Goal: Task Accomplishment & Management: Manage account settings

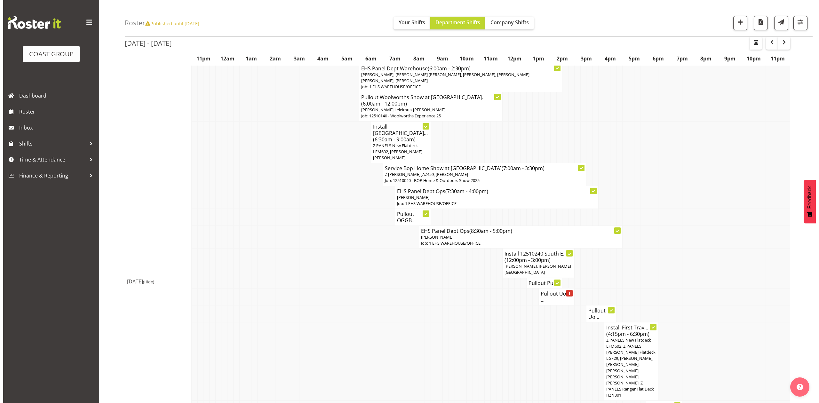
scroll to position [43, 0]
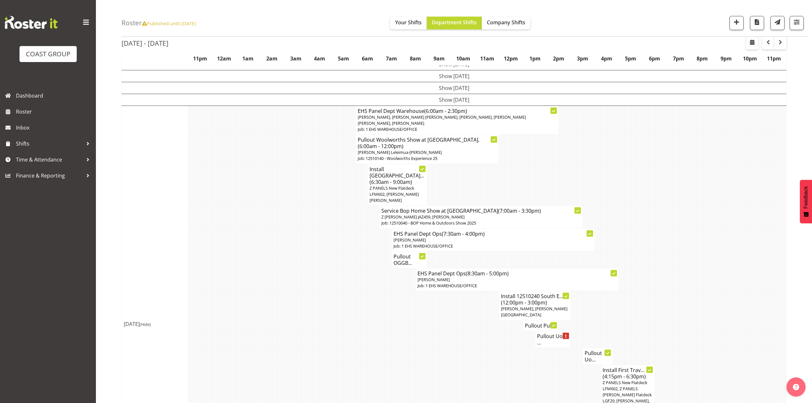
click at [462, 189] on td at bounding box center [460, 185] width 6 height 42
click at [388, 185] on span "Z PANELS New Flatdeck LFM602, [PERSON_NAME] [PERSON_NAME]" at bounding box center [394, 194] width 49 height 18
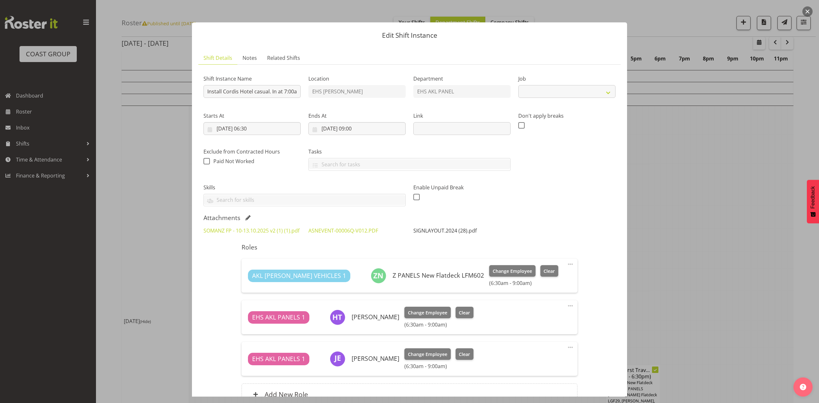
select select "8654"
click at [432, 232] on link "SIGNLAYOUT.2024 (28).pdf" at bounding box center [444, 230] width 63 height 7
click at [342, 230] on link "ASNEVENT-00006Q-V012.PDF" at bounding box center [343, 230] width 70 height 7
click at [269, 230] on link "SOMANZ FP - 10-13.10.2025 v2 (1) (1).pdf" at bounding box center [251, 230] width 96 height 7
click at [332, 229] on link "ASNEVENT-00006Q-V012.PDF" at bounding box center [343, 230] width 70 height 7
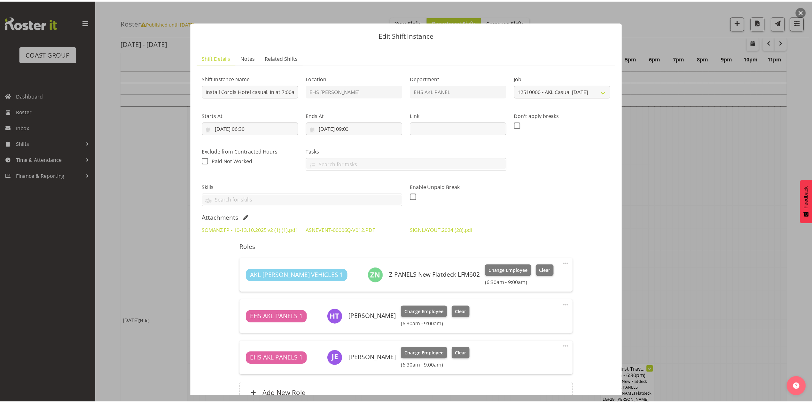
scroll to position [0, 0]
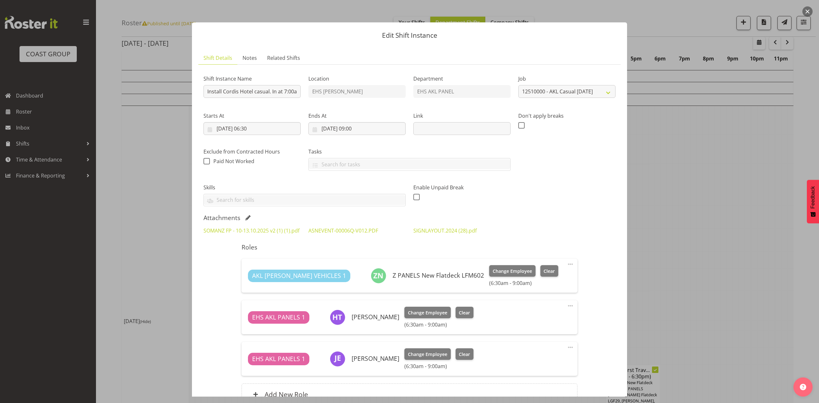
click at [709, 149] on div at bounding box center [409, 201] width 819 height 403
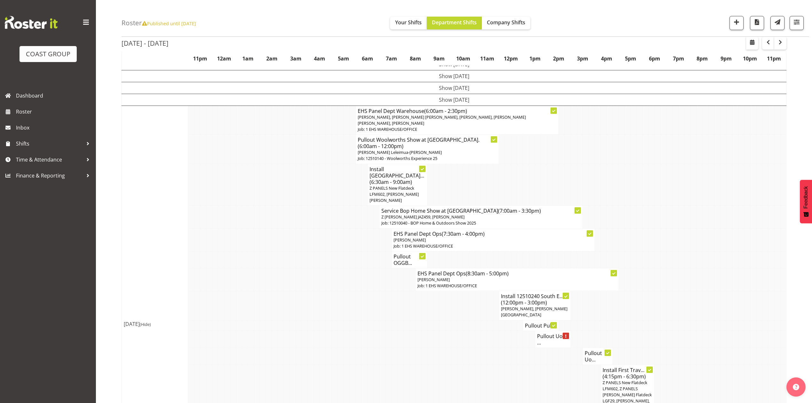
click at [634, 206] on td at bounding box center [634, 217] width 6 height 23
click at [379, 251] on td at bounding box center [377, 259] width 6 height 17
click at [353, 268] on td at bounding box center [353, 279] width 6 height 23
click at [403, 253] on h4 "Pullout OGGB..." at bounding box center [410, 259] width 32 height 13
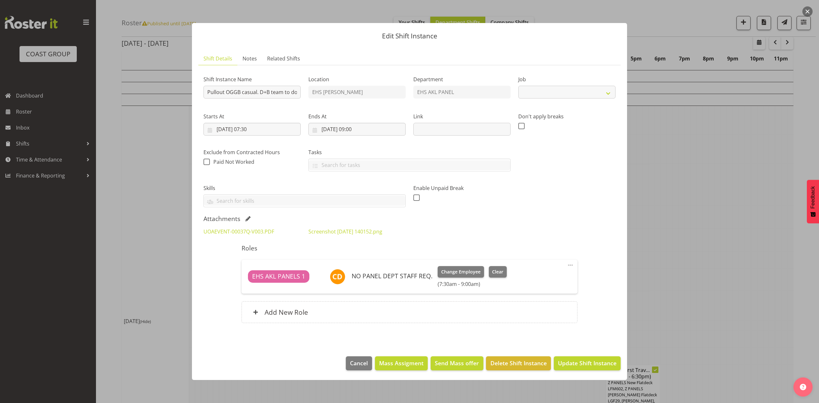
select select
click at [761, 179] on div at bounding box center [409, 201] width 819 height 403
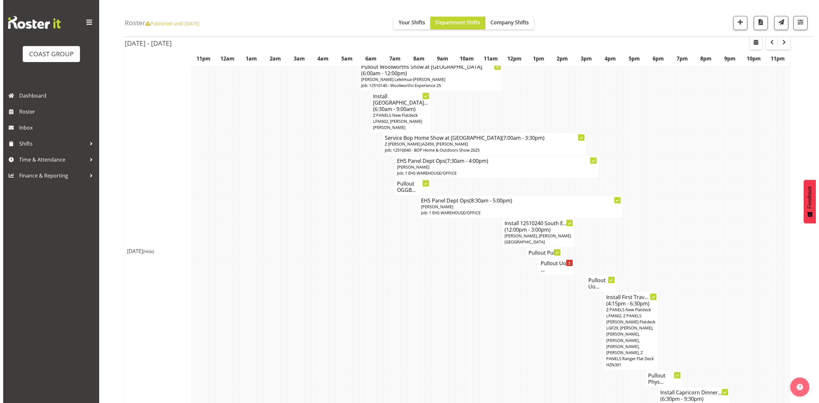
scroll to position [128, 0]
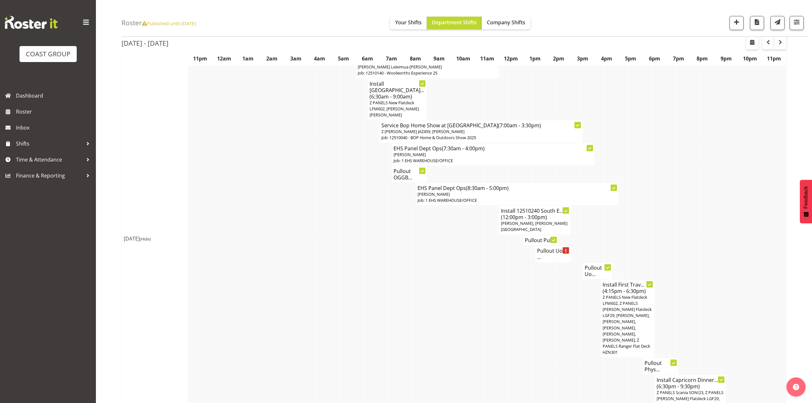
click at [528, 237] on h4 "Pullout Pull..." at bounding box center [541, 240] width 32 height 6
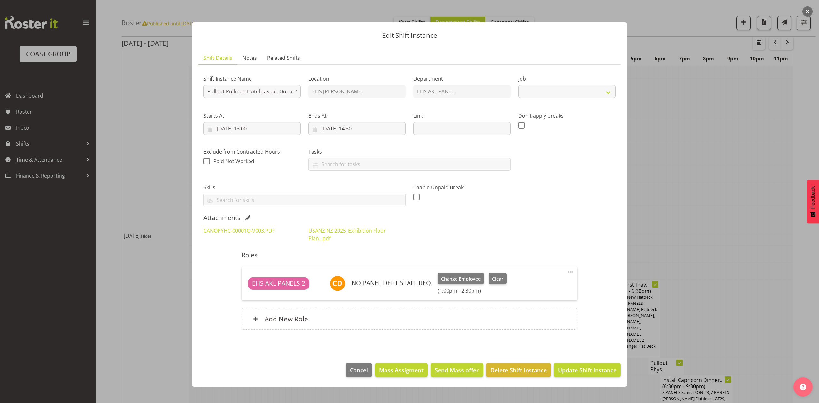
select select "8654"
click at [727, 176] on div at bounding box center [409, 201] width 819 height 403
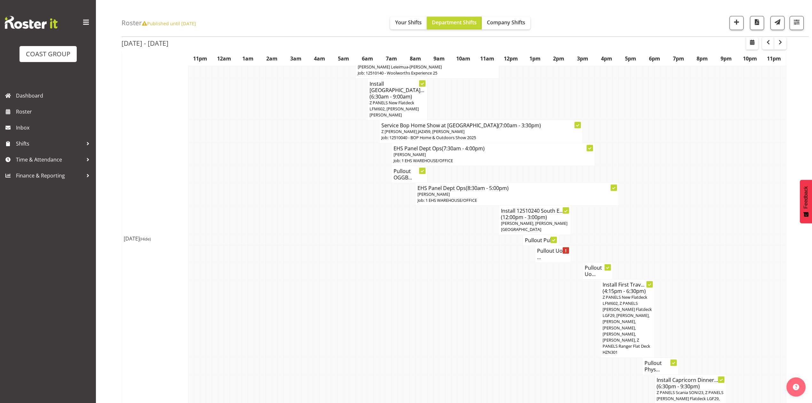
click at [551, 248] on h4 "Pullout UoA ..." at bounding box center [553, 254] width 32 height 13
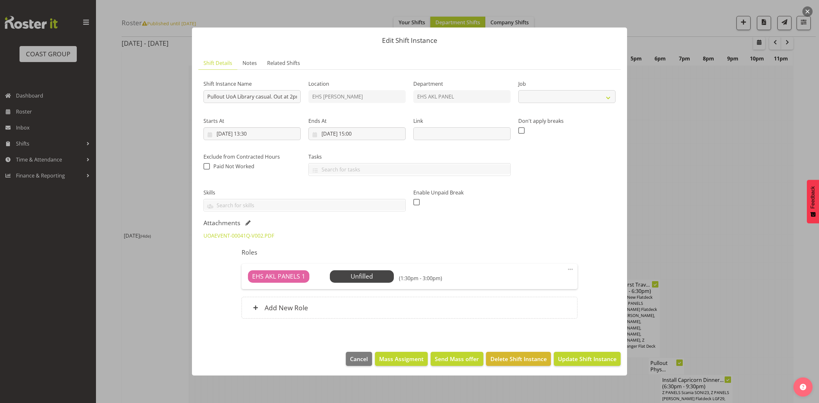
select select "8654"
click at [779, 174] on div at bounding box center [409, 201] width 819 height 403
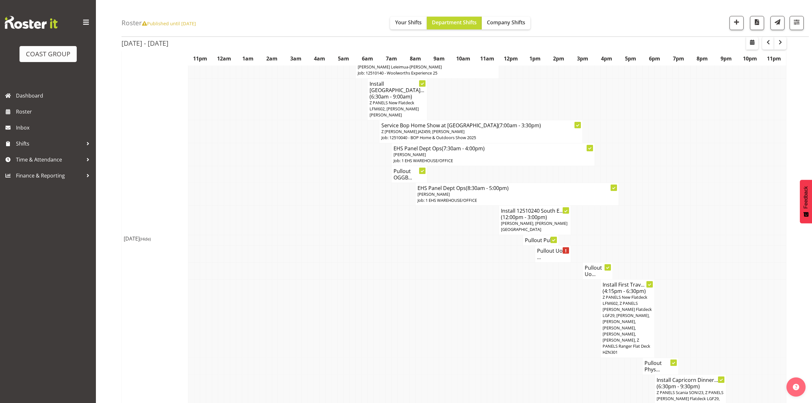
click at [592, 264] on h4 "Pullout Uo..." at bounding box center [598, 270] width 26 height 13
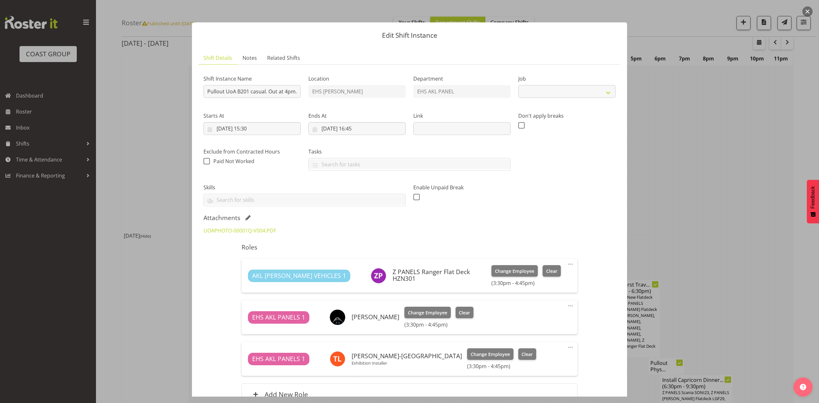
select select "8654"
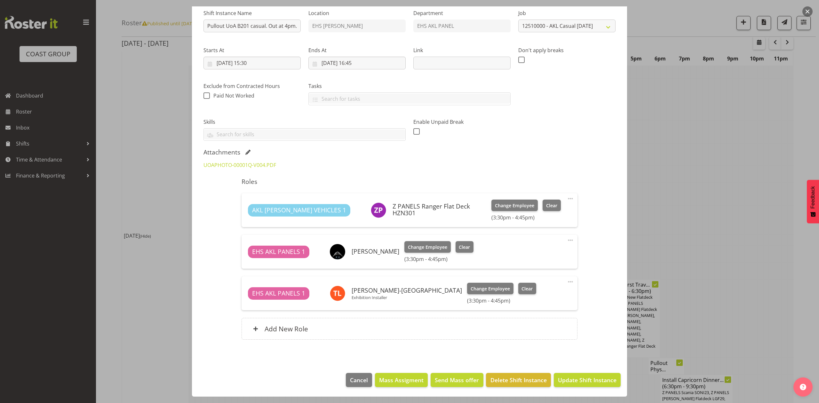
click at [677, 209] on div at bounding box center [409, 201] width 819 height 403
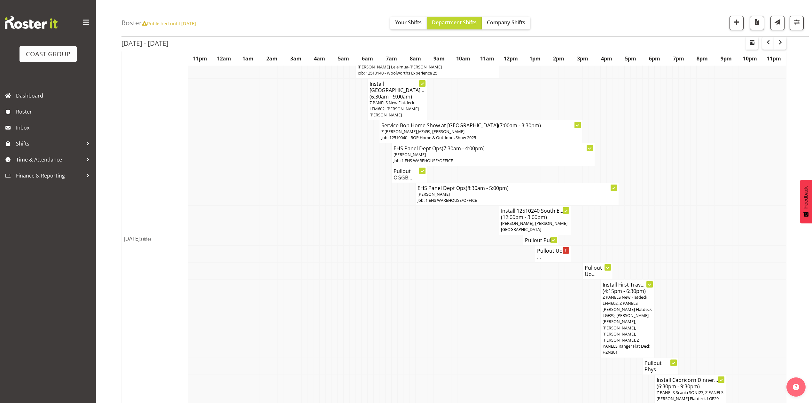
click at [586, 264] on h4 "Pullout Uo..." at bounding box center [598, 270] width 26 height 13
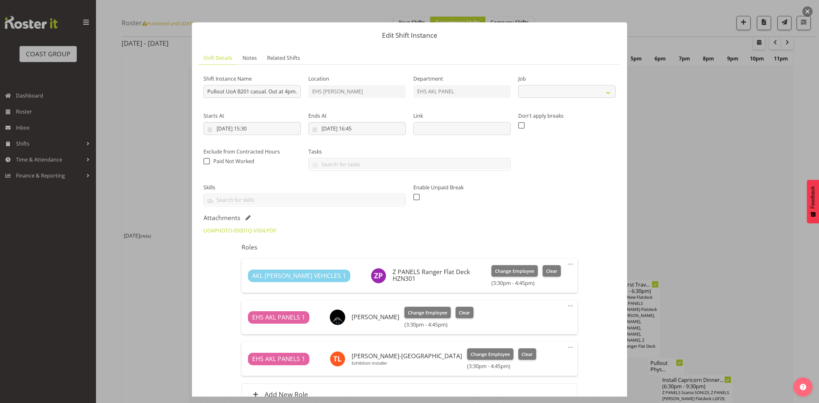
select select "8654"
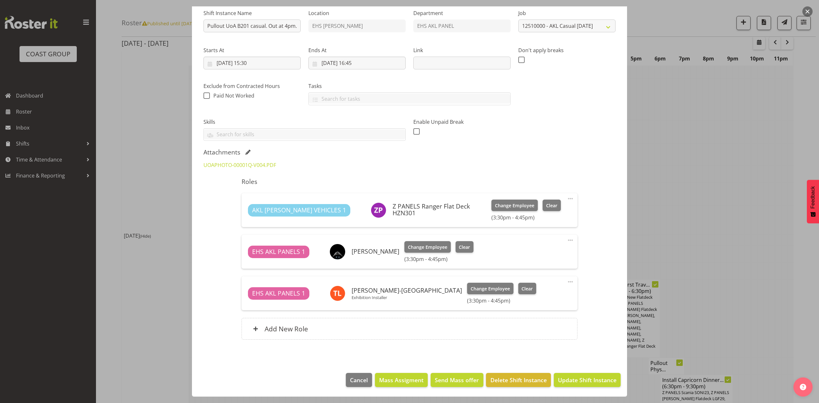
click at [688, 179] on div at bounding box center [409, 201] width 819 height 403
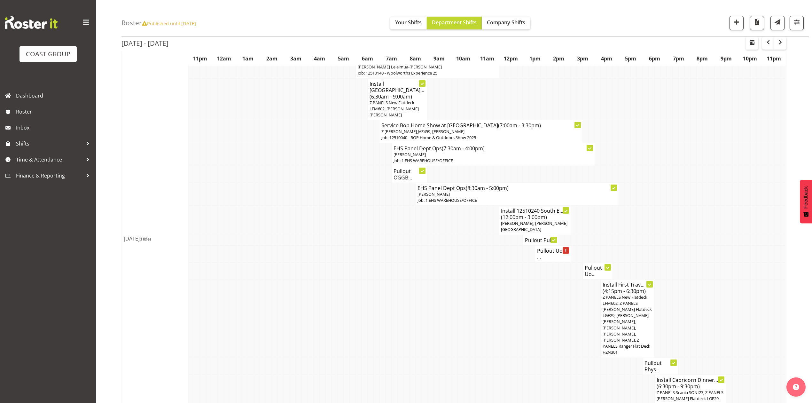
click at [588, 264] on h4 "Pullout Uo..." at bounding box center [598, 270] width 26 height 13
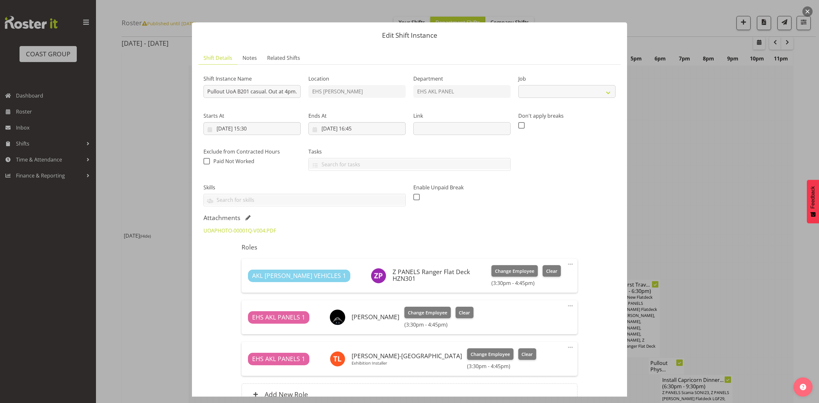
select select "8654"
click at [654, 216] on div at bounding box center [409, 201] width 819 height 403
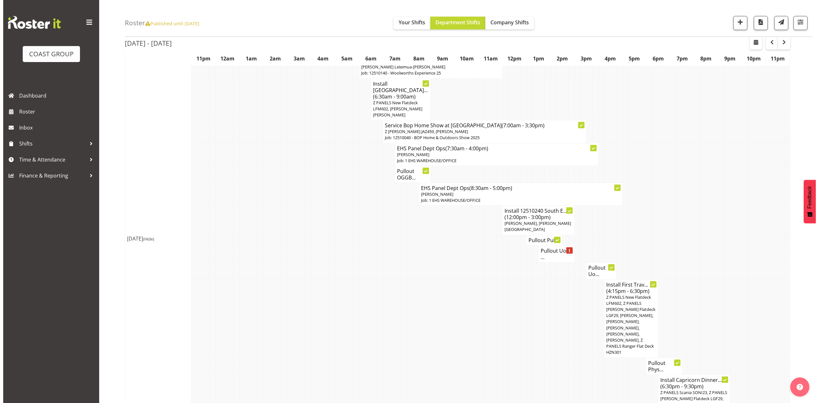
scroll to position [213, 0]
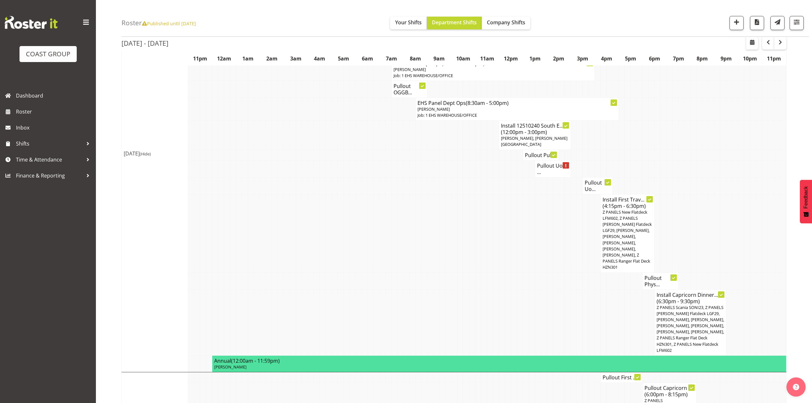
click at [625, 225] on span "Z PANELS New Flatdeck LFM602, Z PANELS [PERSON_NAME] Flatdeck LGF29, [PERSON_NA…" at bounding box center [627, 239] width 49 height 61
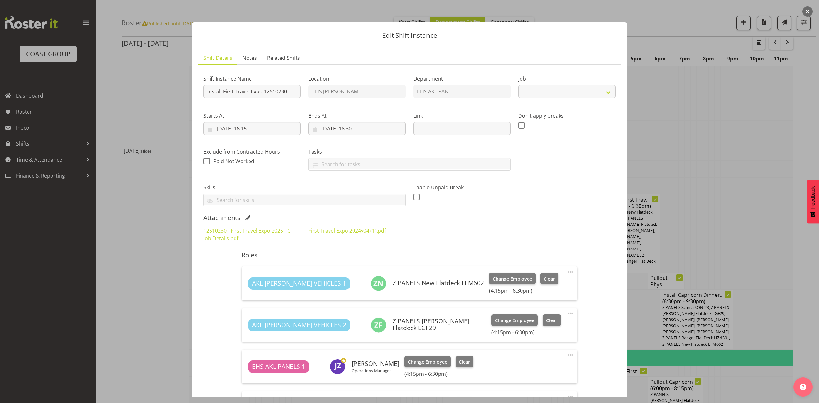
select select "10651"
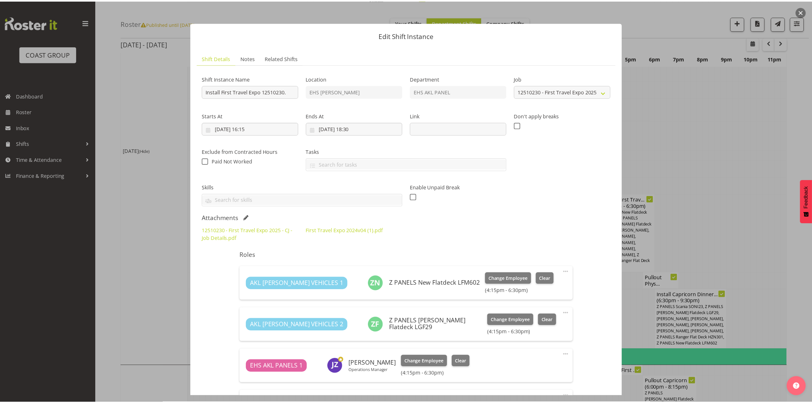
scroll to position [43, 0]
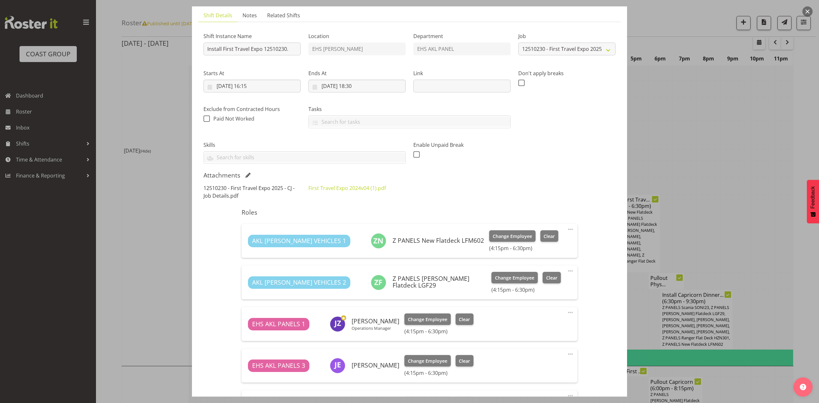
click at [246, 189] on link "12510230 - First Travel Expo 2025 - CJ - Job Details.pdf" at bounding box center [248, 192] width 91 height 15
click at [715, 154] on div at bounding box center [409, 201] width 819 height 403
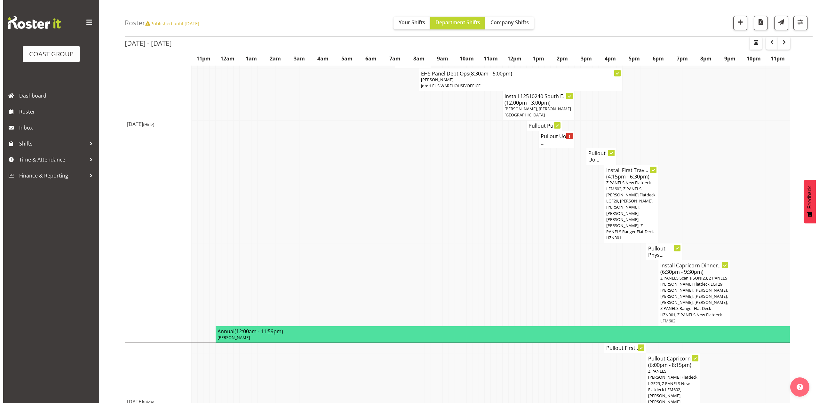
scroll to position [256, 0]
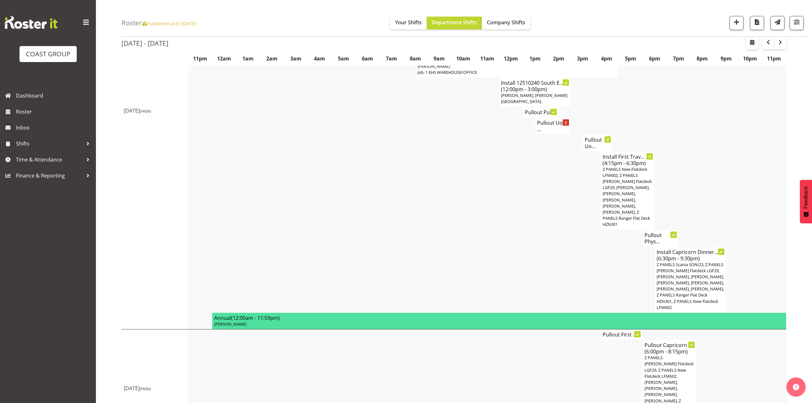
click at [570, 247] on td at bounding box center [568, 280] width 6 height 66
click at [652, 232] on h4 "Pullout Phys..." at bounding box center [661, 238] width 32 height 13
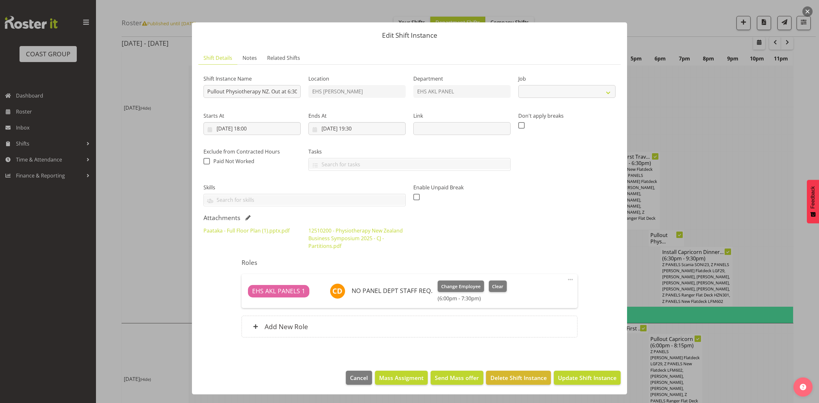
select select "9253"
click at [734, 126] on div at bounding box center [409, 201] width 819 height 403
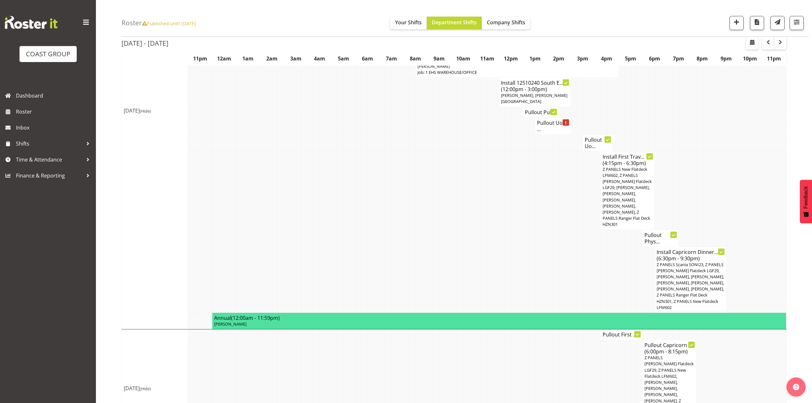
click at [680, 262] on span "Z PANELS Scania SONI23, Z PANELS [PERSON_NAME] Flatdeck LGF29, [PERSON_NAME], […" at bounding box center [690, 286] width 67 height 49
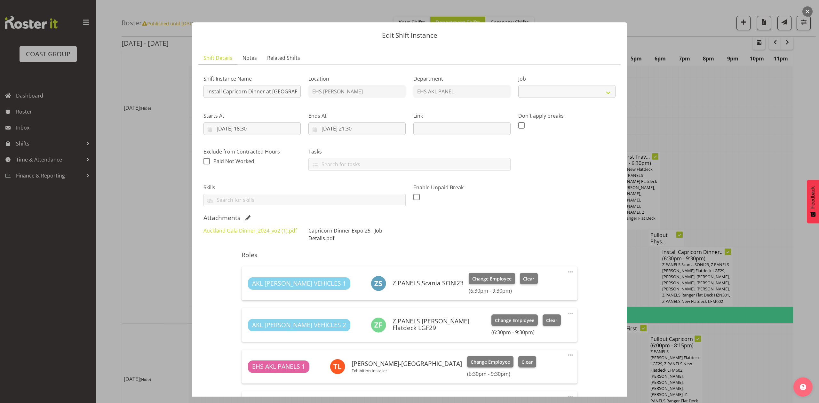
select select "9881"
click at [326, 232] on link "Capricorn Dinner Expo 25 - Job Details.pdf" at bounding box center [345, 234] width 74 height 15
click at [746, 104] on div at bounding box center [409, 201] width 819 height 403
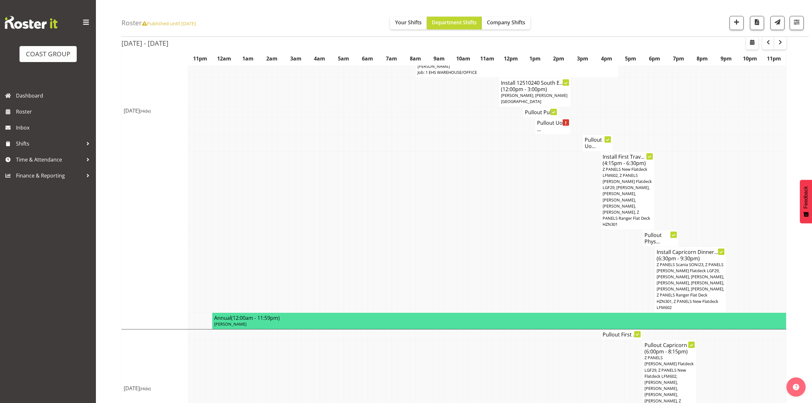
click at [537, 255] on td at bounding box center [538, 280] width 6 height 66
click at [635, 177] on span "Z PANELS New Flatdeck LFM602, Z PANELS [PERSON_NAME] Flatdeck LGF29, [PERSON_NA…" at bounding box center [627, 196] width 49 height 61
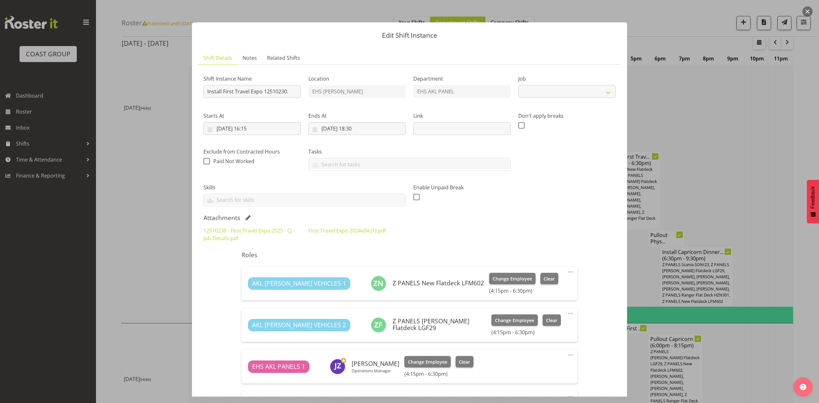
select select "10651"
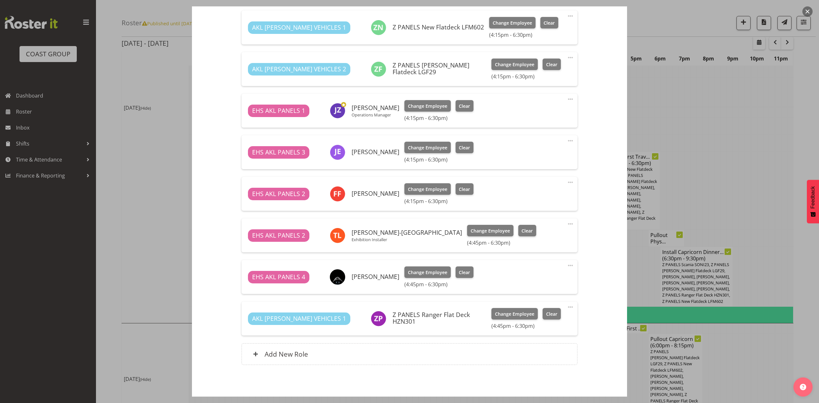
click at [731, 117] on div at bounding box center [409, 201] width 819 height 403
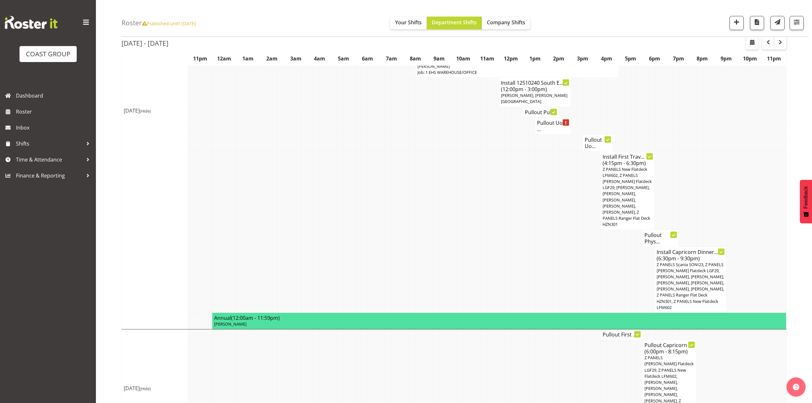
click at [706, 262] on span "Z PANELS Scania SONI23, Z PANELS [PERSON_NAME] Flatdeck LGF29, [PERSON_NAME], […" at bounding box center [690, 286] width 67 height 49
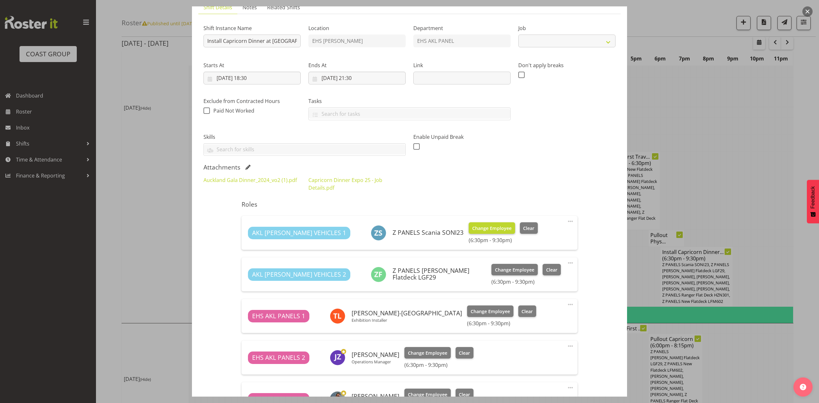
select select "9881"
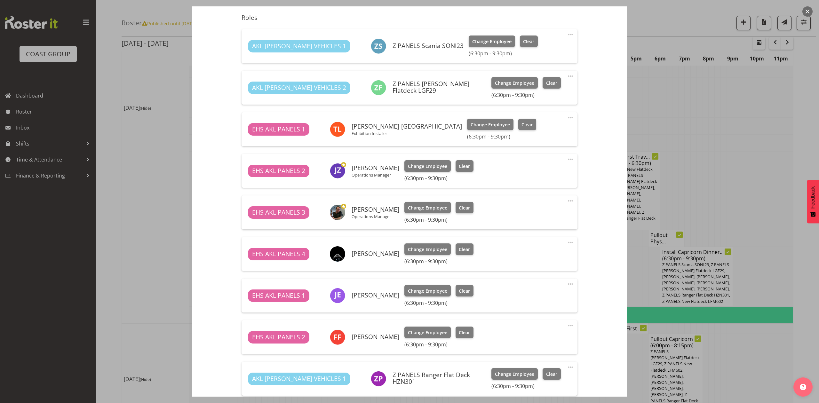
scroll to position [237, 0]
click at [680, 127] on div at bounding box center [409, 201] width 819 height 403
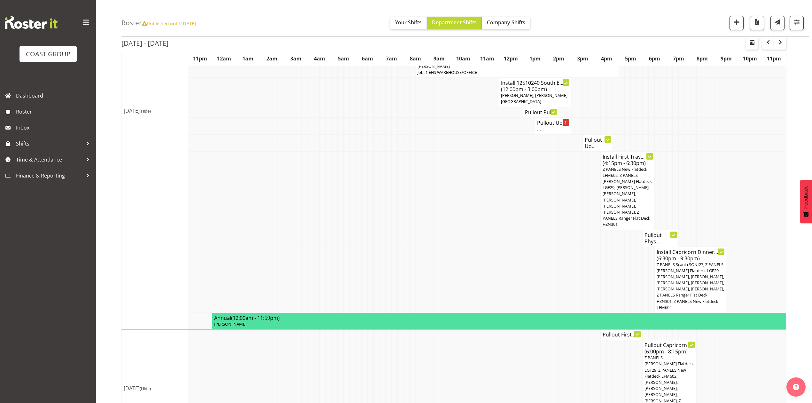
click at [628, 182] on span "Z PANELS New Flatdeck LFM602, Z PANELS [PERSON_NAME] Flatdeck LGF29, [PERSON_NA…" at bounding box center [627, 196] width 49 height 61
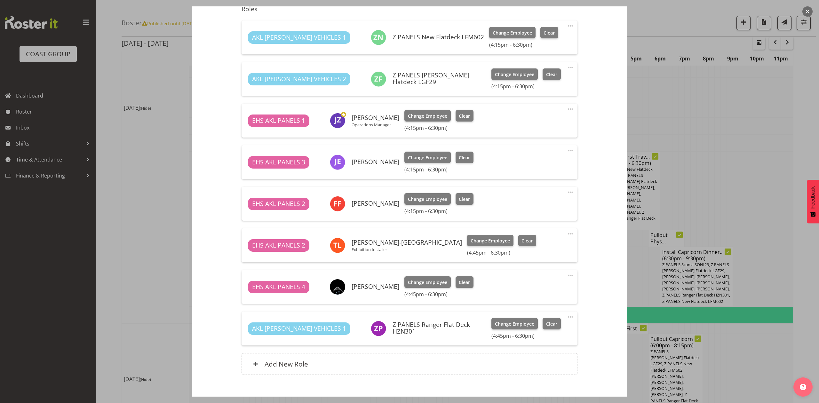
select select "10651"
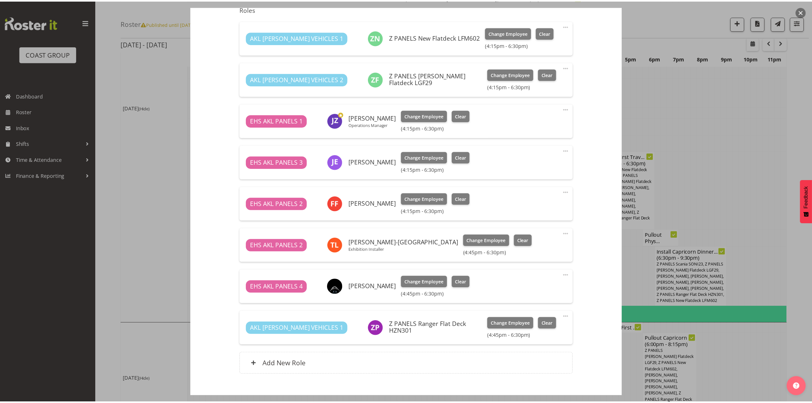
scroll to position [256, 0]
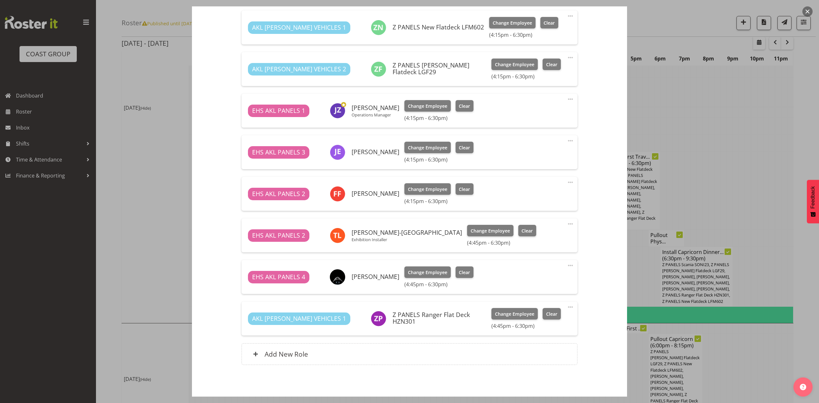
click at [738, 136] on div at bounding box center [409, 201] width 819 height 403
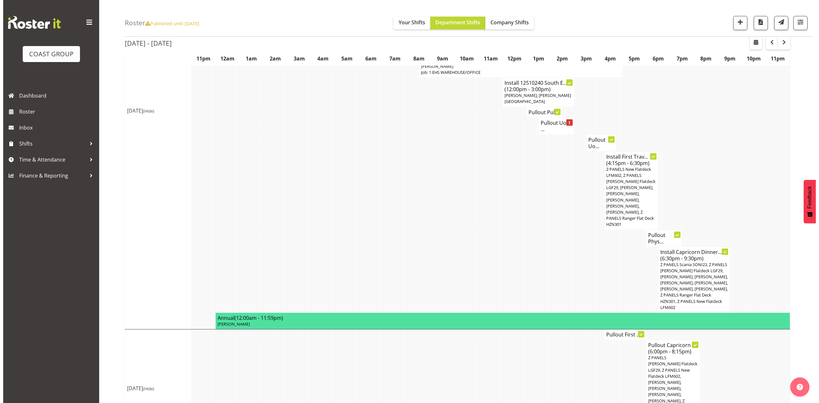
scroll to position [333, 0]
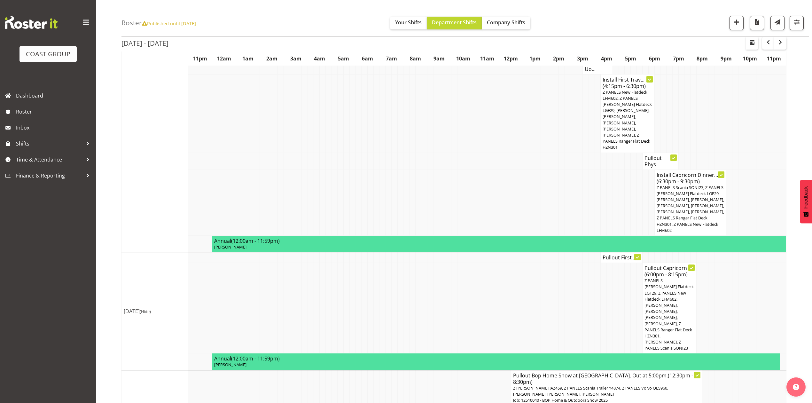
click at [613, 252] on td "Pullout First ..." at bounding box center [622, 257] width 42 height 11
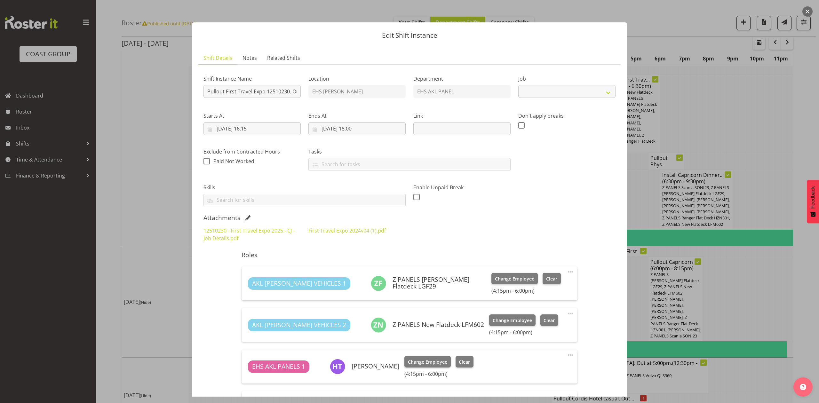
select select "10651"
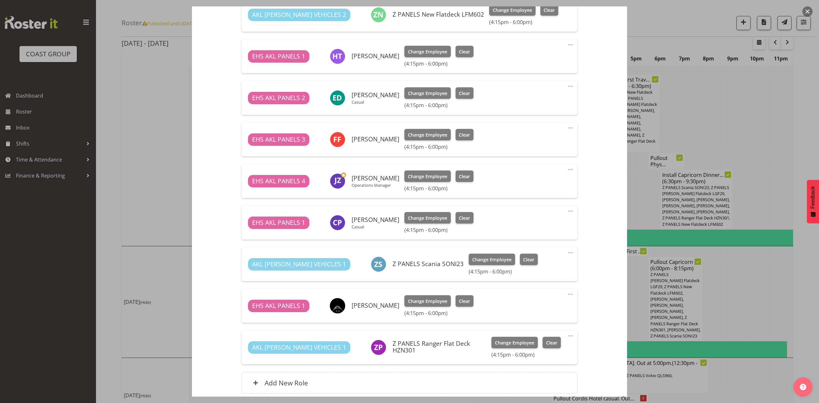
scroll to position [298, 0]
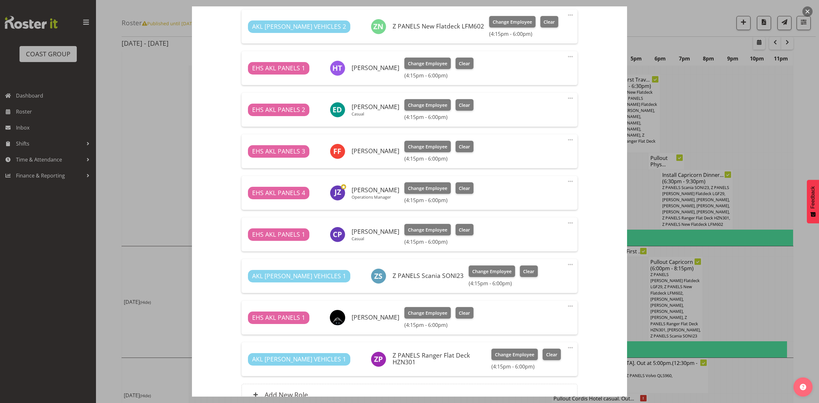
click at [722, 103] on div at bounding box center [409, 201] width 819 height 403
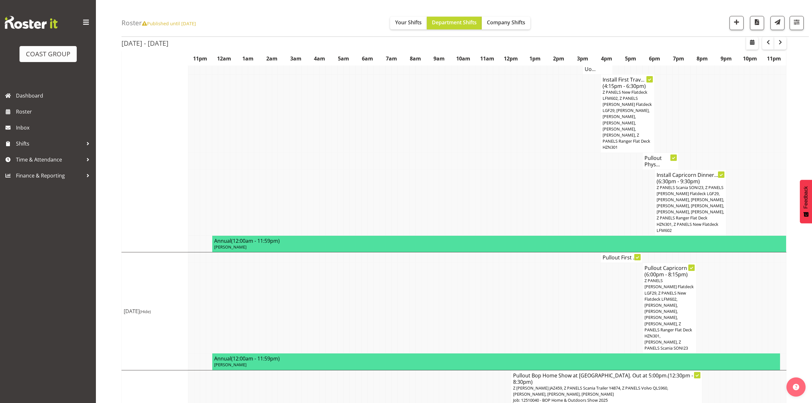
click at [668, 278] on span "Z PANELS [PERSON_NAME] Flatdeck LGF29, Z PANELS New Flatdeck LFM602, [PERSON_NA…" at bounding box center [669, 314] width 49 height 73
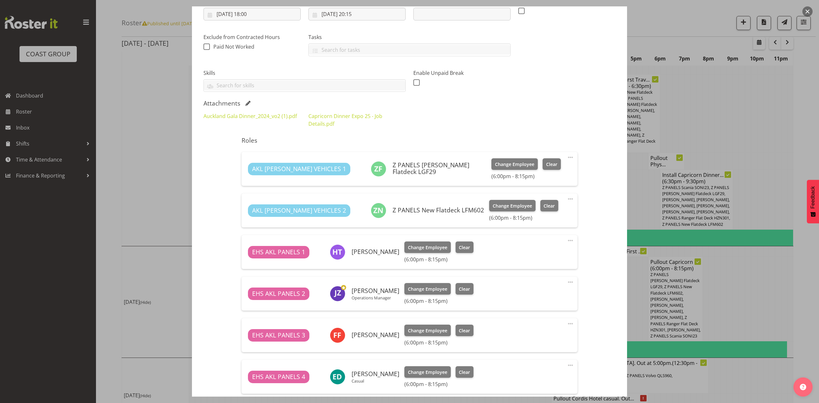
select select "9881"
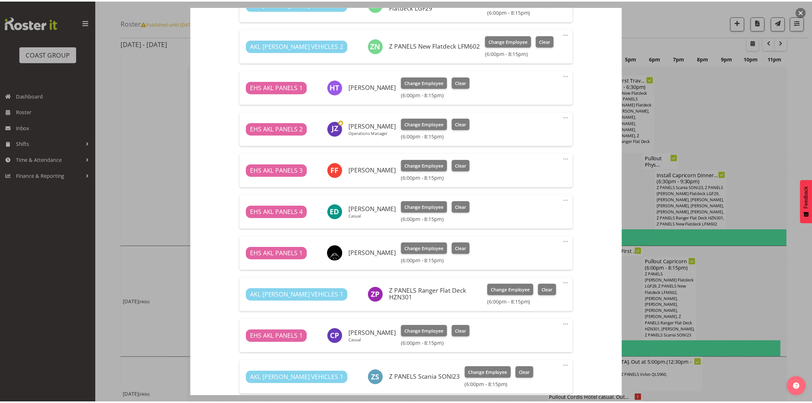
scroll to position [322, 0]
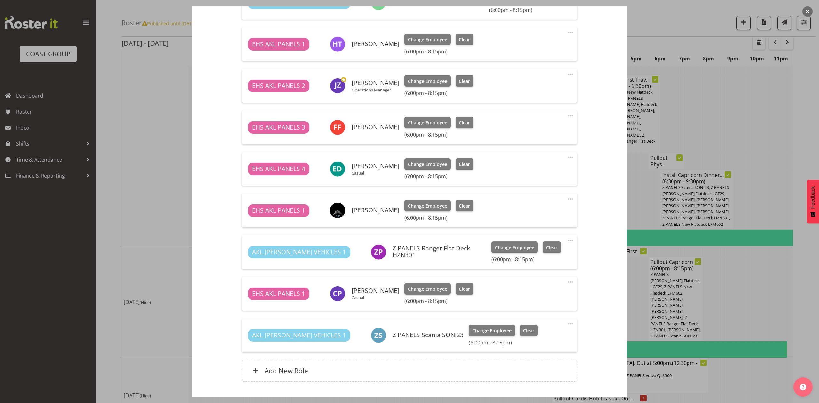
click at [741, 104] on div at bounding box center [409, 201] width 819 height 403
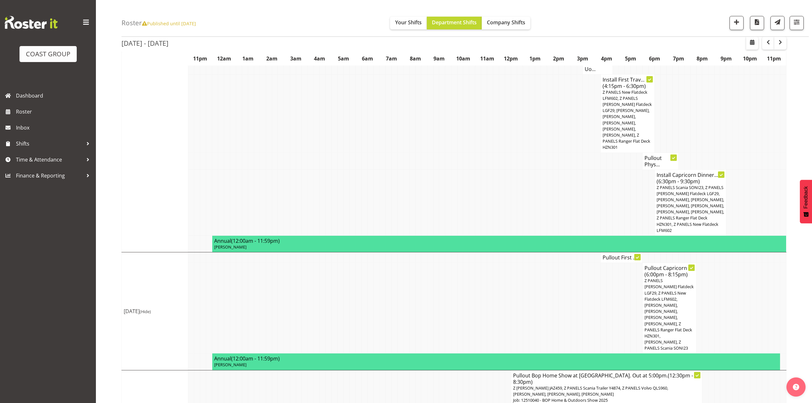
click at [712, 263] on td at bounding box center [712, 308] width 6 height 91
click at [550, 293] on td at bounding box center [550, 308] width 6 height 91
click at [749, 263] on td at bounding box center [748, 308] width 6 height 91
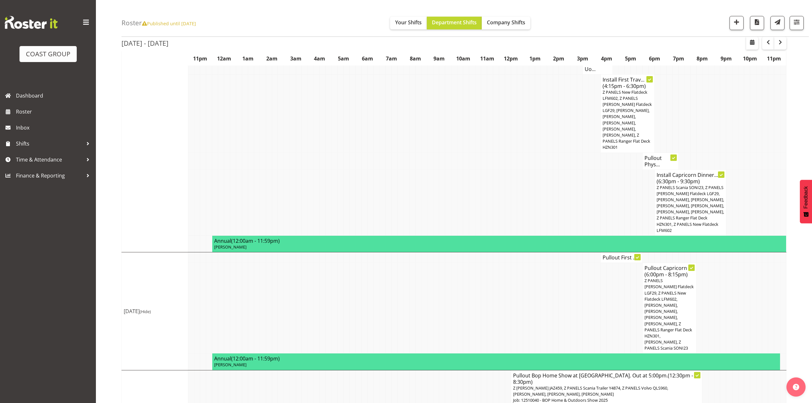
click at [553, 286] on td at bounding box center [556, 308] width 6 height 91
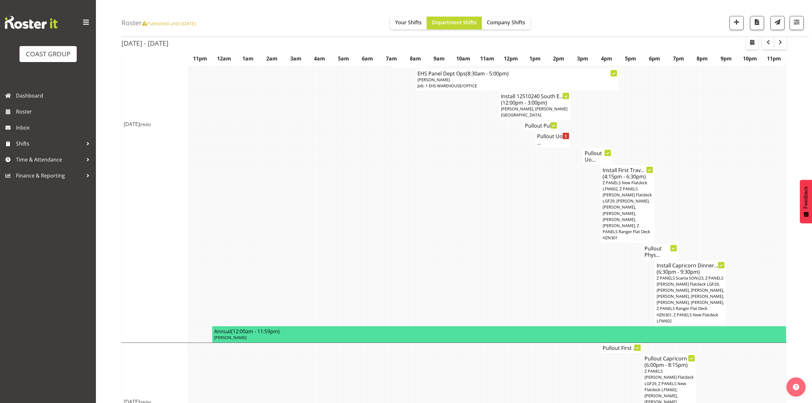
scroll to position [248, 0]
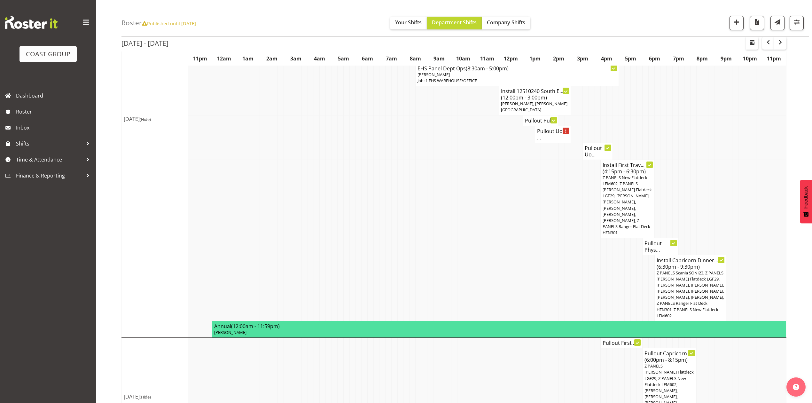
click at [288, 255] on td at bounding box center [287, 288] width 6 height 66
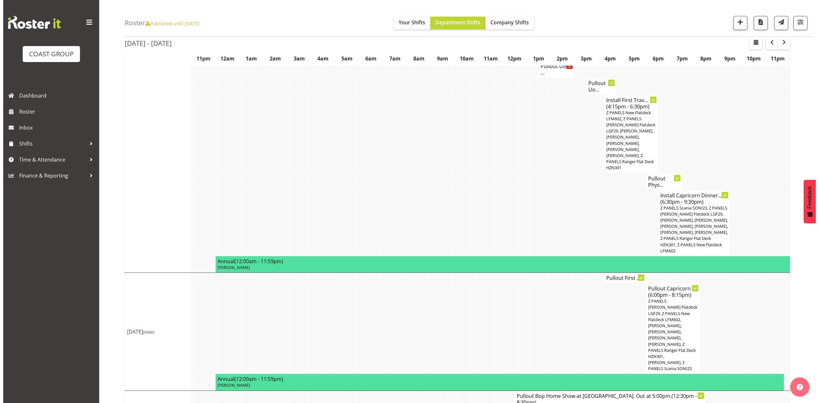
scroll to position [333, 0]
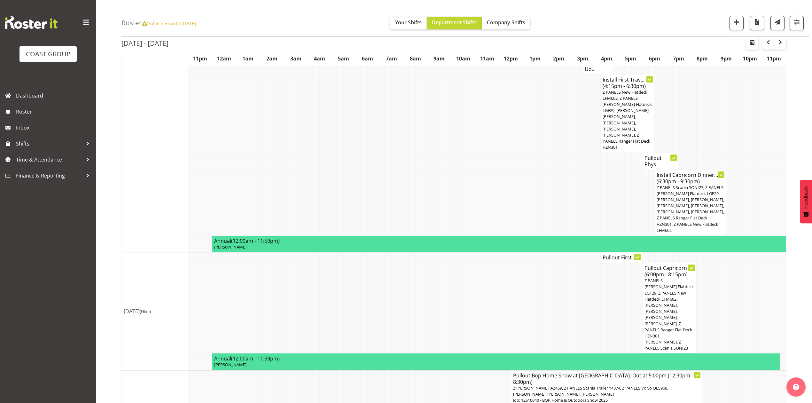
click at [608, 385] on p "Z [PERSON_NAME] JAZ459, Z PANELS Scania Trailer Y4874, Z PANELS Volvo QLS960, […" at bounding box center [606, 391] width 187 height 12
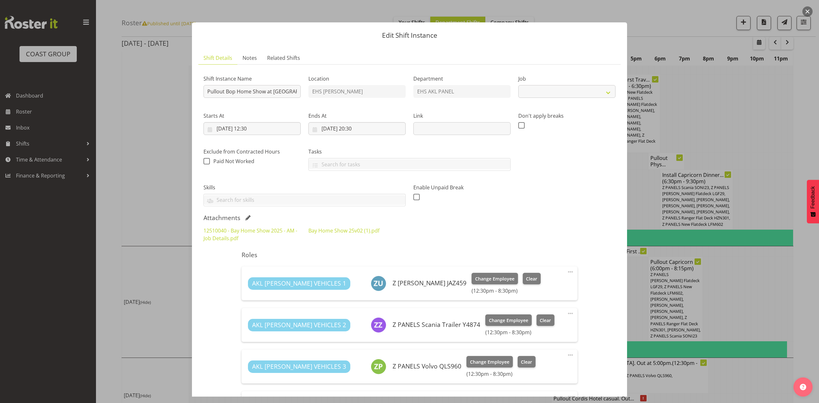
select select "9297"
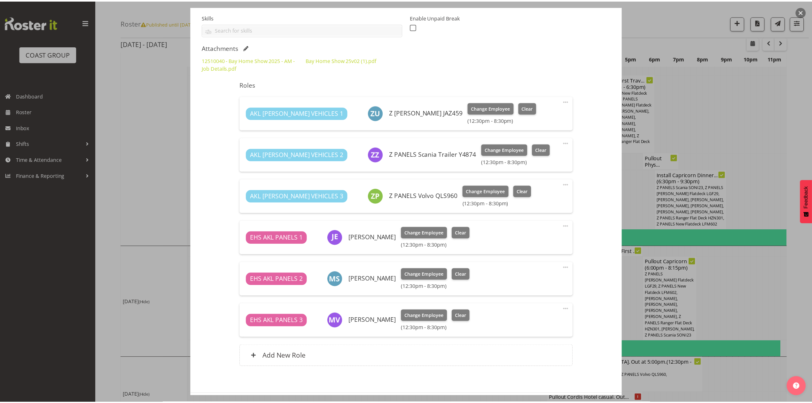
scroll to position [199, 0]
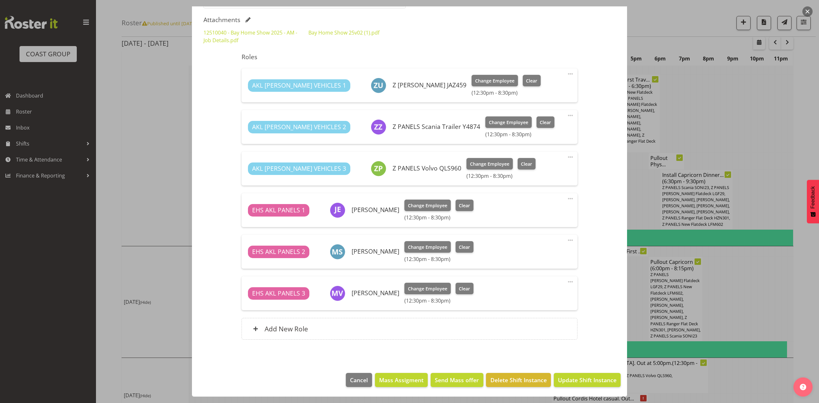
click at [807, 10] on button "button" at bounding box center [807, 11] width 10 height 10
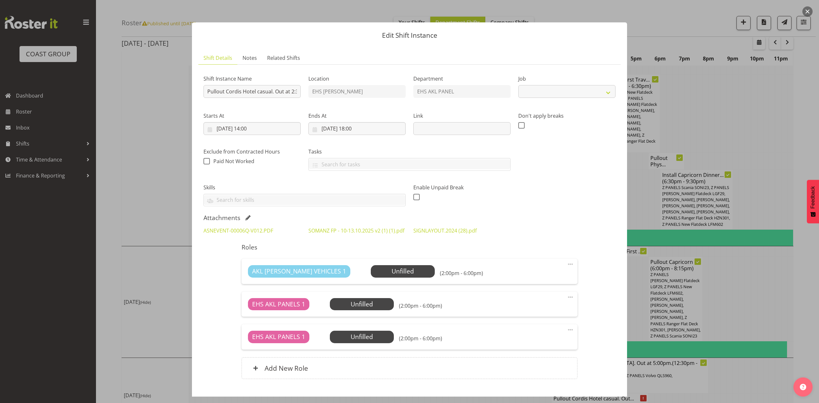
select select "8654"
click at [251, 236] on div "ASNEVENT-00006Q-V012.PDF" at bounding box center [252, 230] width 105 height 15
click at [252, 233] on link "ASNEVENT-00006Q-V012.PDF" at bounding box center [238, 230] width 70 height 7
click at [746, 255] on div at bounding box center [409, 201] width 819 height 403
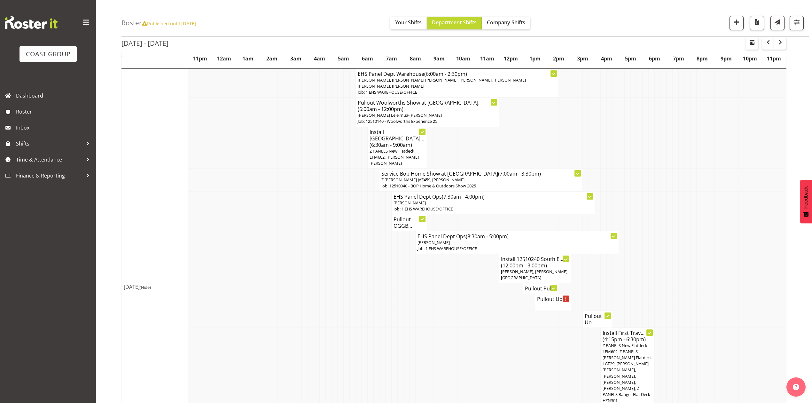
scroll to position [0, 0]
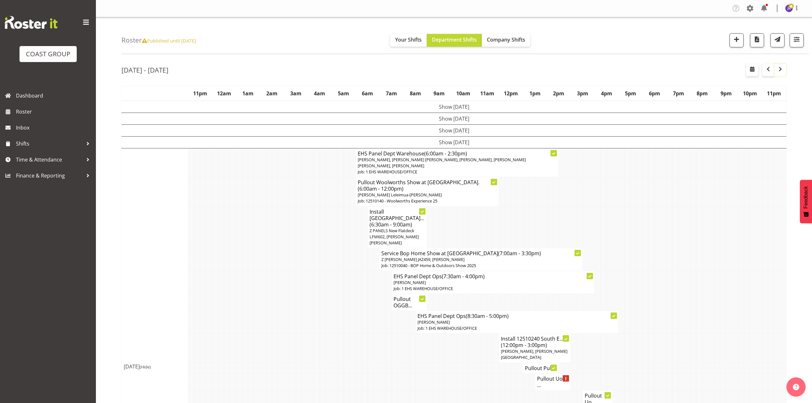
click at [780, 70] on span "button" at bounding box center [781, 69] width 8 height 8
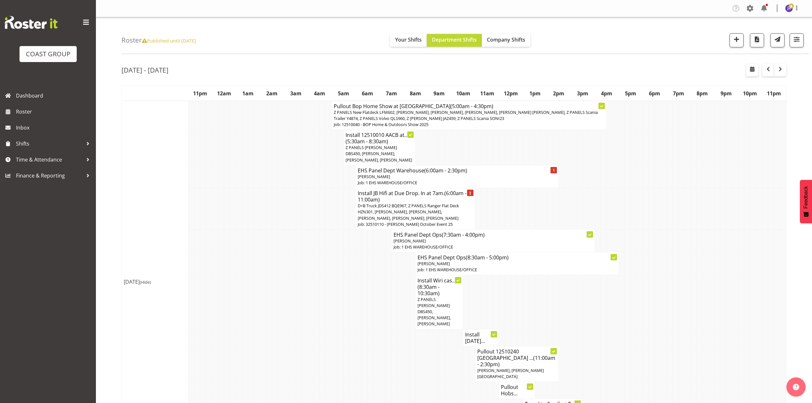
click at [715, 229] on td at bounding box center [717, 209] width 6 height 42
click at [711, 255] on td at bounding box center [712, 263] width 6 height 23
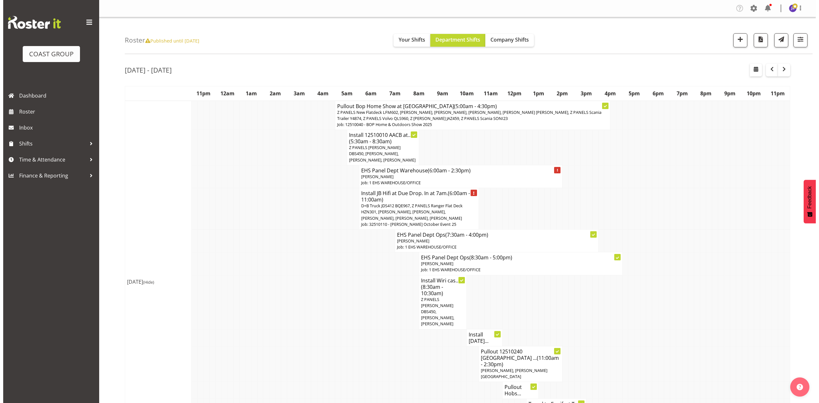
scroll to position [43, 0]
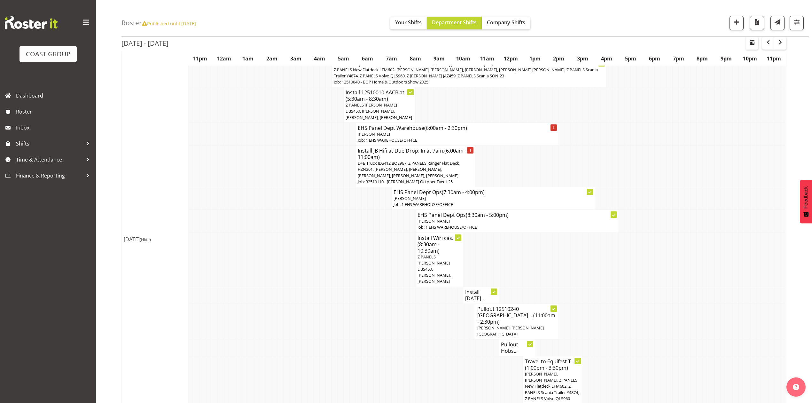
click at [312, 225] on td at bounding box center [311, 221] width 6 height 23
click at [393, 173] on span "D+B Truck JDS412 BQE967, Z PANELS Ranger Flat Deck HZN301, [PERSON_NAME], [PERS…" at bounding box center [408, 169] width 101 height 18
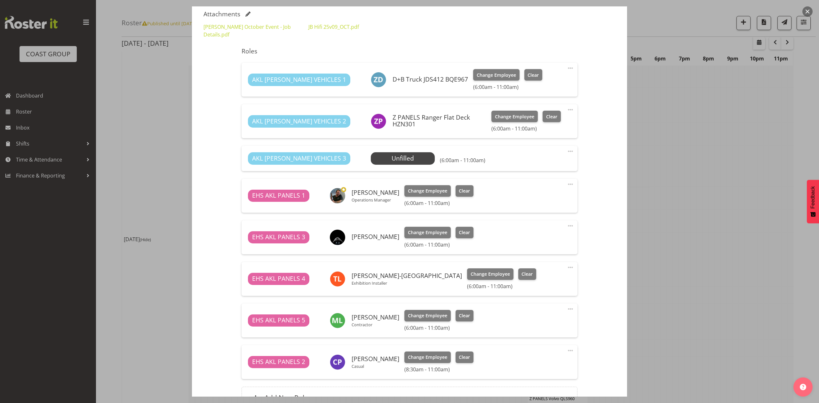
select select "10086"
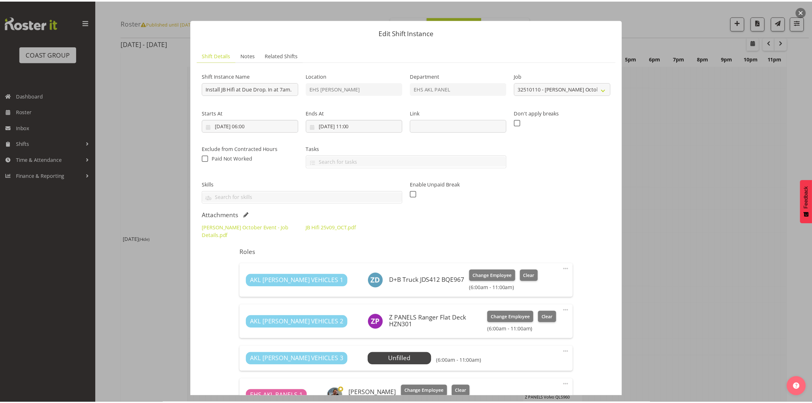
scroll to position [0, 0]
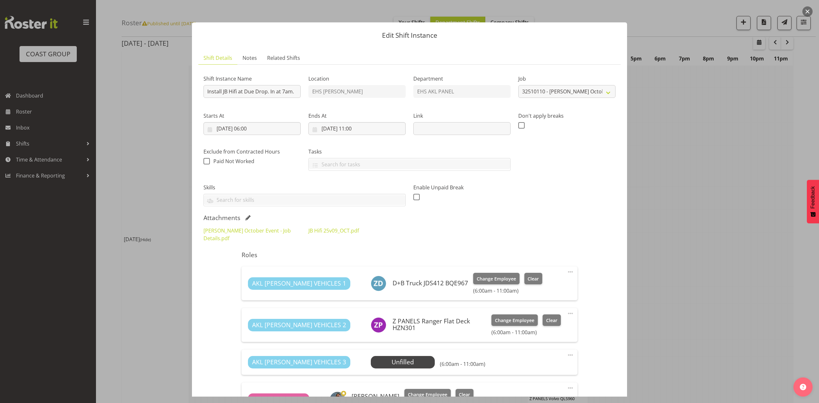
click at [654, 145] on div at bounding box center [409, 201] width 819 height 403
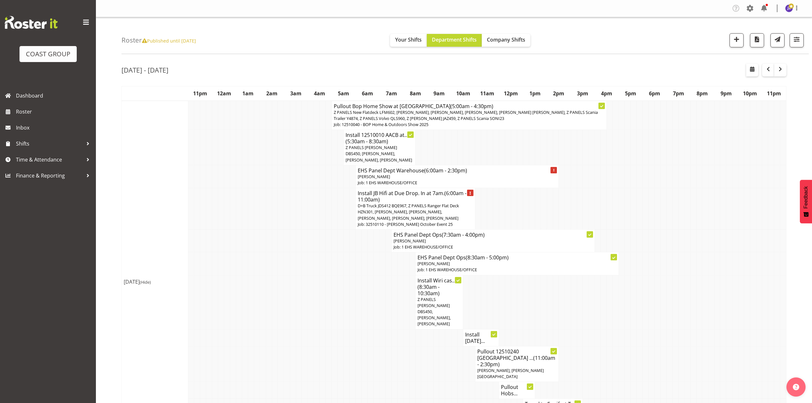
click at [396, 153] on span "Z PANELS [PERSON_NAME] DBS450, [PERSON_NAME], [PERSON_NAME], [PERSON_NAME]" at bounding box center [379, 154] width 67 height 18
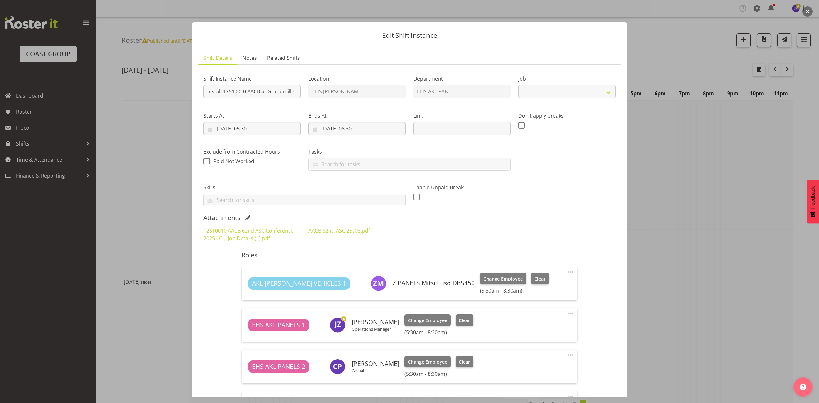
select select "8960"
click at [346, 235] on div "AACB 62nd ASC 25v08.pdf" at bounding box center [356, 234] width 105 height 23
click at [344, 233] on link "AACB 62nd ASC 25v08.pdf" at bounding box center [338, 230] width 61 height 7
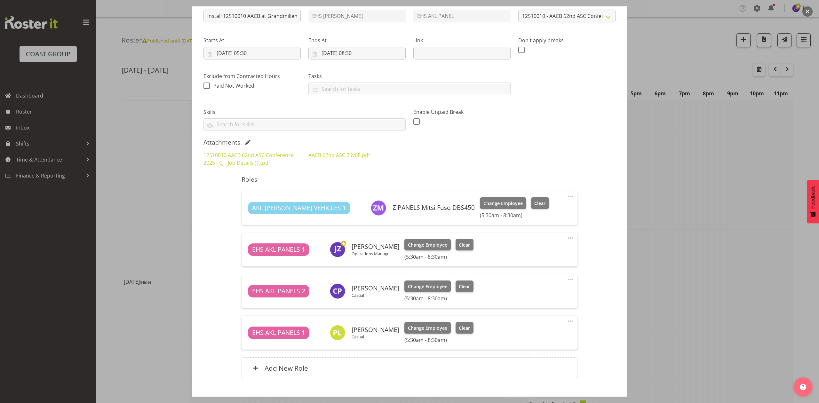
scroll to position [85, 0]
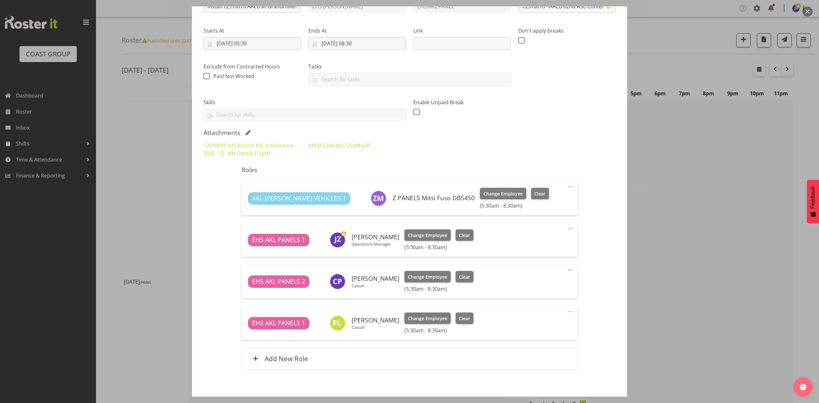
click at [444, 150] on div "12510010 AACB 62nd ASC Conference 2025 - CJ - Job Details (1).pdf AACB 62nd ASC…" at bounding box center [410, 149] width 420 height 23
click at [645, 186] on div at bounding box center [409, 201] width 819 height 403
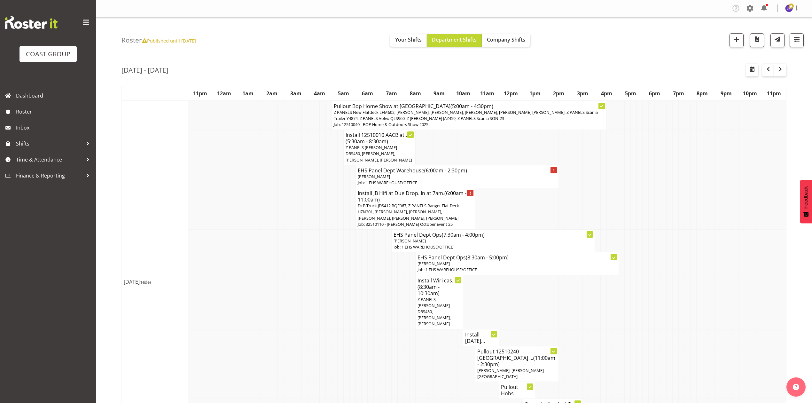
click at [438, 158] on td at bounding box center [436, 147] width 6 height 35
click at [523, 298] on td at bounding box center [526, 302] width 6 height 54
click at [428, 287] on span "(8:30am - 10:30am)" at bounding box center [429, 289] width 22 height 13
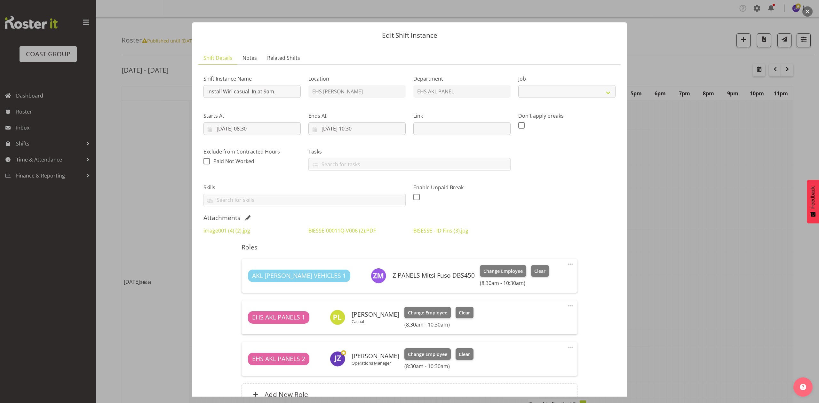
select select "8654"
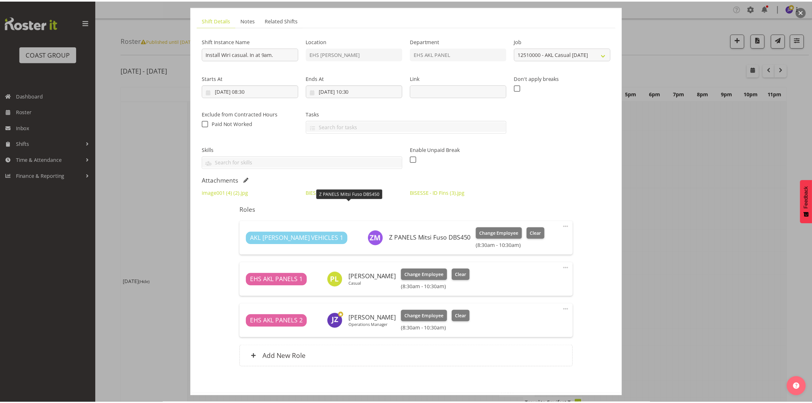
scroll to position [24, 0]
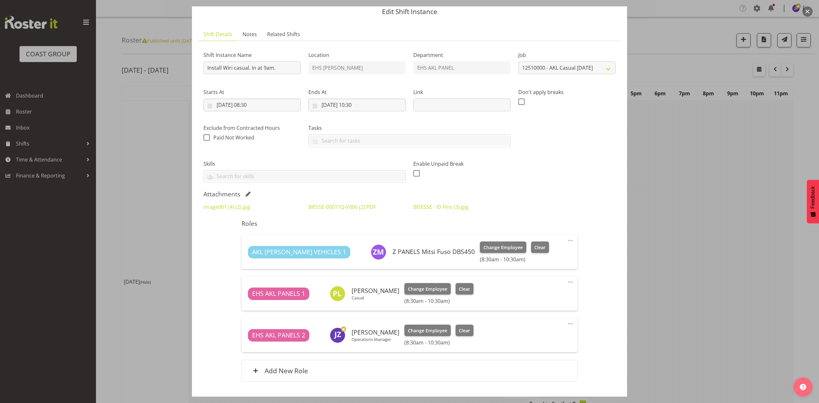
click at [240, 211] on div "image001 (4) (2).jpg" at bounding box center [252, 206] width 105 height 15
click at [240, 209] on link "image001 (4) (2).jpg" at bounding box center [226, 206] width 47 height 7
click at [324, 209] on link "BIESSE-00011Q-V006 (2).PDF" at bounding box center [341, 206] width 67 height 7
click at [419, 209] on link "BISESSE - ID Fins (3).jpg" at bounding box center [440, 206] width 55 height 7
click at [334, 206] on link "BIESSE-00011Q-V006 (2).PDF" at bounding box center [341, 206] width 67 height 7
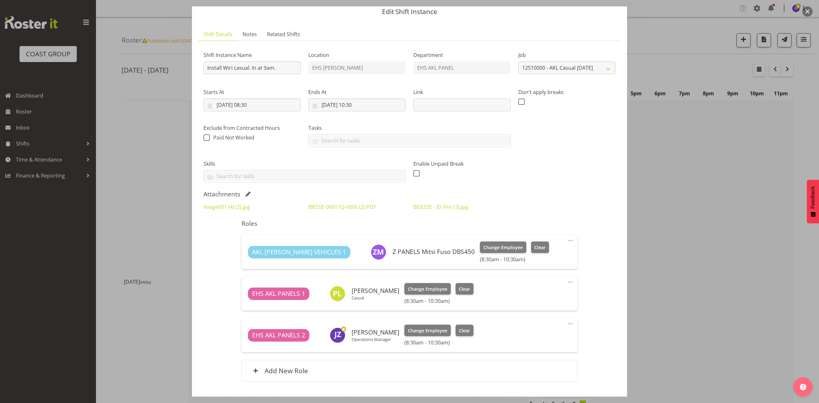
click at [646, 159] on div at bounding box center [409, 201] width 819 height 403
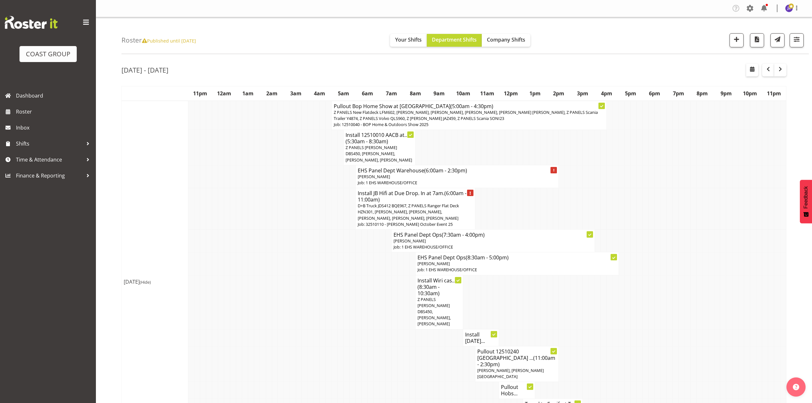
click at [481, 294] on td at bounding box center [484, 302] width 6 height 54
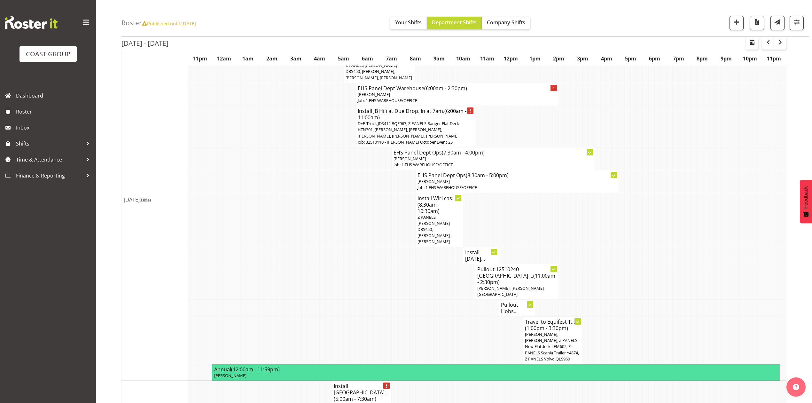
scroll to position [85, 0]
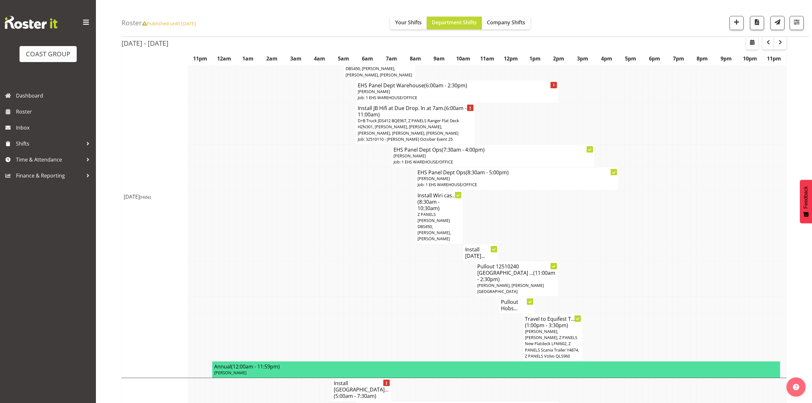
click at [427, 210] on span "(8:30am - 10:30am)" at bounding box center [429, 204] width 22 height 13
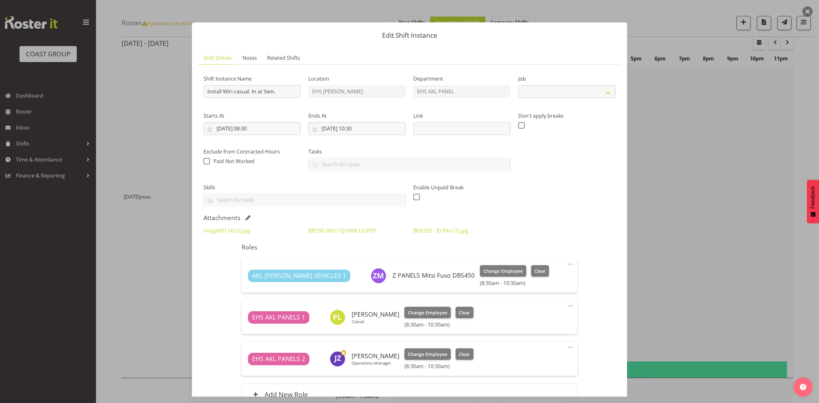
select select "8654"
click at [425, 233] on link "BISESSE - ID Fins (3).jpg" at bounding box center [440, 230] width 55 height 7
click at [327, 229] on link "BIESSE-00011Q-V006 (2).PDF" at bounding box center [341, 230] width 67 height 7
click at [812, 1] on div at bounding box center [409, 201] width 819 height 403
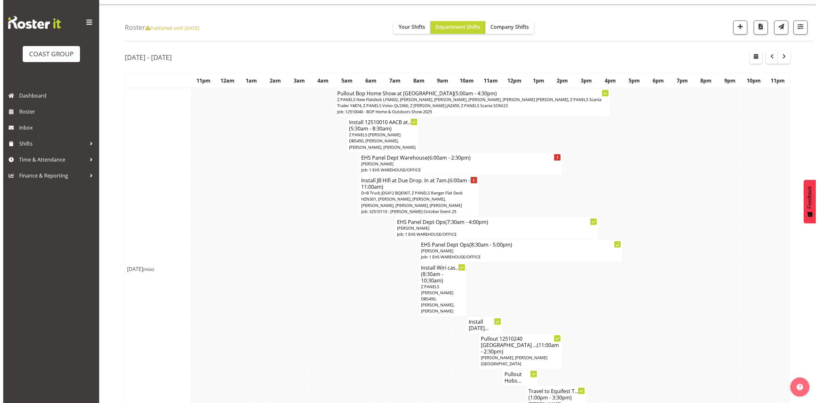
scroll to position [0, 0]
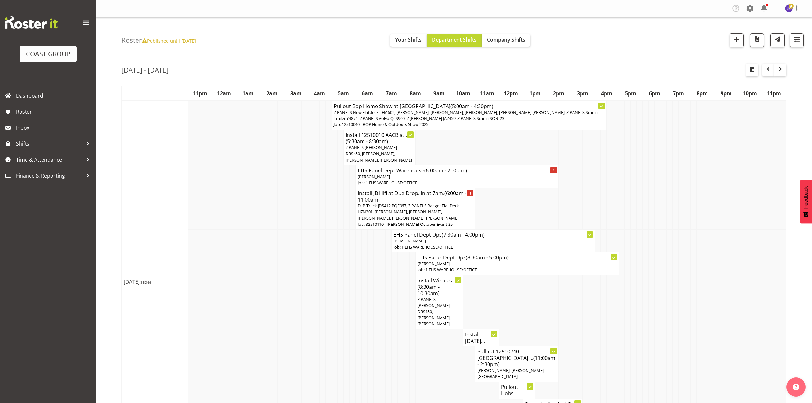
click at [450, 159] on td at bounding box center [448, 147] width 6 height 35
click at [501, 117] on p "Z PANELS New Flatdeck LFM602, [PERSON_NAME], [PERSON_NAME], [PERSON_NAME], [PER…" at bounding box center [469, 115] width 271 height 12
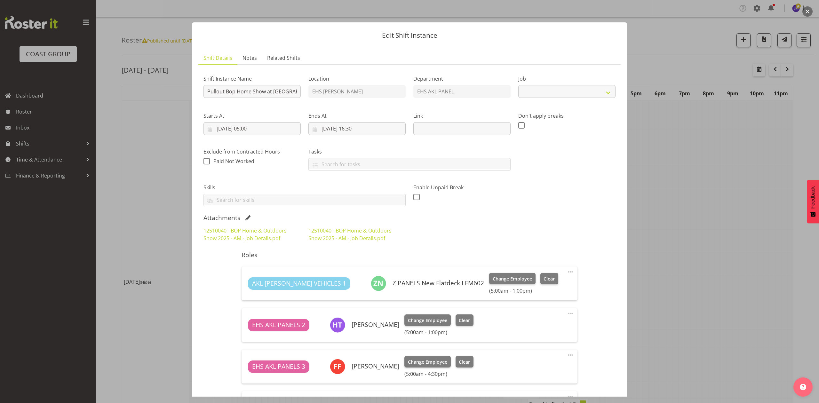
select select "9297"
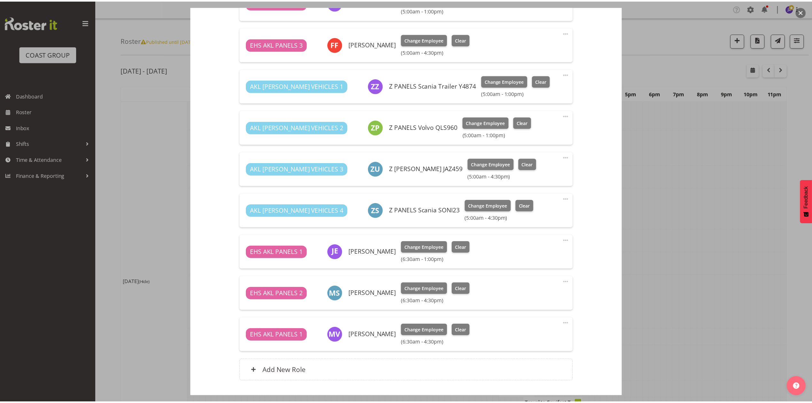
scroll to position [194, 0]
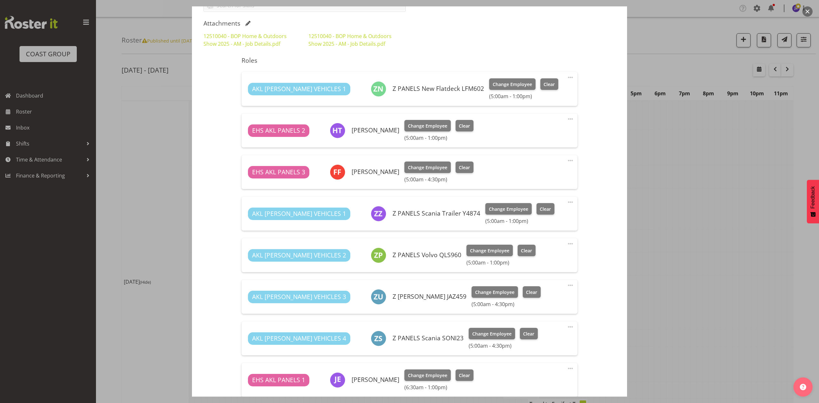
click at [727, 144] on div at bounding box center [409, 201] width 819 height 403
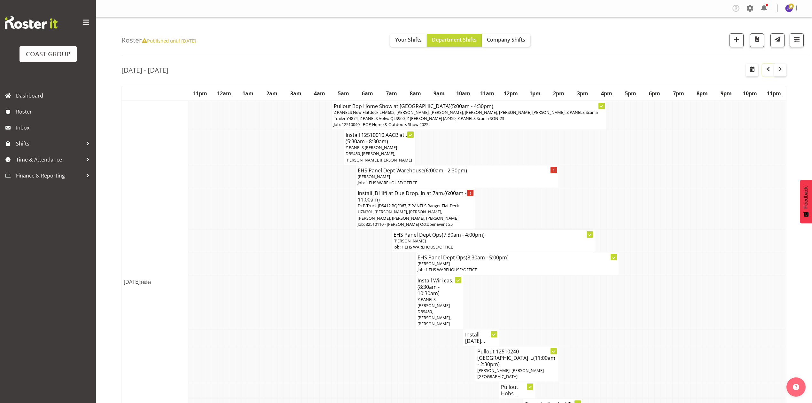
click at [767, 72] on span "button" at bounding box center [769, 69] width 8 height 8
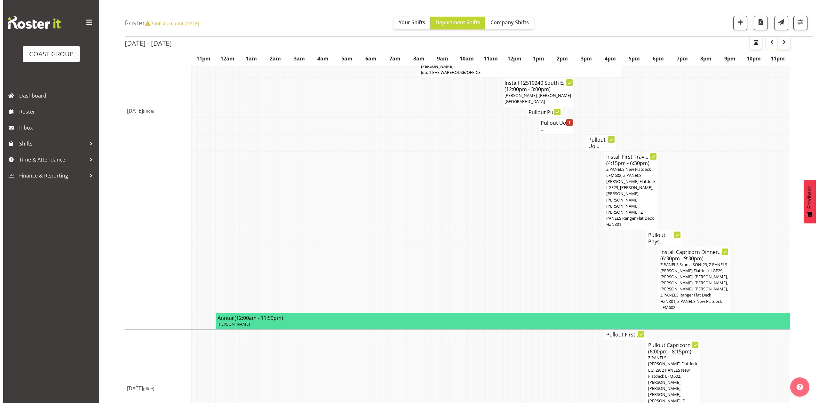
scroll to position [333, 0]
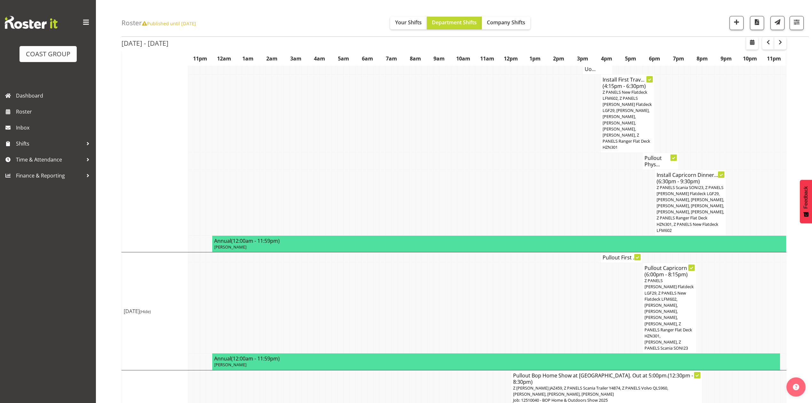
click at [597, 385] on span "Z [PERSON_NAME] JAZ459, Z PANELS Scania Trailer Y4874, Z PANELS Volvo QLS960, […" at bounding box center [590, 391] width 155 height 12
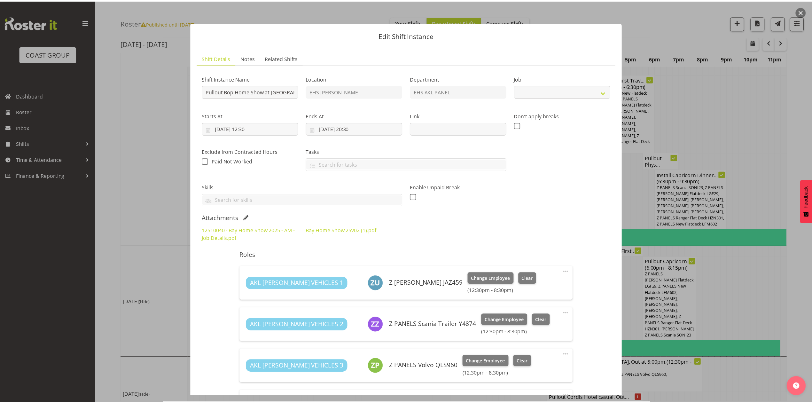
scroll to position [199, 0]
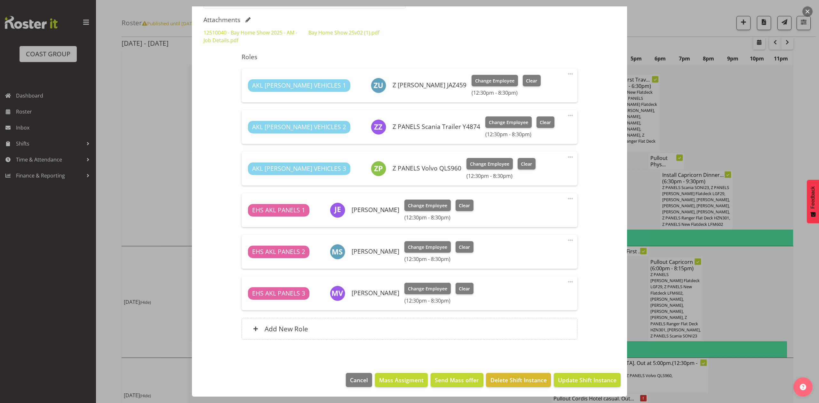
select select "9297"
click at [737, 100] on div at bounding box center [409, 201] width 819 height 403
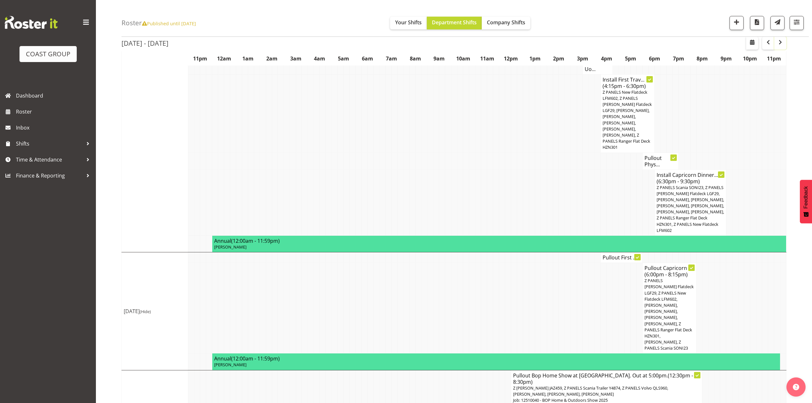
click at [783, 41] on span "button" at bounding box center [781, 42] width 8 height 8
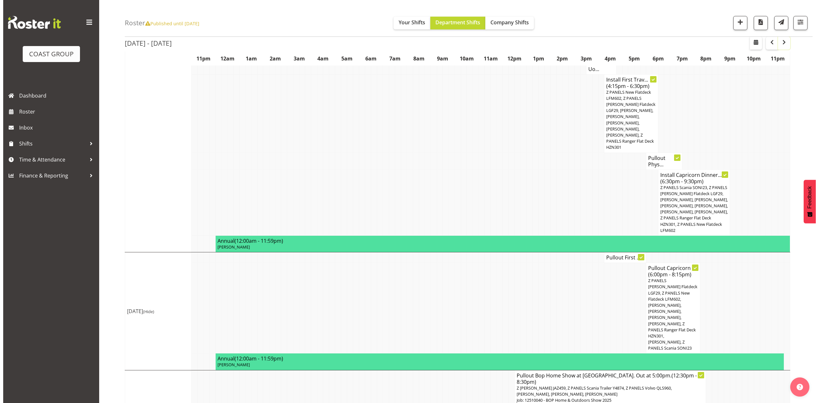
scroll to position [0, 0]
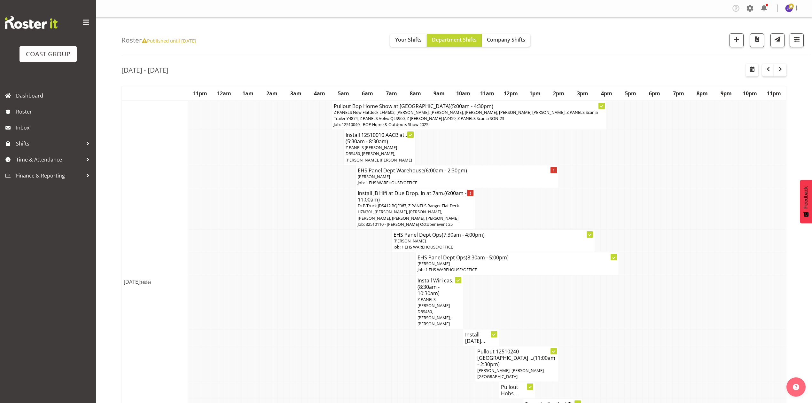
click at [425, 114] on span "Z PANELS New Flatdeck LFM602, [PERSON_NAME], [PERSON_NAME], [PERSON_NAME], [PER…" at bounding box center [466, 115] width 264 height 12
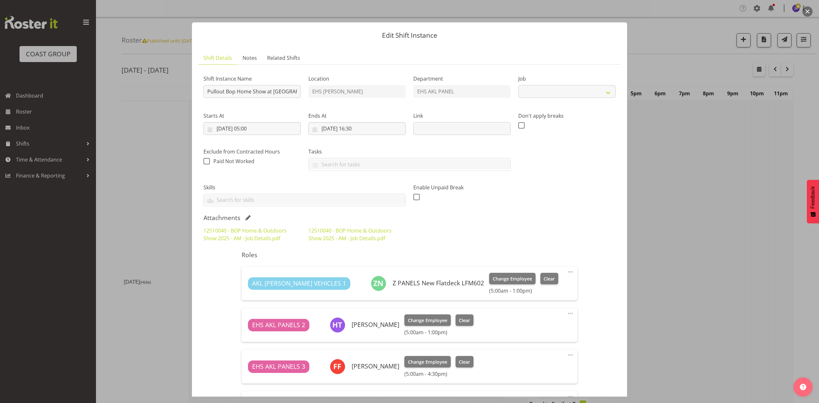
select select "9297"
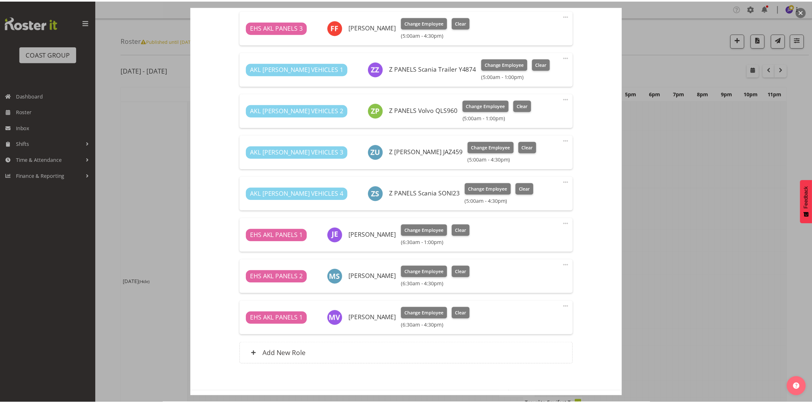
scroll to position [341, 0]
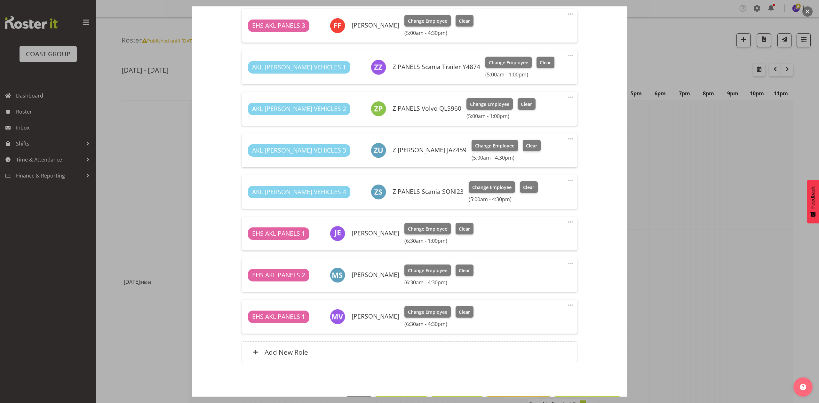
click at [808, 8] on button "button" at bounding box center [807, 11] width 10 height 10
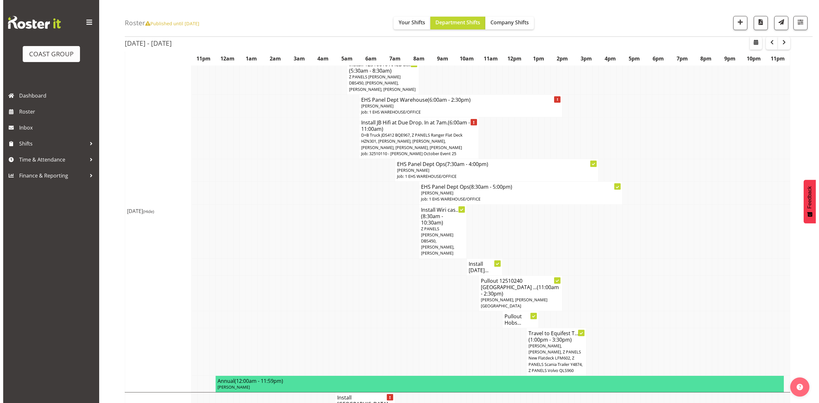
scroll to position [85, 0]
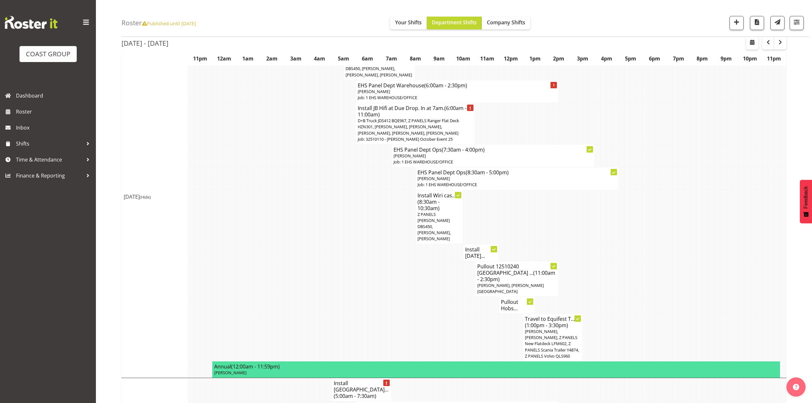
click at [477, 246] on h4 "Install [DATE]..." at bounding box center [481, 252] width 32 height 13
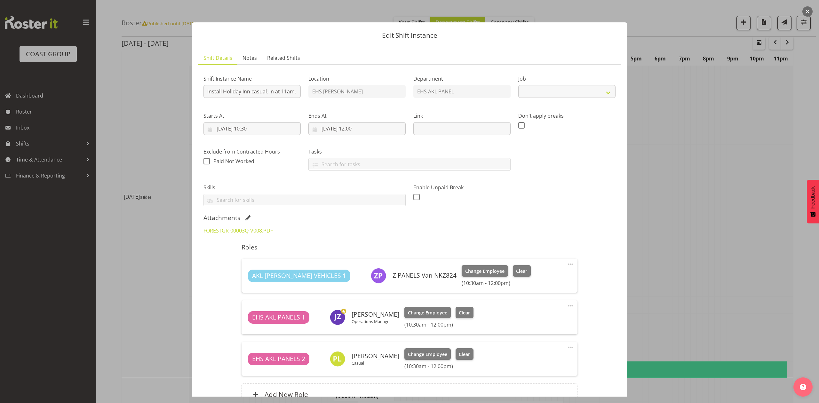
select select "8654"
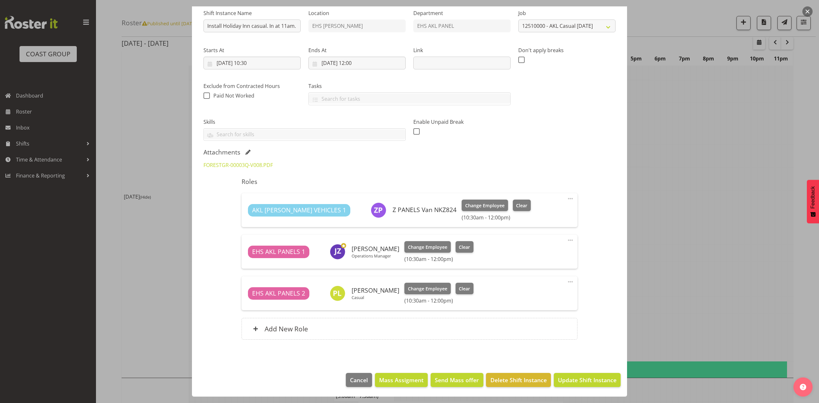
scroll to position [24, 0]
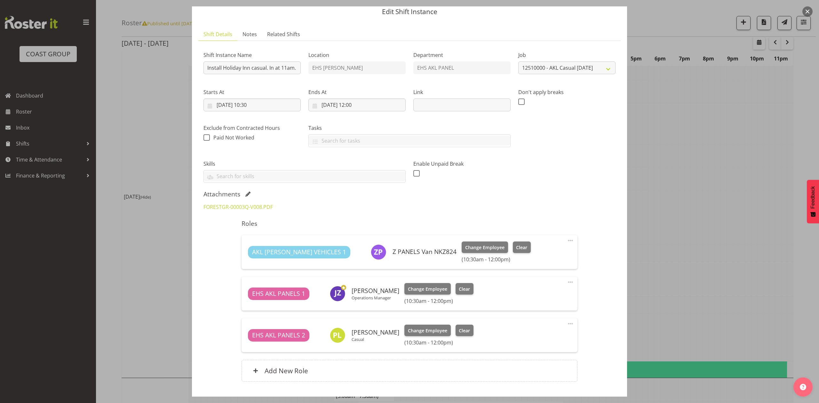
click at [636, 192] on div at bounding box center [409, 201] width 819 height 403
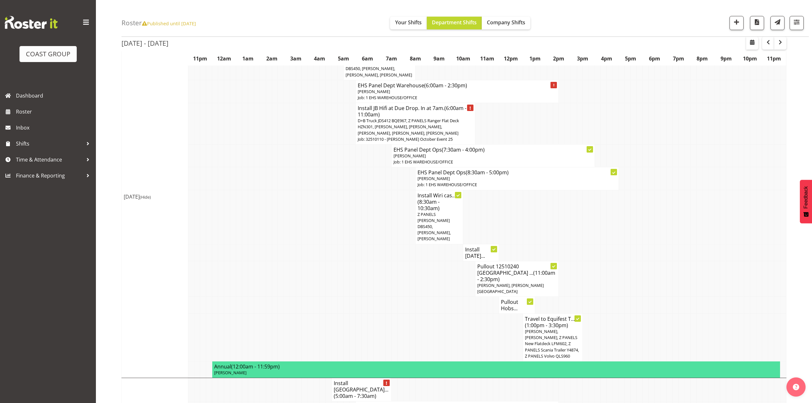
click at [479, 246] on h4 "Install [DATE]..." at bounding box center [481, 252] width 32 height 13
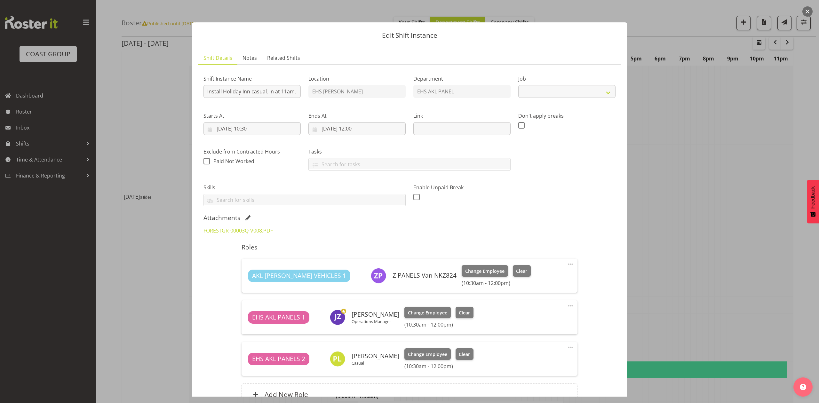
select select "8654"
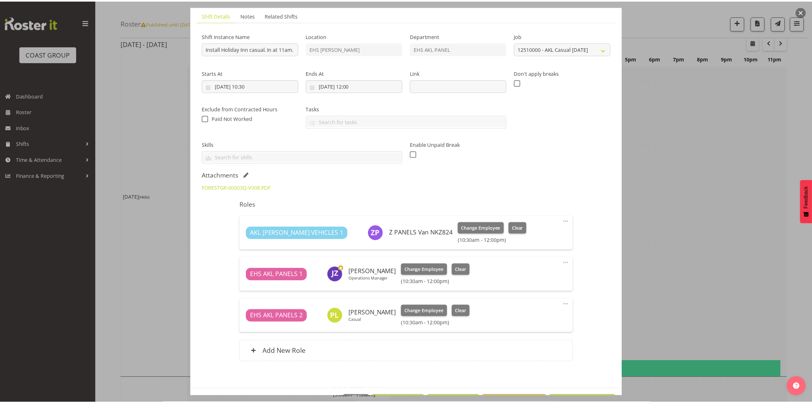
scroll to position [67, 0]
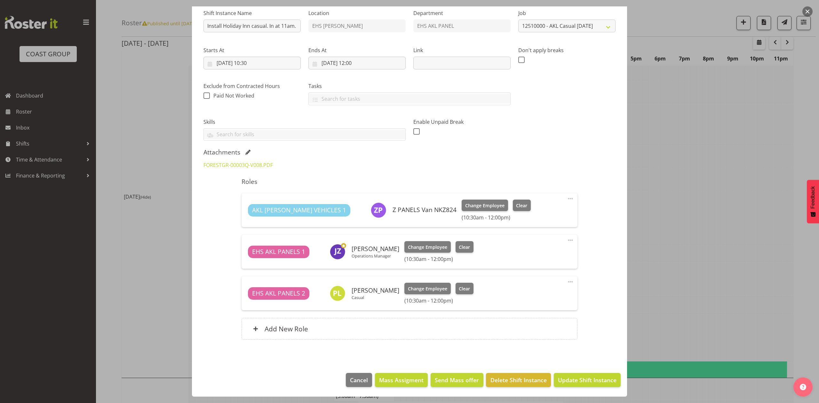
click at [228, 158] on div "FORESTGR-00003Q-V008.PDF" at bounding box center [252, 164] width 105 height 15
click at [232, 169] on div "FORESTGR-00003Q-V008.PDF" at bounding box center [252, 164] width 105 height 15
click at [233, 168] on link "FORESTGR-00003Q-V008.PDF" at bounding box center [237, 165] width 69 height 7
click at [681, 166] on div at bounding box center [409, 201] width 819 height 403
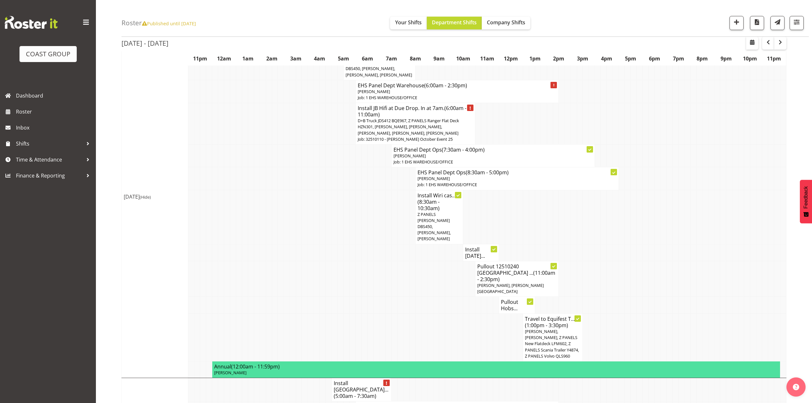
scroll to position [128, 0]
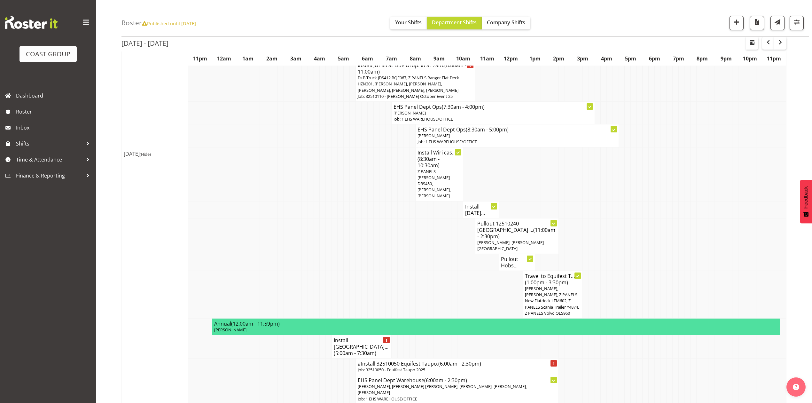
click at [509, 256] on h4 "Pullout Hobs..." at bounding box center [517, 262] width 32 height 13
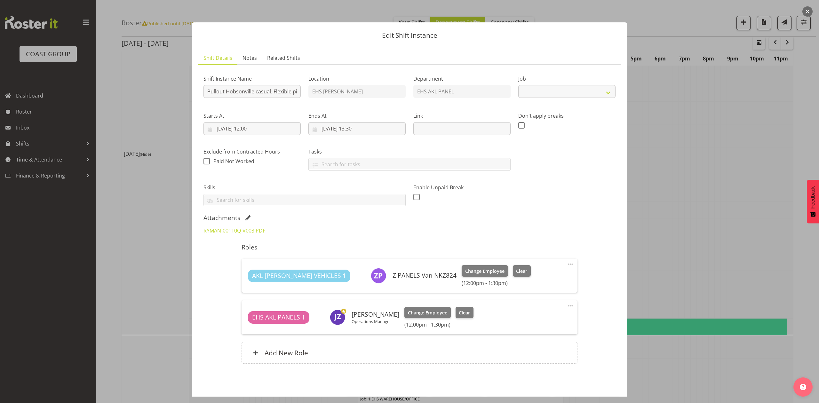
select select "8653"
click at [237, 229] on link "RYMAN-00110Q-V003.PDF" at bounding box center [234, 230] width 62 height 7
click at [728, 141] on div at bounding box center [409, 201] width 819 height 403
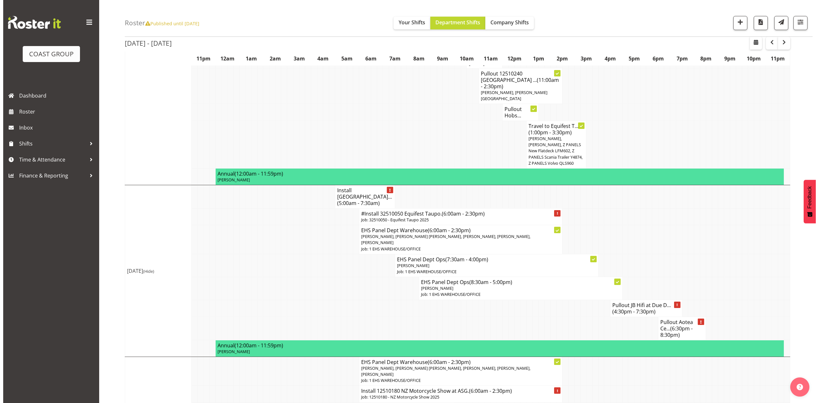
scroll to position [298, 0]
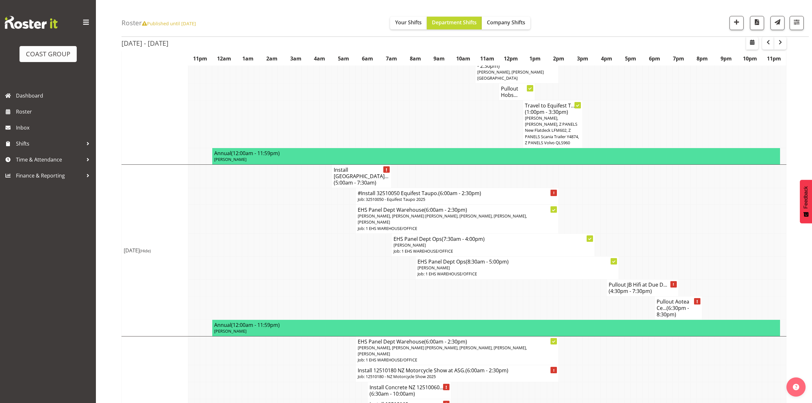
click at [348, 179] on span "(5:00am - 7:30am)" at bounding box center [355, 182] width 43 height 7
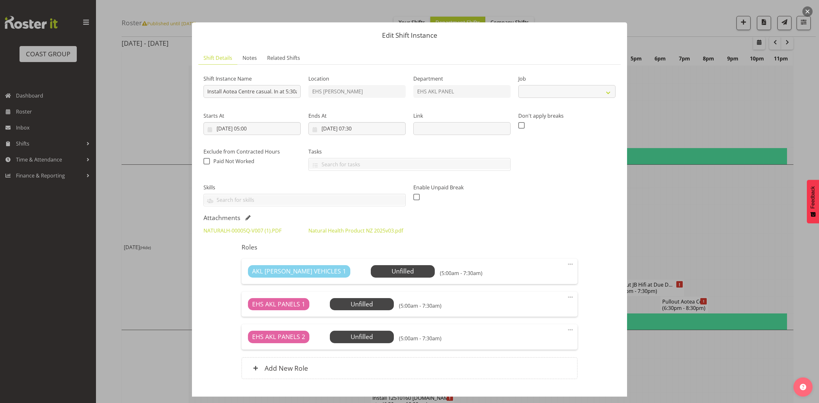
select select "8654"
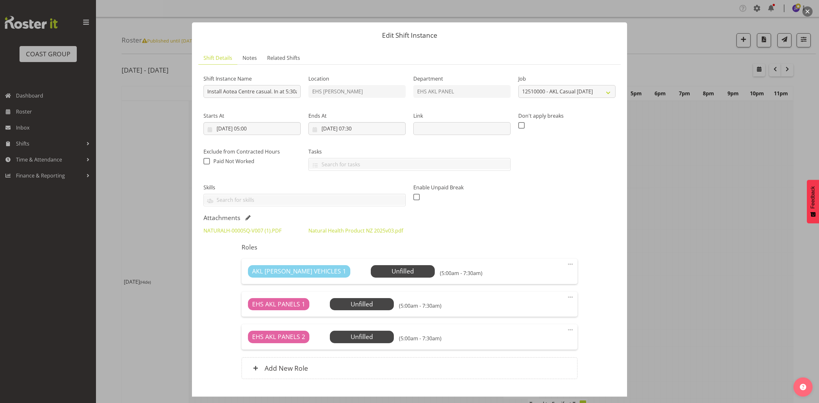
select select "8654"
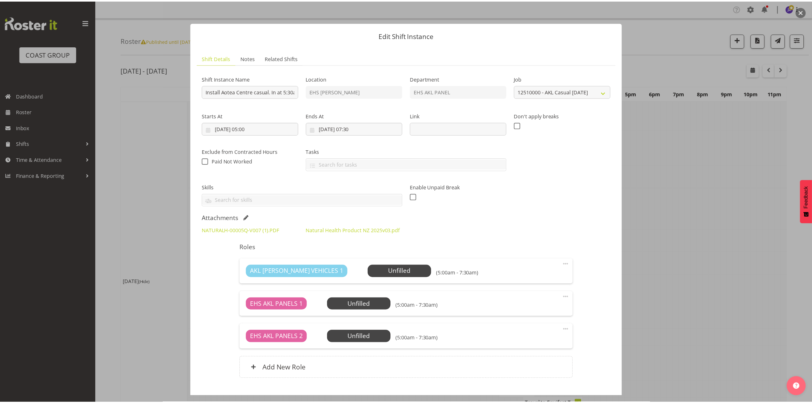
scroll to position [298, 0]
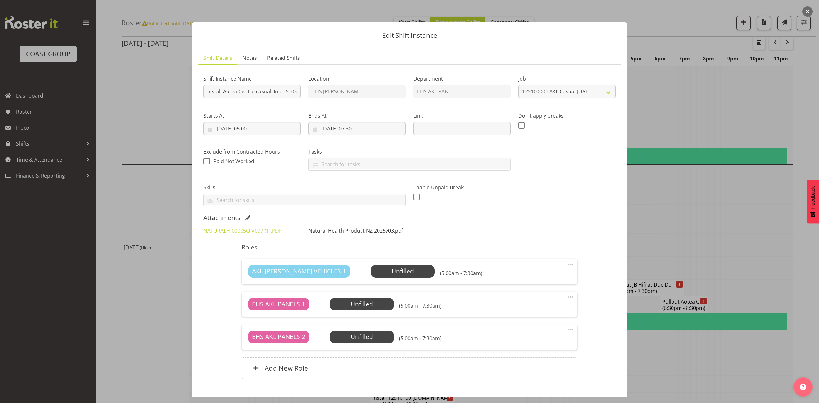
click at [374, 232] on link "Natural Health Product NZ 2025v03.pdf" at bounding box center [355, 230] width 95 height 7
click at [708, 182] on div at bounding box center [409, 201] width 819 height 403
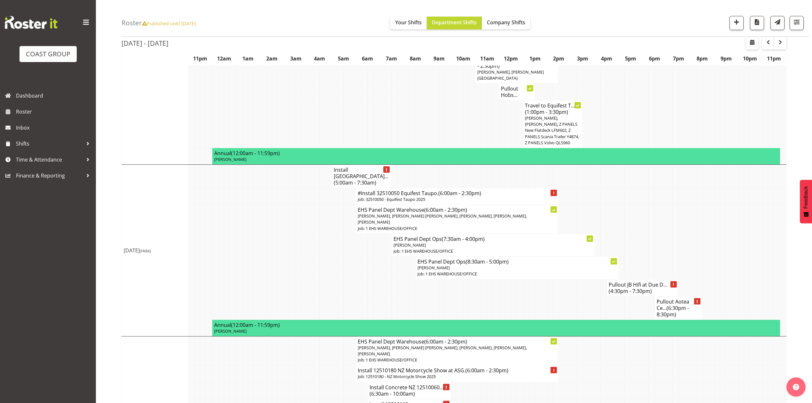
click at [342, 256] on td at bounding box center [341, 267] width 6 height 23
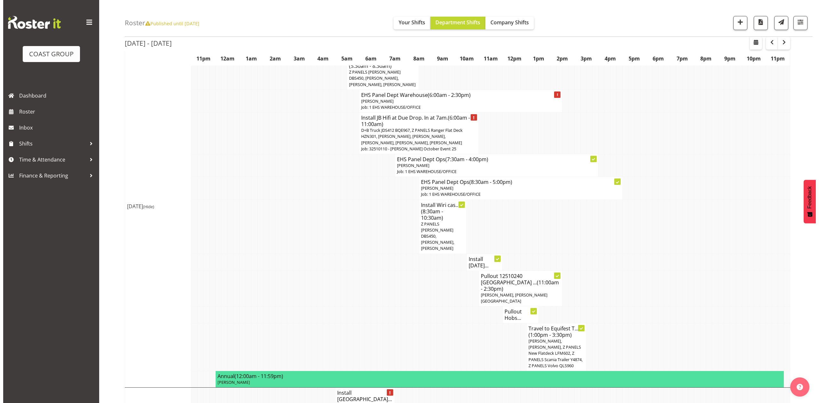
scroll to position [0, 0]
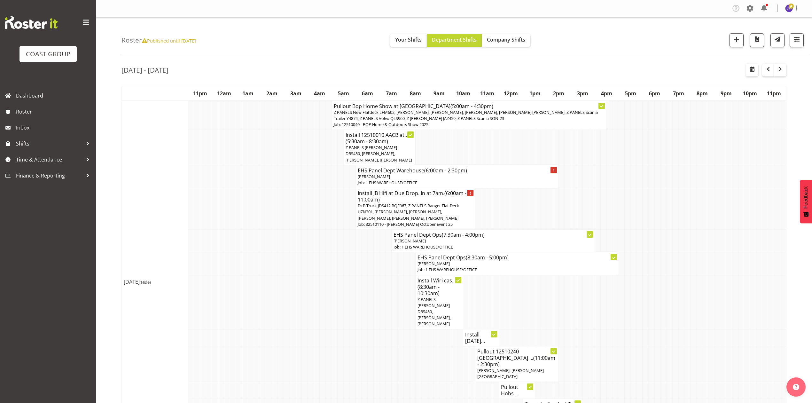
click at [443, 209] on span "D+B Truck JDS412 BQE967, Z PANELS Ranger Flat Deck HZN301, [PERSON_NAME], [PERS…" at bounding box center [408, 212] width 101 height 18
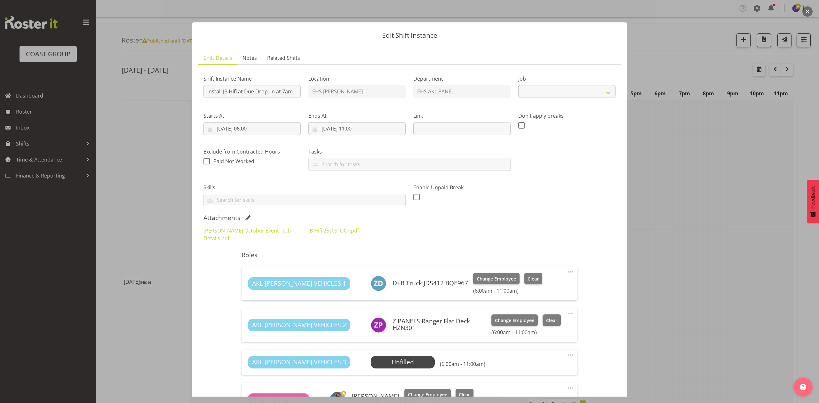
select select "10086"
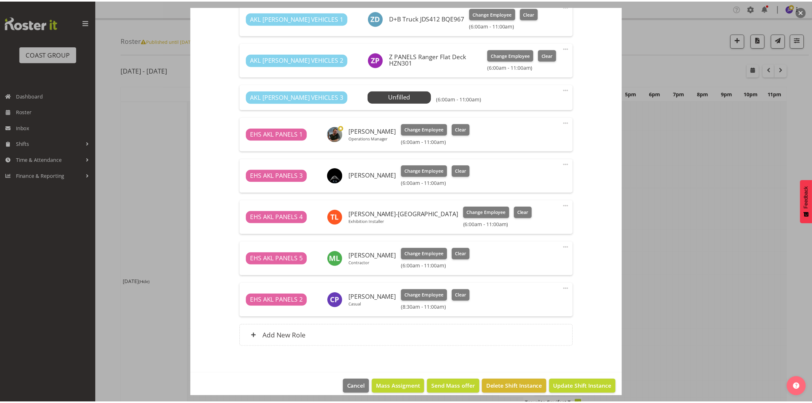
scroll to position [138, 0]
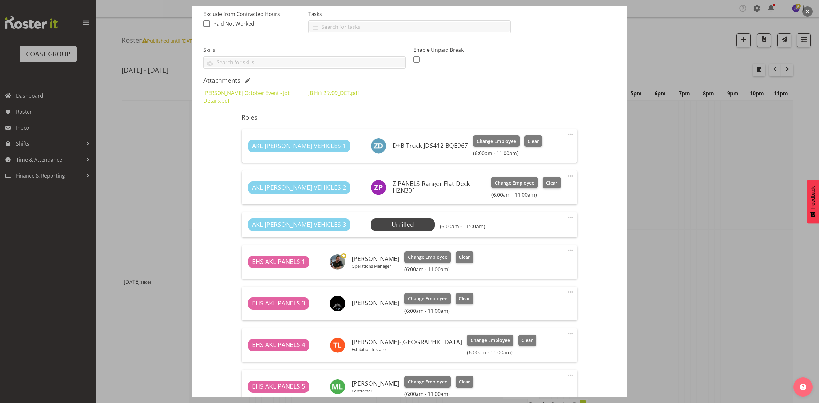
click at [714, 215] on div at bounding box center [409, 201] width 819 height 403
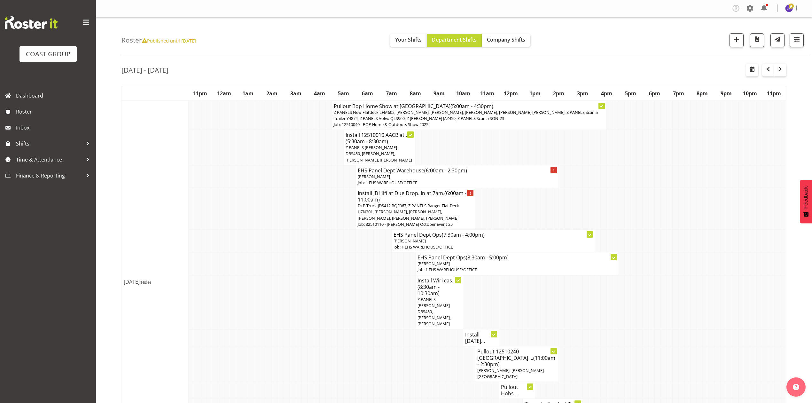
scroll to position [85, 0]
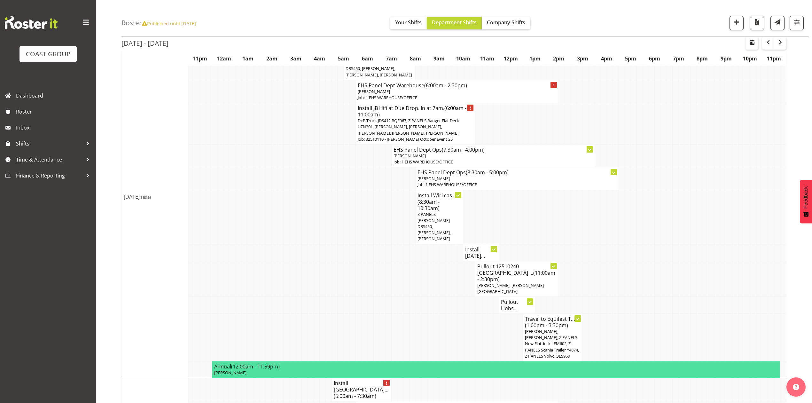
click at [480, 246] on h4 "Install [DATE]..." at bounding box center [481, 252] width 32 height 13
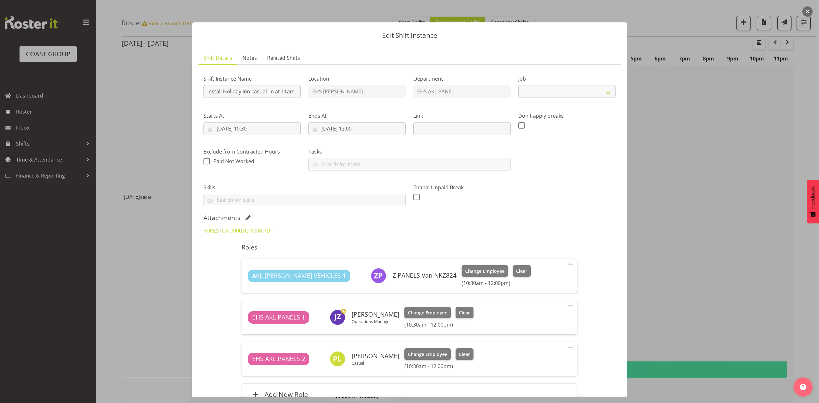
select select "8654"
click at [770, 145] on div at bounding box center [409, 201] width 819 height 403
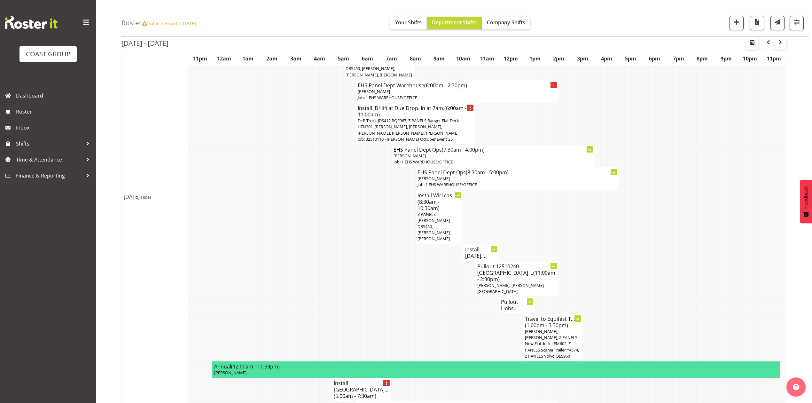
click at [767, 45] on span "button" at bounding box center [769, 42] width 8 height 8
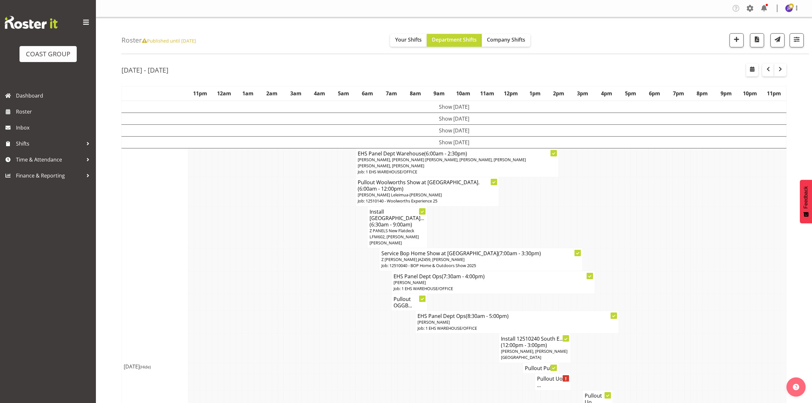
click at [429, 138] on td "Show [DATE]" at bounding box center [454, 142] width 665 height 12
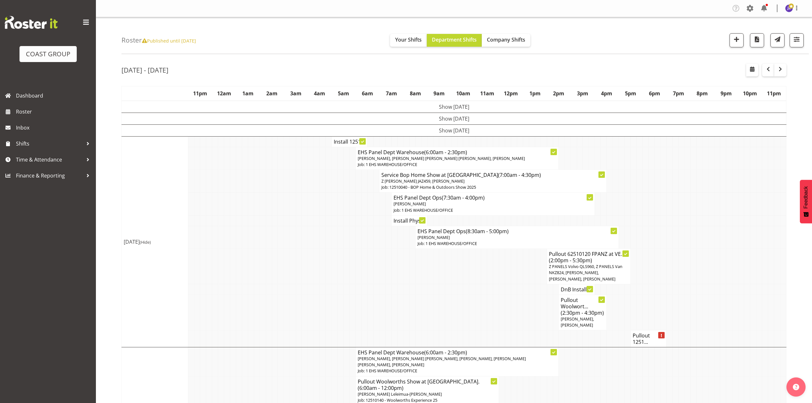
click at [418, 133] on td "Show [DATE]" at bounding box center [454, 130] width 665 height 12
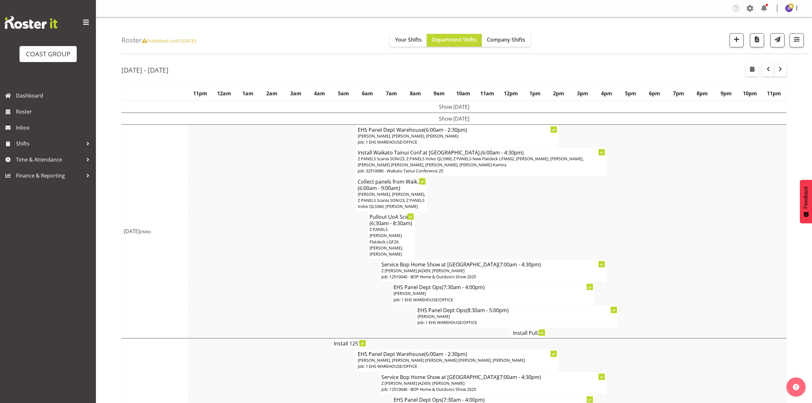
click at [448, 114] on td "Show [DATE]" at bounding box center [454, 119] width 665 height 12
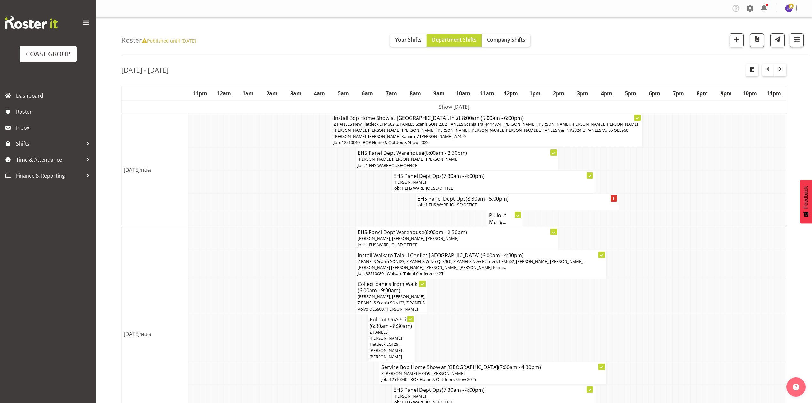
click at [442, 107] on td "Show [DATE]" at bounding box center [454, 107] width 665 height 12
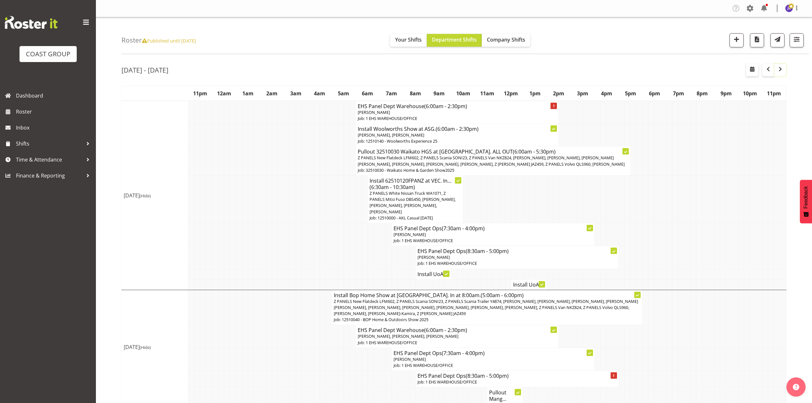
click at [778, 70] on span "button" at bounding box center [781, 69] width 8 height 8
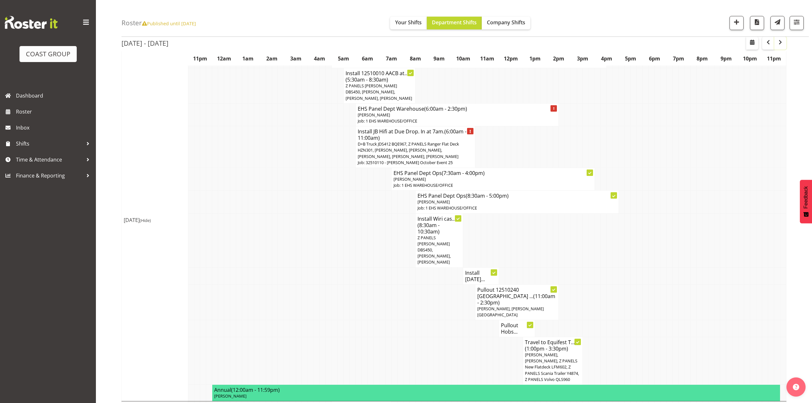
scroll to position [128, 0]
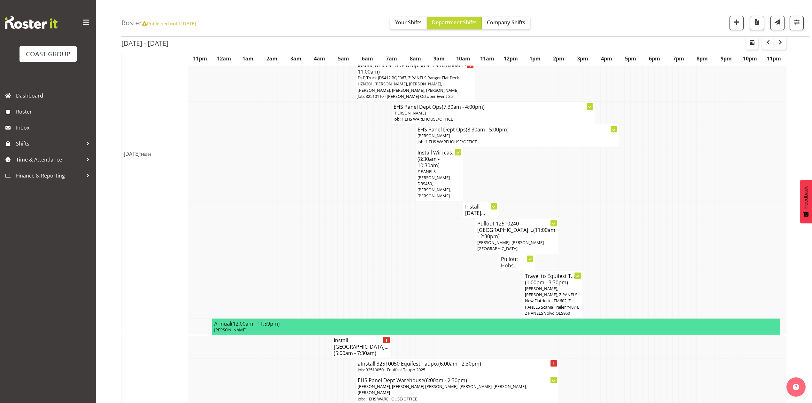
click at [508, 256] on h4 "Pullout Hobs..." at bounding box center [517, 262] width 32 height 13
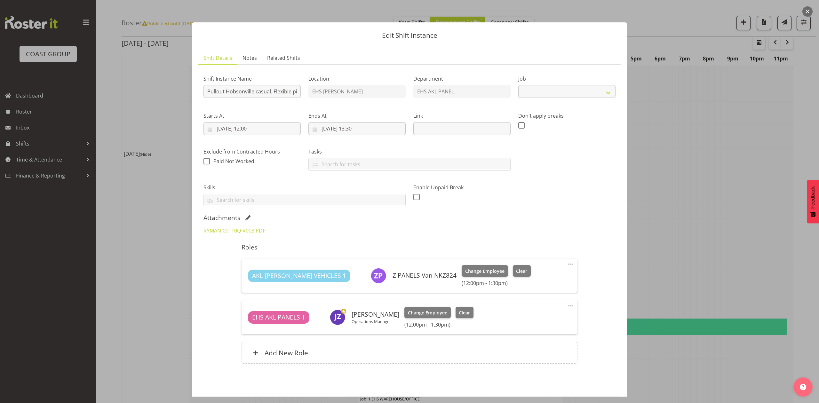
select select "8653"
click at [258, 231] on link "RYMAN-00110Q-V003.PDF" at bounding box center [234, 230] width 62 height 7
click at [810, 8] on button "button" at bounding box center [807, 11] width 10 height 10
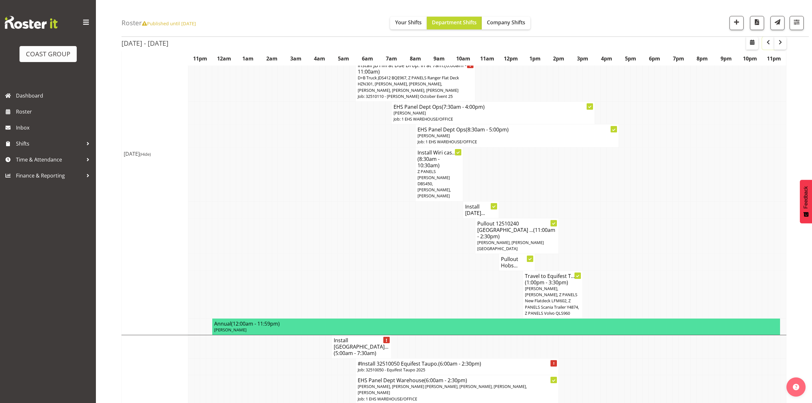
click at [773, 40] on button "button" at bounding box center [768, 43] width 12 height 13
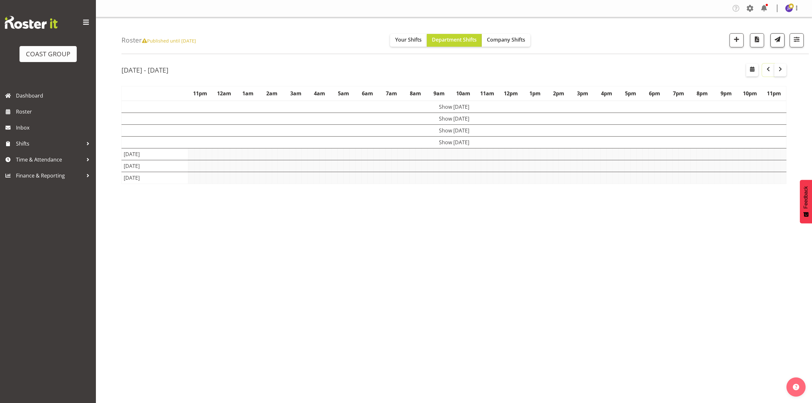
scroll to position [0, 0]
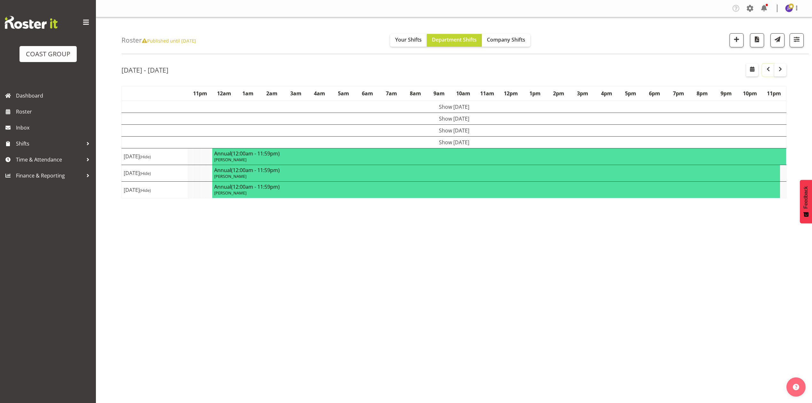
click at [766, 69] on span "button" at bounding box center [769, 69] width 8 height 8
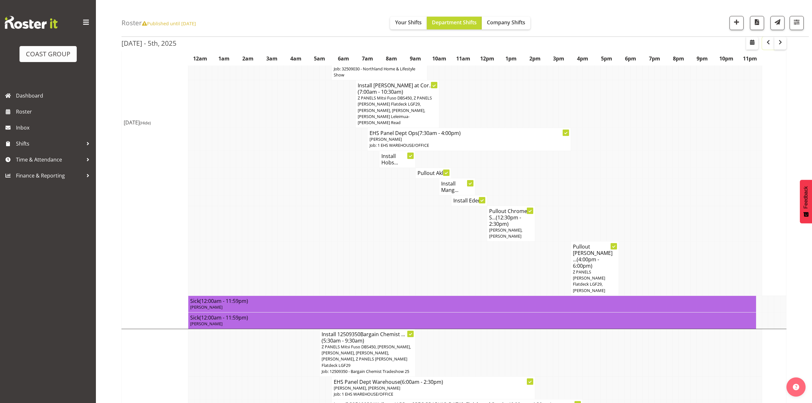
scroll to position [213, 0]
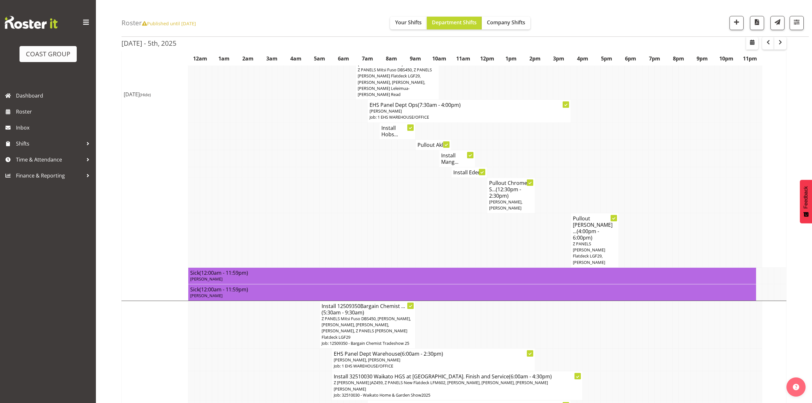
click at [395, 125] on h4 "Install Hobs..." at bounding box center [398, 131] width 32 height 13
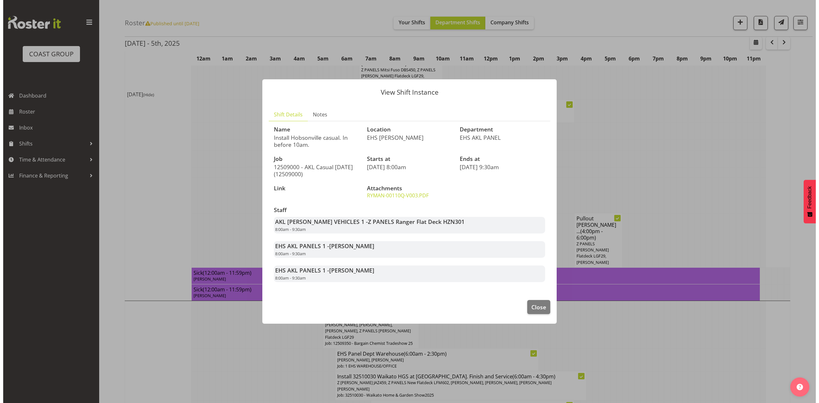
scroll to position [210, 0]
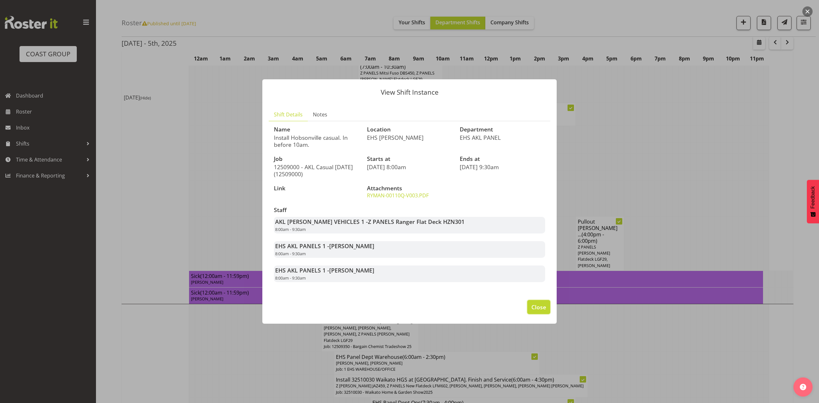
click at [534, 309] on span "Close" at bounding box center [538, 307] width 15 height 8
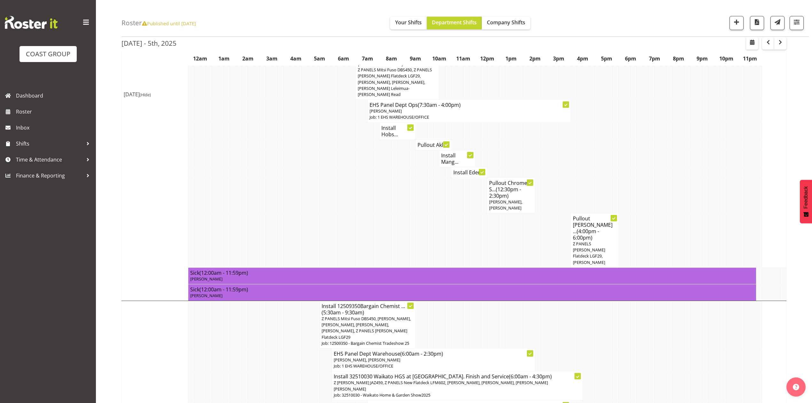
drag, startPoint x: 641, startPoint y: 112, endPoint x: 625, endPoint y: 140, distance: 32.8
click at [641, 122] on td at bounding box center [640, 130] width 6 height 17
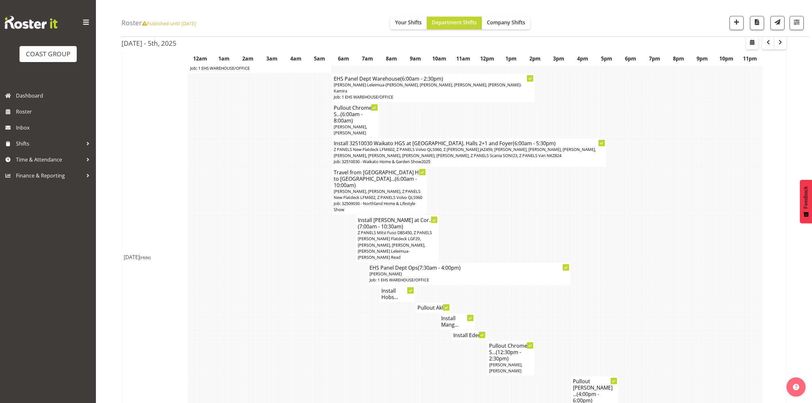
scroll to position [43, 0]
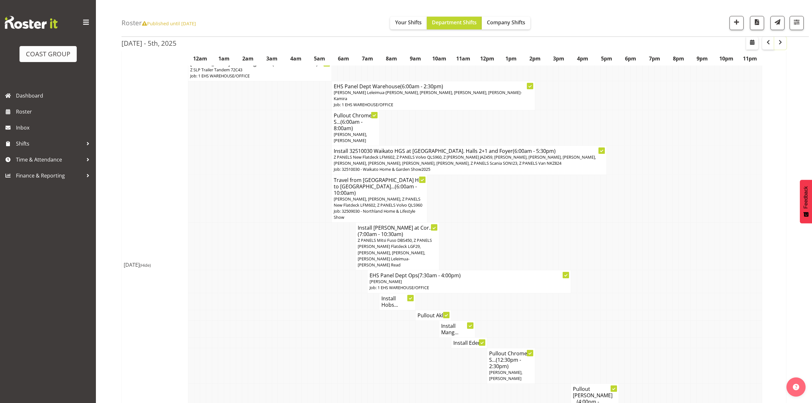
click at [778, 46] on span "button" at bounding box center [781, 42] width 8 height 8
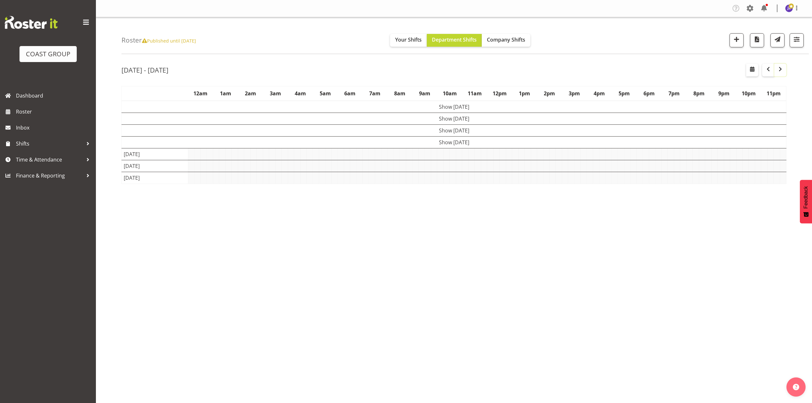
scroll to position [0, 0]
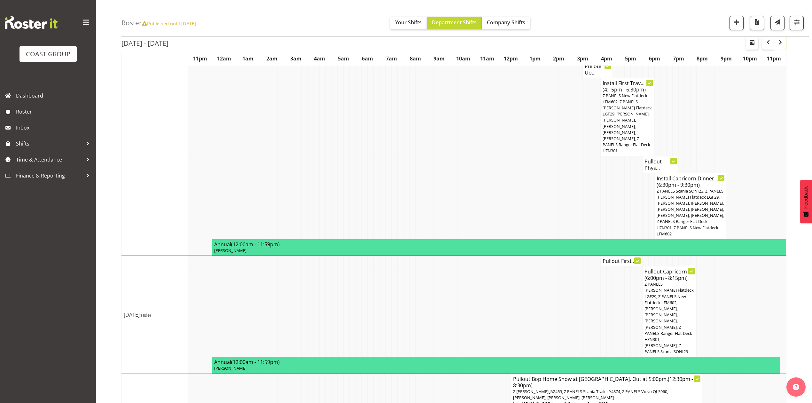
scroll to position [333, 0]
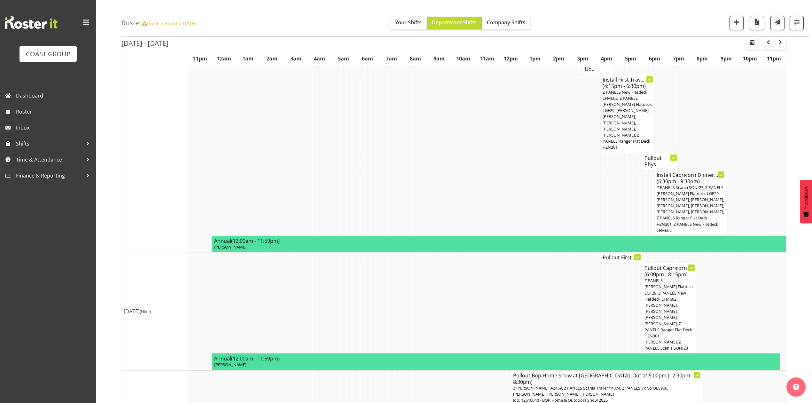
click at [553, 174] on td at bounding box center [556, 203] width 6 height 66
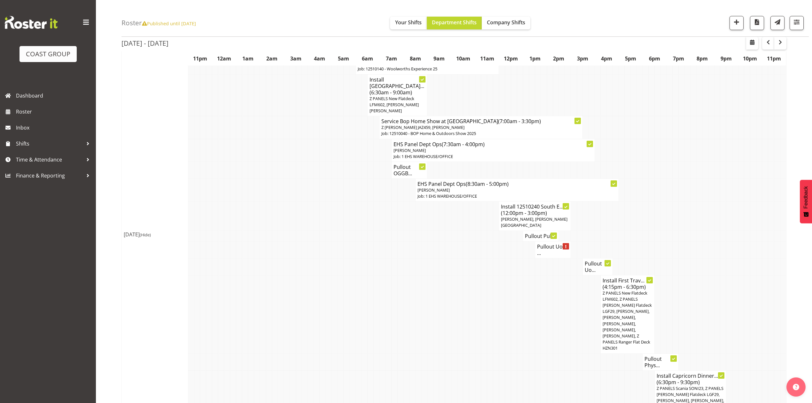
scroll to position [120, 0]
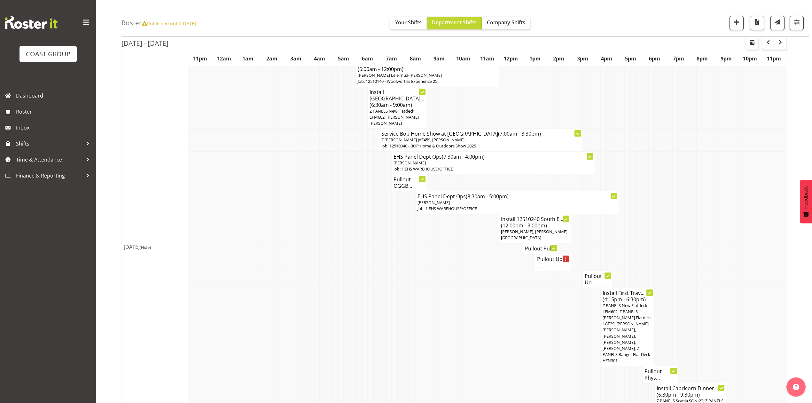
click at [398, 176] on h4 "Pullout OGGB..." at bounding box center [410, 182] width 32 height 13
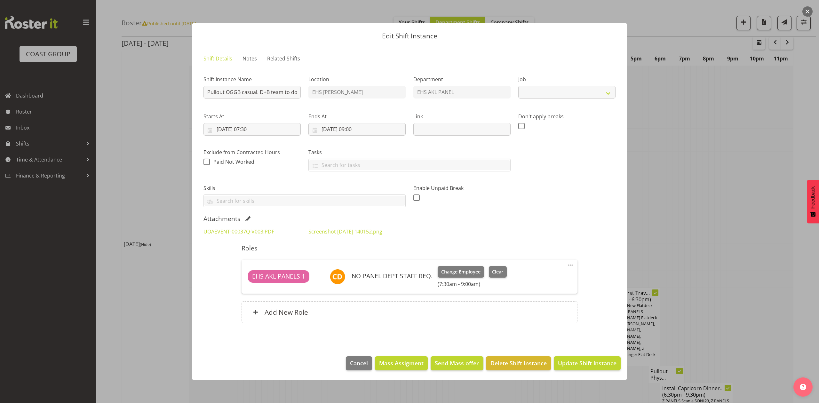
select select "8654"
click at [765, 146] on div at bounding box center [409, 201] width 819 height 403
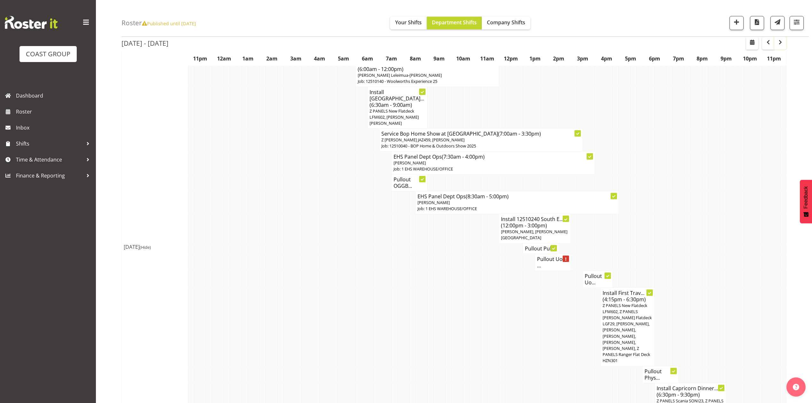
click at [782, 44] on span "button" at bounding box center [781, 42] width 8 height 8
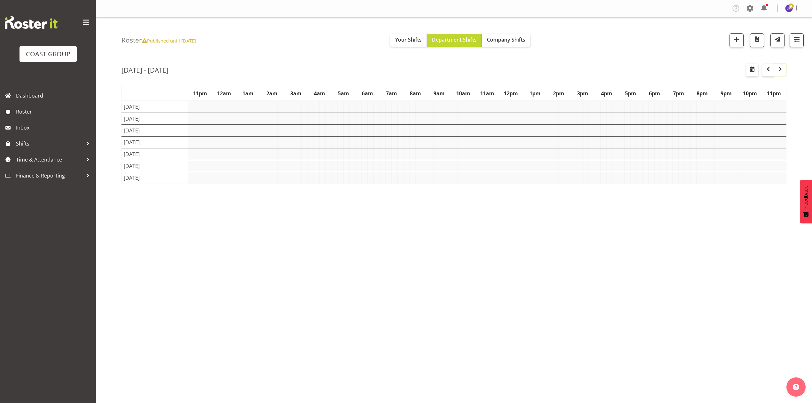
scroll to position [0, 0]
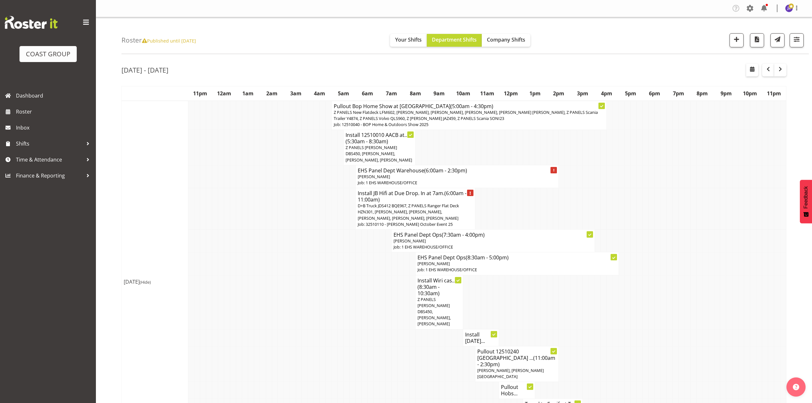
click at [681, 205] on td at bounding box center [682, 209] width 6 height 42
click at [784, 68] on span "button" at bounding box center [781, 69] width 8 height 8
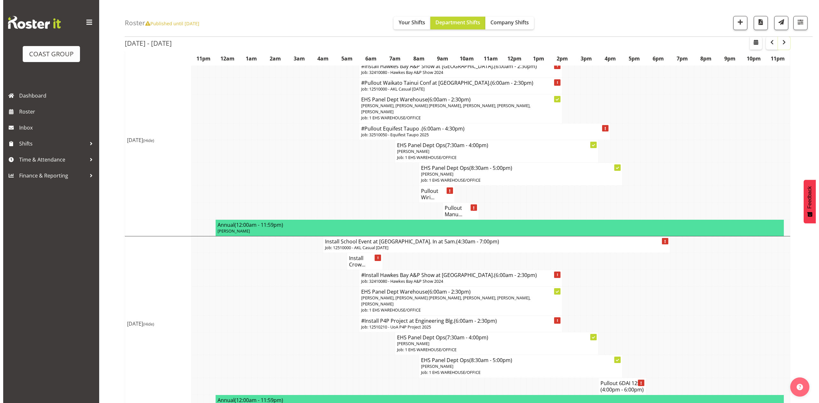
scroll to position [128, 0]
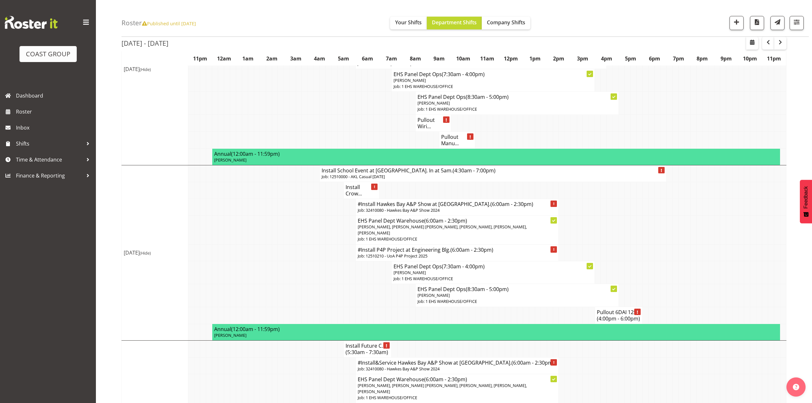
click at [294, 199] on td at bounding box center [293, 207] width 6 height 17
click at [350, 185] on h4 "Install Crow..." at bounding box center [362, 190] width 32 height 13
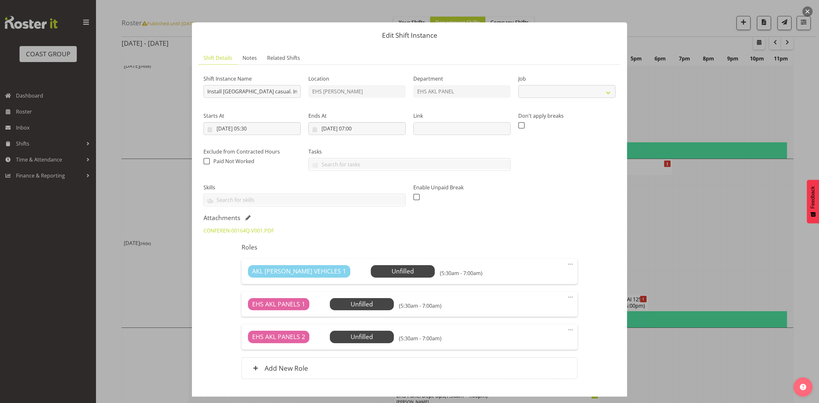
select select "8654"
click at [240, 233] on link "CONFEREN-00164Q-V001.PDF" at bounding box center [238, 230] width 70 height 7
click at [240, 232] on link "CONFEREN-00164Q-V001.PDF" at bounding box center [238, 230] width 70 height 7
click at [691, 248] on div at bounding box center [409, 201] width 819 height 403
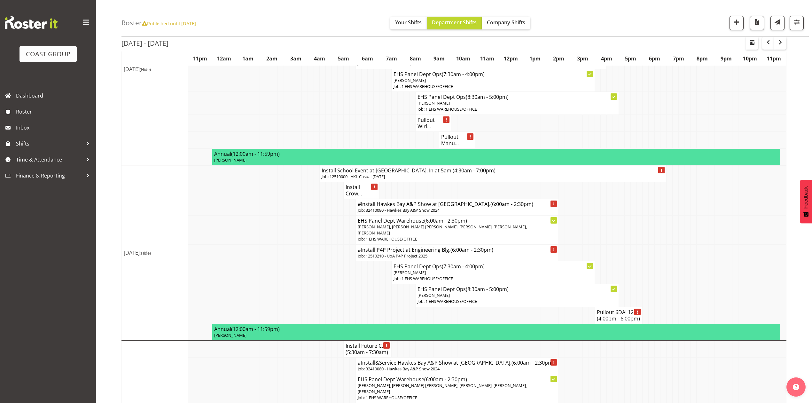
click at [414, 174] on p "Job: 12510000 - AKL Casual [DATE]" at bounding box center [493, 177] width 343 height 6
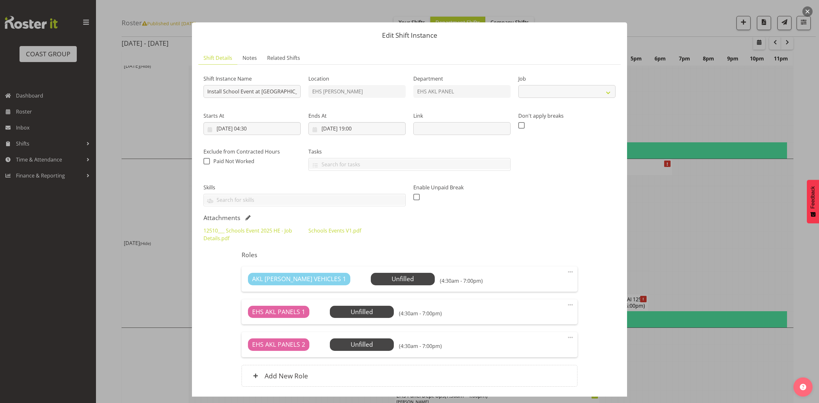
select select "8654"
click at [270, 233] on link "12510___ Schools Event 2025 HE - Job Details.pdf" at bounding box center [247, 234] width 89 height 15
click at [334, 230] on link "Schools Events V1.pdf" at bounding box center [334, 230] width 53 height 7
click at [733, 215] on div at bounding box center [409, 201] width 819 height 403
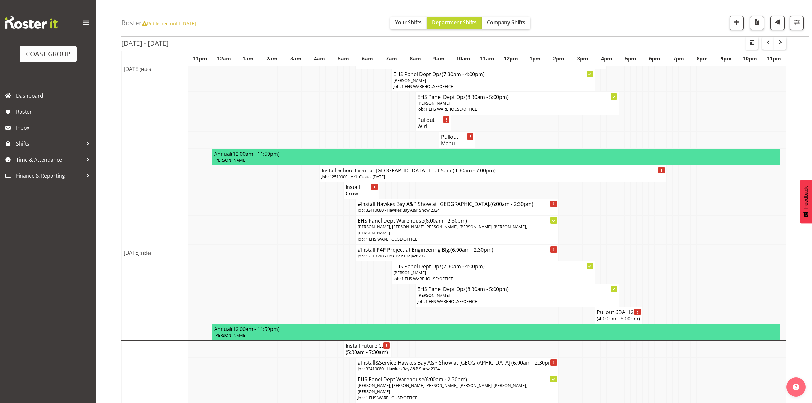
click at [357, 184] on h4 "Install Crow..." at bounding box center [362, 190] width 32 height 13
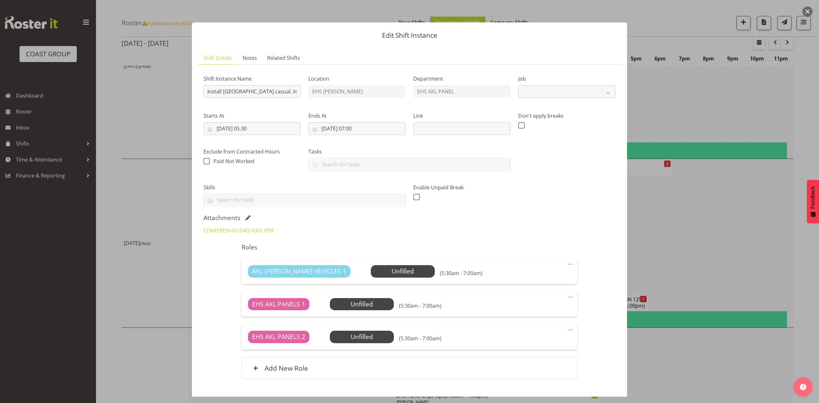
select select "8654"
click at [248, 217] on span at bounding box center [247, 217] width 5 height 5
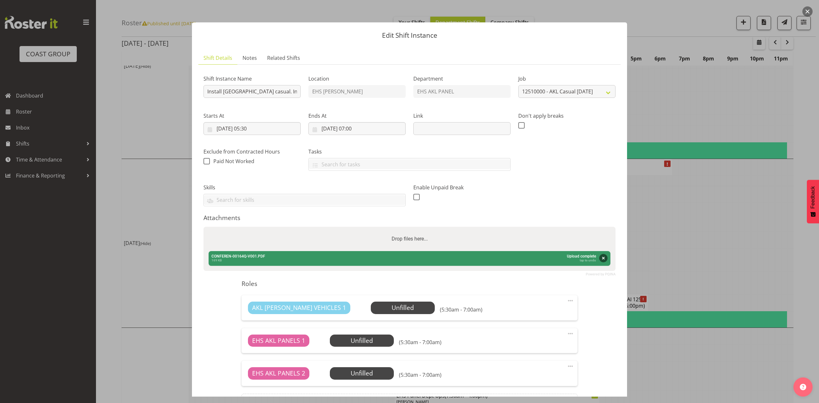
click at [301, 243] on div "Drop files here..." at bounding box center [409, 239] width 412 height 24
click at [203, 227] on input "Drop files here..." at bounding box center [409, 228] width 412 height 2
type input "C:\fakepath\Managing Psychosocial Risk Conference 25v02 (1).pdf"
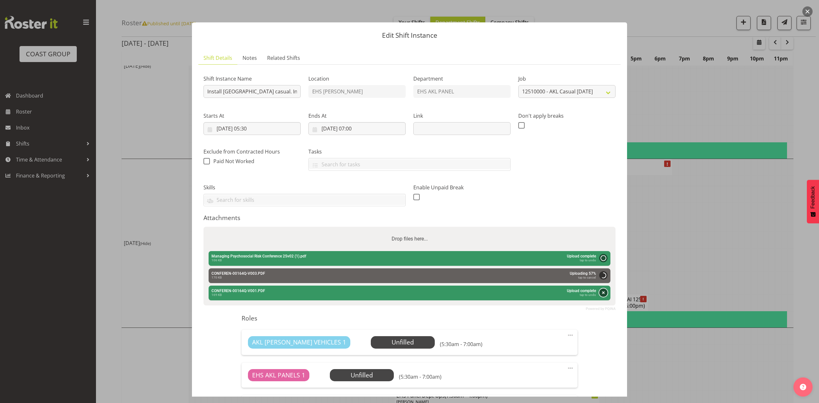
click at [599, 295] on button "Remove" at bounding box center [603, 292] width 8 height 8
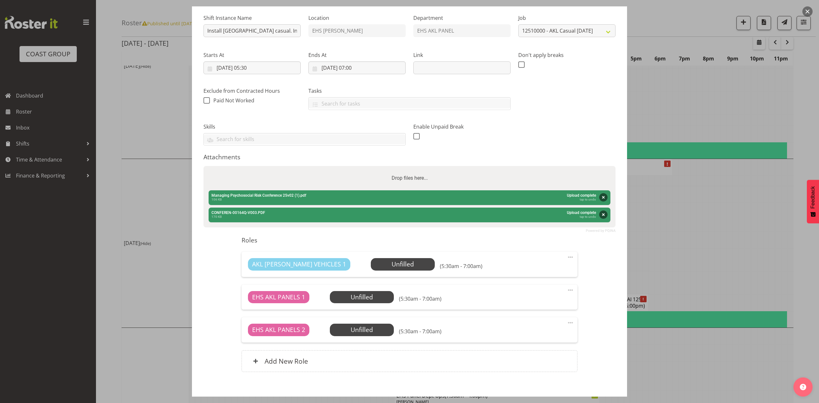
scroll to position [94, 0]
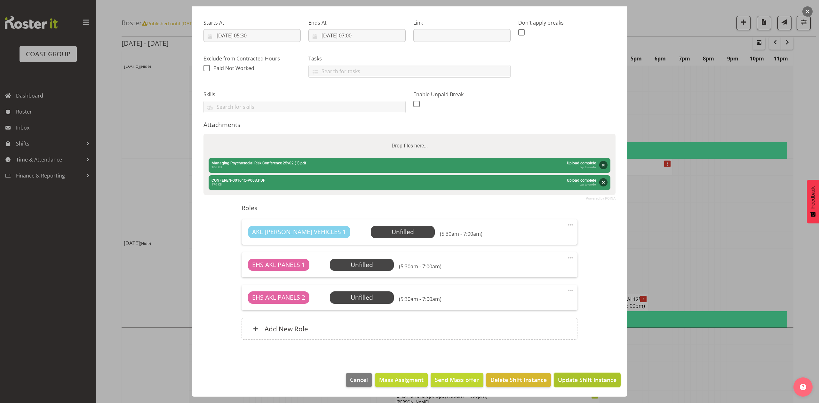
click at [577, 373] on button "Update Shift Instance" at bounding box center [587, 380] width 67 height 14
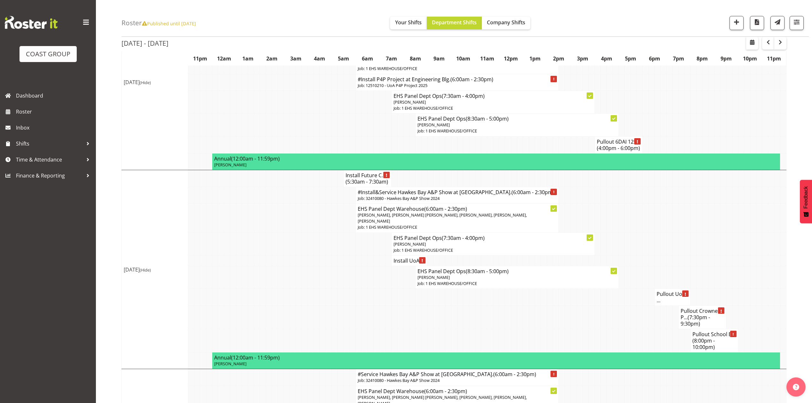
scroll to position [341, 0]
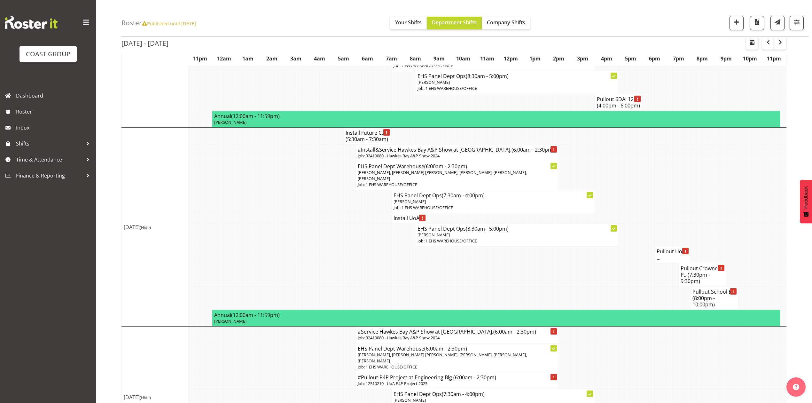
click at [691, 285] on span "(7:30pm - 9:30pm)" at bounding box center [695, 277] width 29 height 13
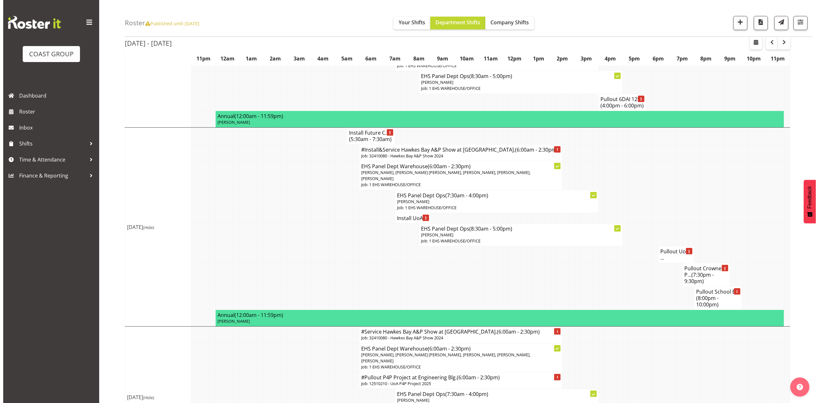
scroll to position [338, 0]
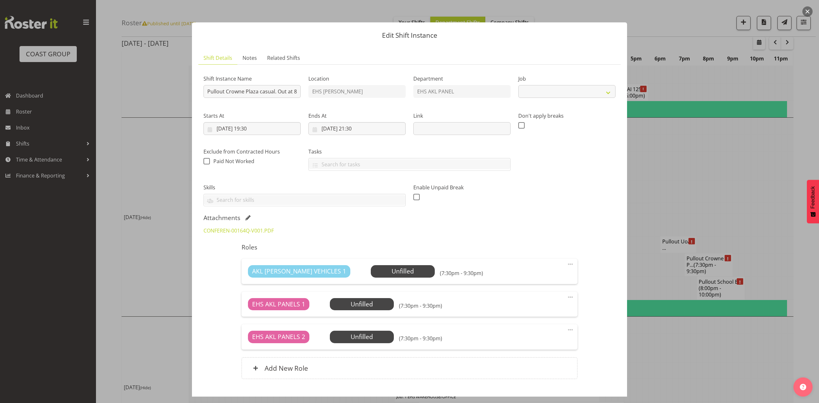
select select "8654"
click at [245, 228] on link "CONFEREN-00164Q-V001.PDF" at bounding box center [238, 230] width 70 height 7
click at [250, 215] on div "Attachments" at bounding box center [409, 218] width 412 height 8
click at [246, 219] on span at bounding box center [247, 217] width 5 height 5
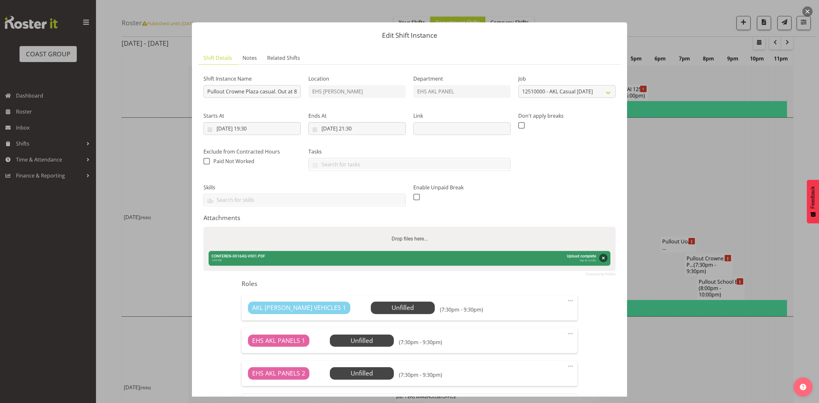
click at [283, 241] on div "Drop files here..." at bounding box center [409, 239] width 412 height 24
click at [203, 227] on input "Drop files here..." at bounding box center [409, 228] width 412 height 2
type input "C:\fakepath\Managing Psychosocial Risk Conference 25v02 (1).pdf"
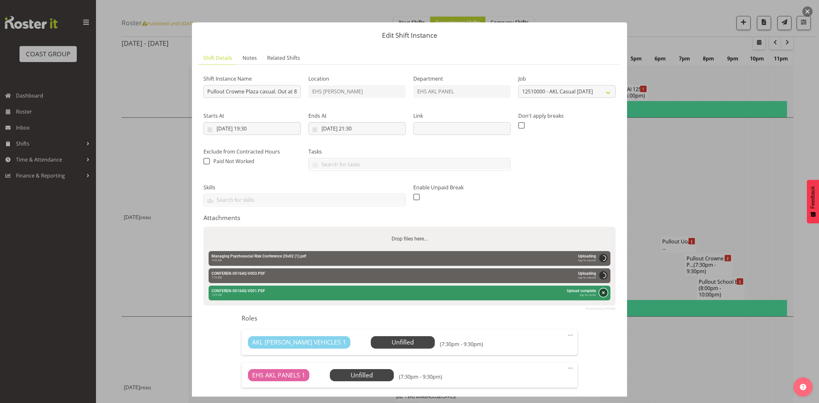
click at [599, 292] on button "Remove" at bounding box center [603, 292] width 8 height 8
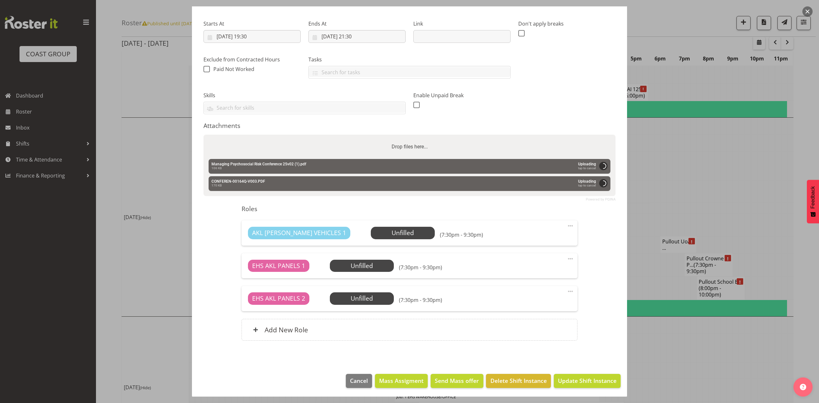
scroll to position [94, 0]
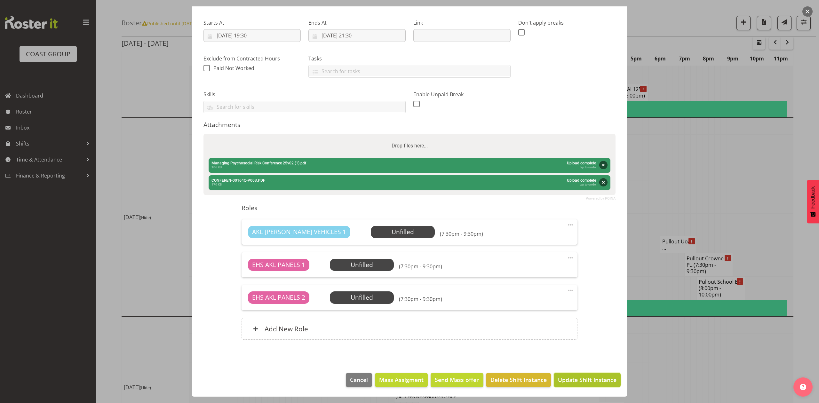
drag, startPoint x: 586, startPoint y: 382, endPoint x: 686, endPoint y: 348, distance: 105.6
click at [587, 382] on span "Update Shift Instance" at bounding box center [587, 379] width 59 height 8
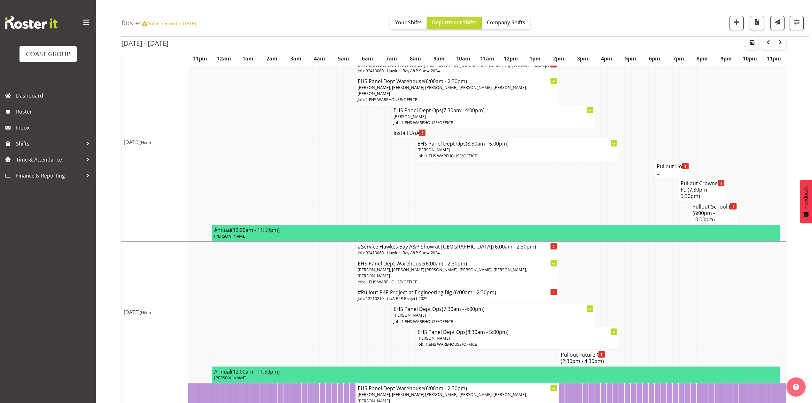
scroll to position [426, 0]
click at [669, 176] on h4 "Pullout UoA ..." at bounding box center [673, 169] width 32 height 13
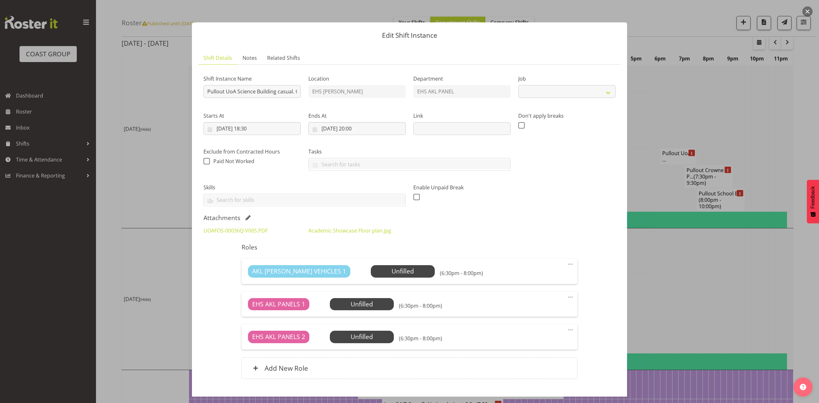
select select
click at [732, 106] on div at bounding box center [409, 201] width 819 height 403
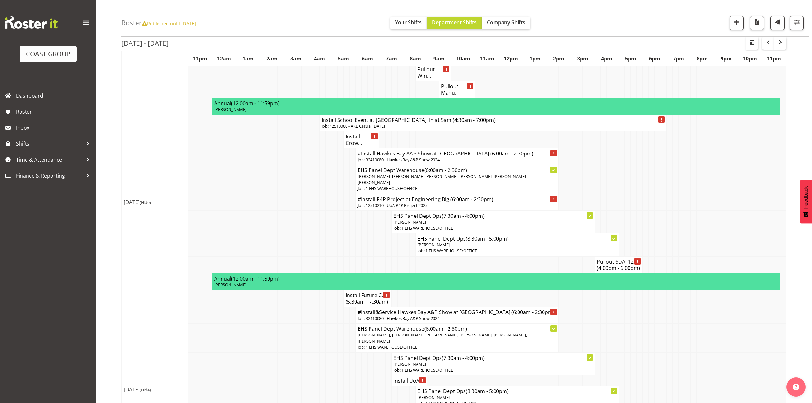
scroll to position [170, 0]
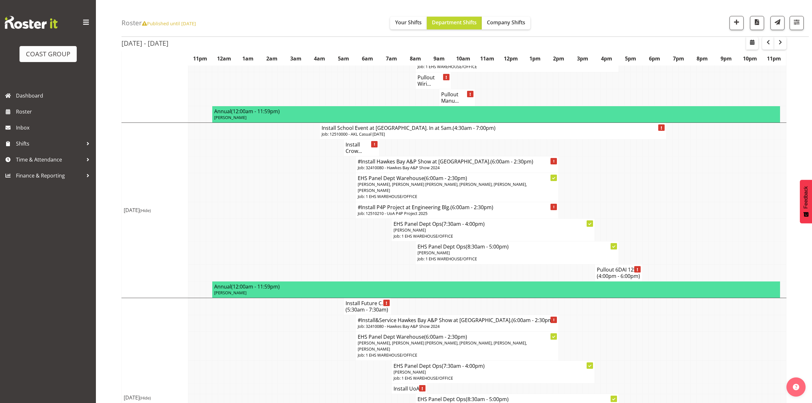
click at [399, 131] on p "Job: 12510000 - AKL Casual [DATE]" at bounding box center [493, 134] width 343 height 6
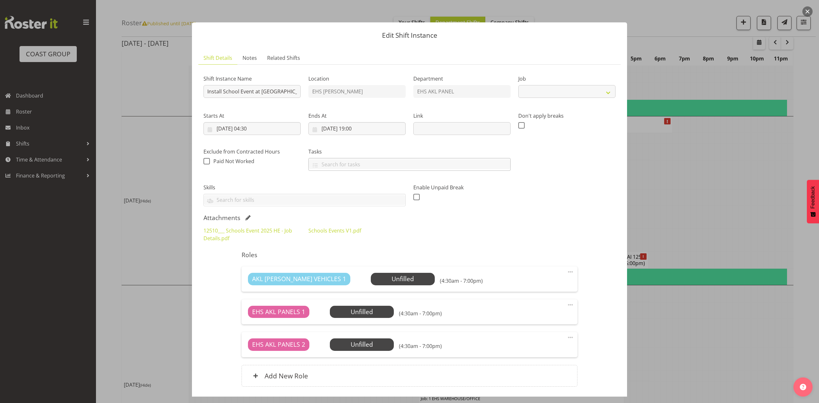
select select "8654"
click at [255, 231] on link "12510___ Schools Event 2025 HE - Job Details.pdf" at bounding box center [247, 234] width 89 height 15
click at [689, 169] on div at bounding box center [409, 201] width 819 height 403
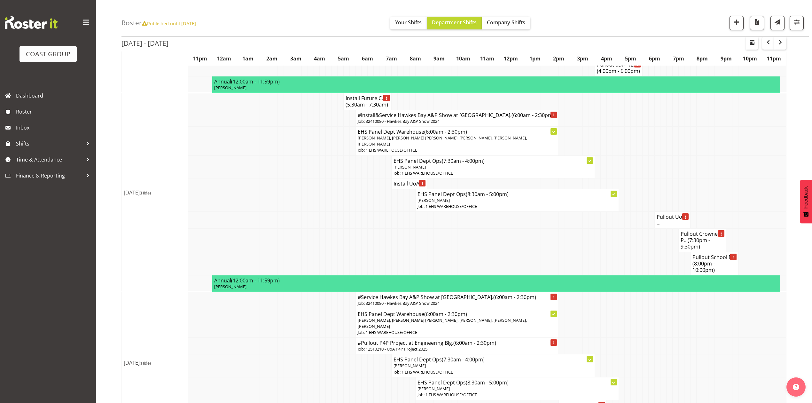
scroll to position [384, 0]
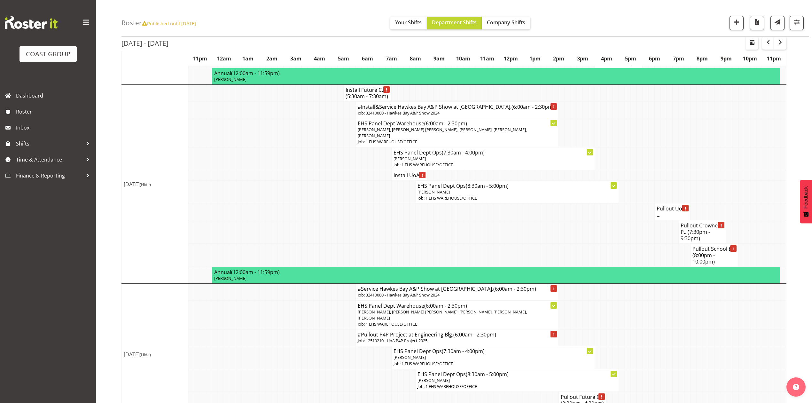
click at [705, 265] on span "(8:00pm - 10:00pm)" at bounding box center [704, 258] width 22 height 13
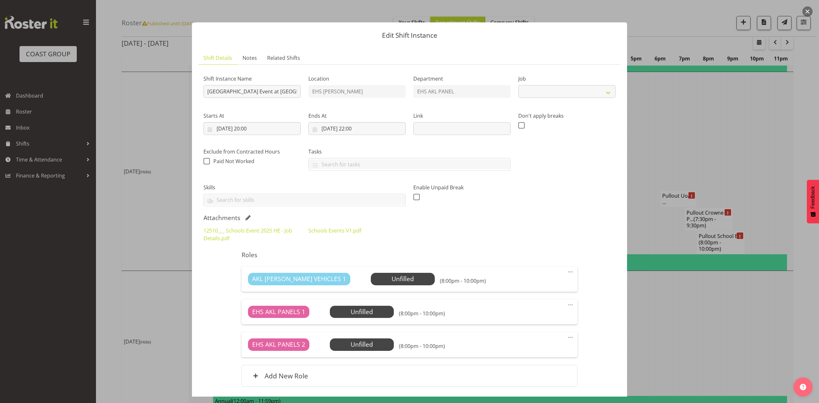
select select "8654"
drag, startPoint x: 701, startPoint y: 177, endPoint x: 705, endPoint y: 177, distance: 3.5
click at [702, 177] on div at bounding box center [409, 201] width 819 height 403
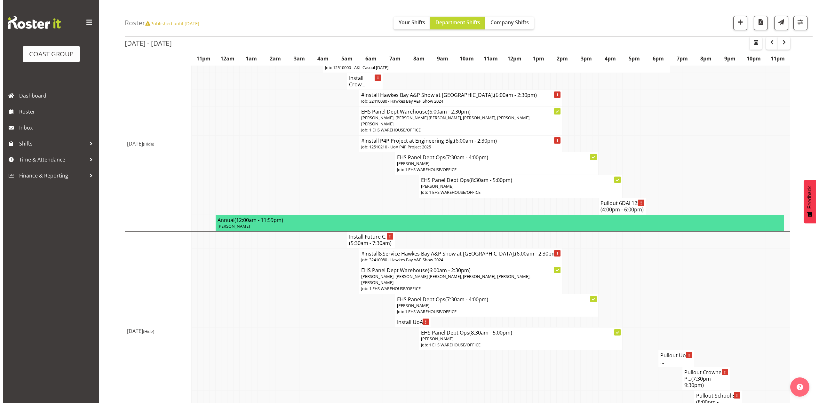
scroll to position [213, 0]
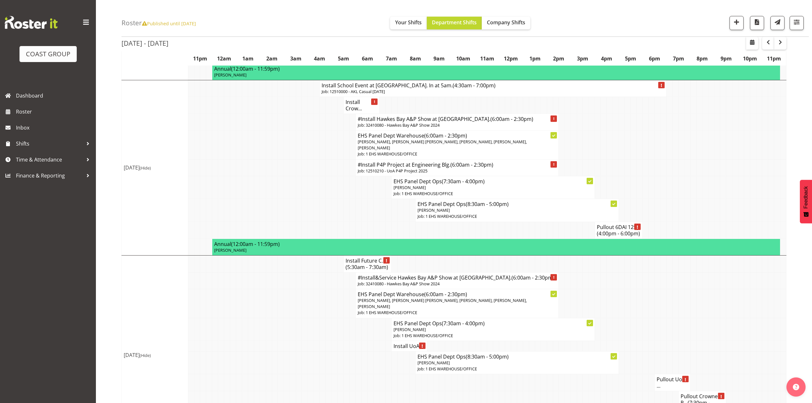
click at [689, 154] on td at bounding box center [688, 144] width 6 height 29
click at [352, 89] on p "Job: 12510000 - AKL Casual [DATE]" at bounding box center [493, 92] width 343 height 6
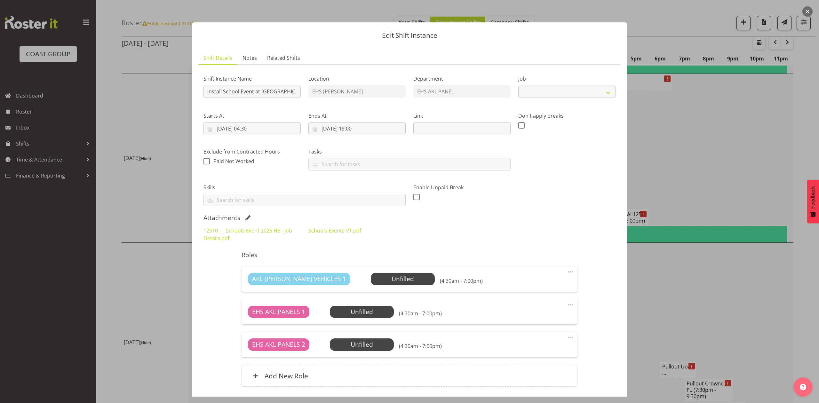
select select "8654"
click at [261, 234] on link "12510___ Schools Event 2025 HE - Job Details.pdf" at bounding box center [247, 234] width 89 height 15
drag, startPoint x: 734, startPoint y: 161, endPoint x: 736, endPoint y: 164, distance: 3.9
click at [734, 162] on div at bounding box center [409, 201] width 819 height 403
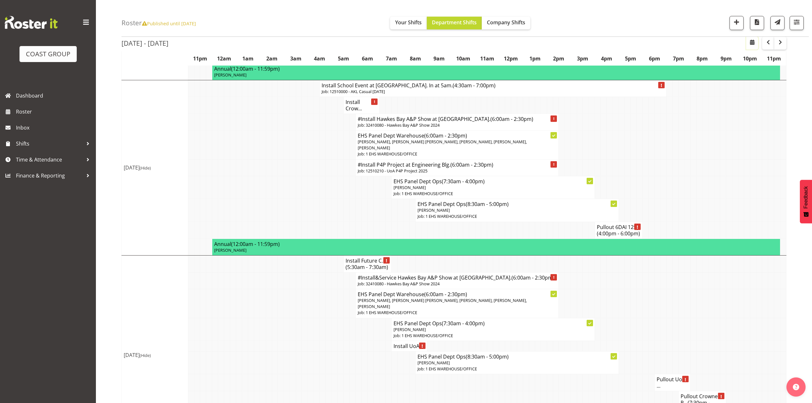
click at [752, 43] on span "button" at bounding box center [753, 42] width 8 height 8
select select "9"
select select "2025"
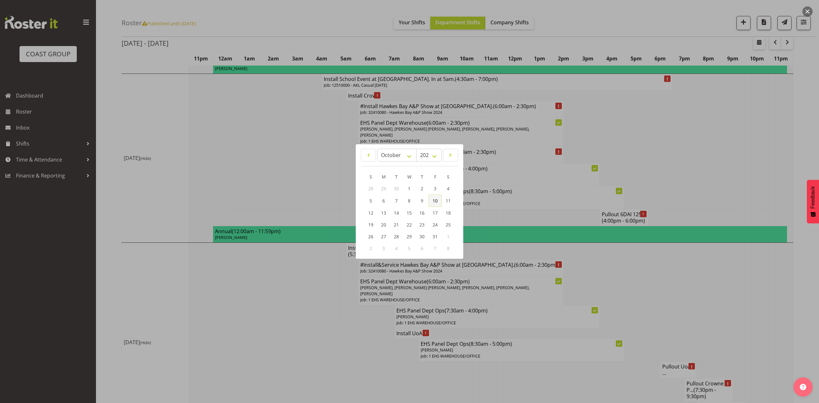
click at [435, 199] on span "10" at bounding box center [434, 201] width 5 height 6
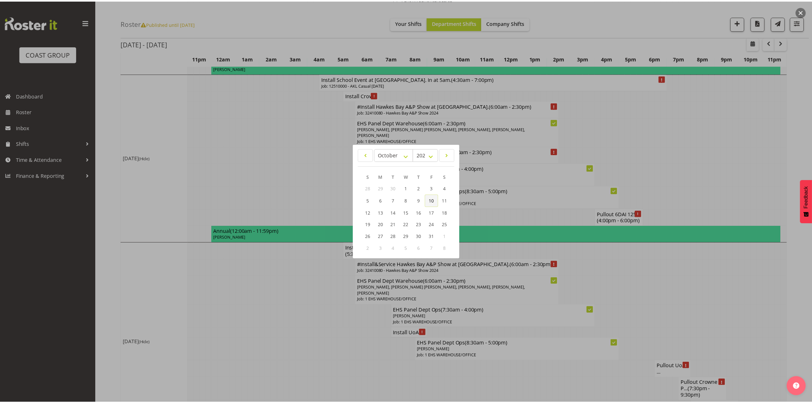
scroll to position [0, 0]
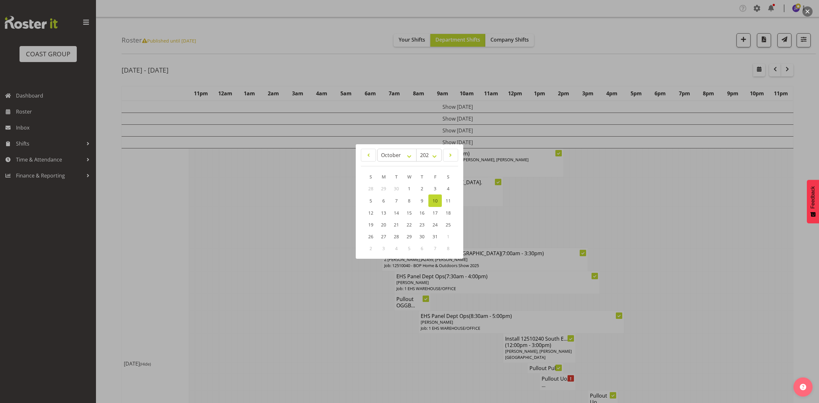
click at [736, 327] on div at bounding box center [409, 201] width 819 height 403
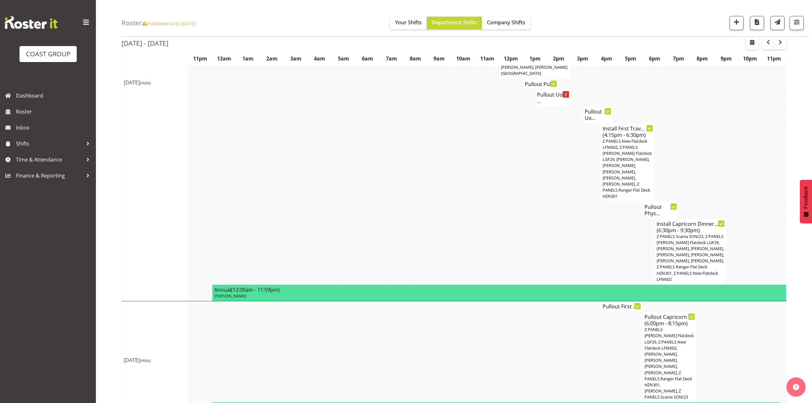
scroll to position [298, 0]
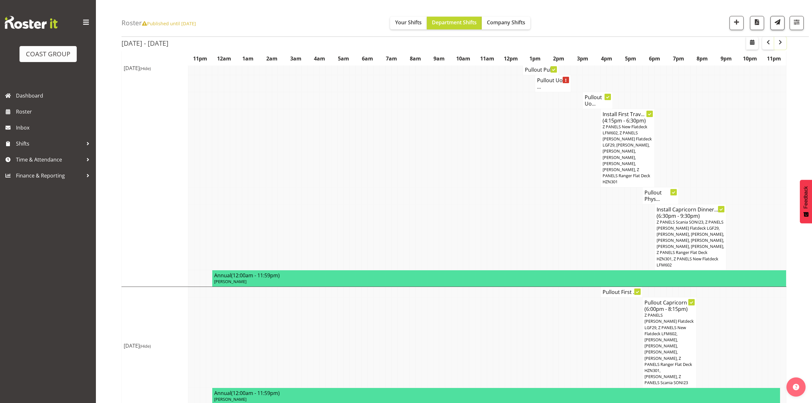
drag, startPoint x: 781, startPoint y: 41, endPoint x: 783, endPoint y: 47, distance: 6.2
click at [781, 41] on span "button" at bounding box center [781, 42] width 8 height 8
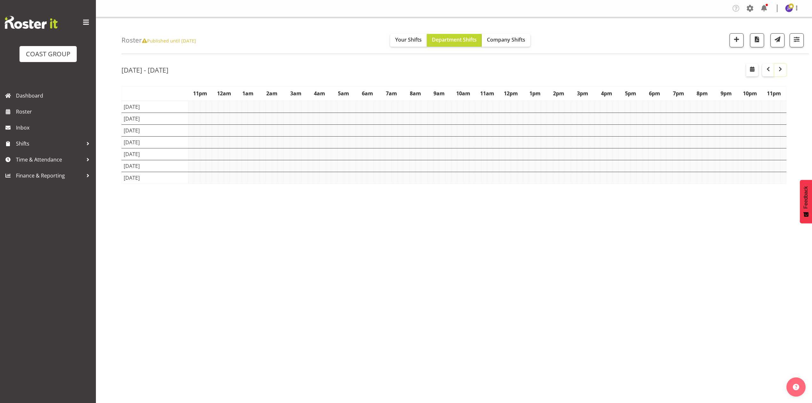
scroll to position [0, 0]
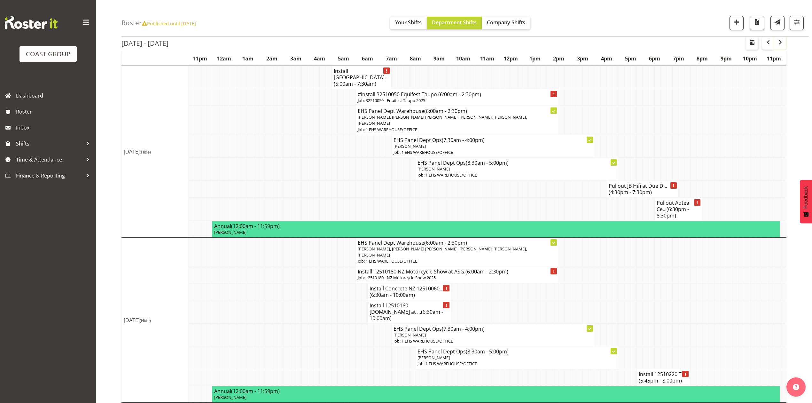
scroll to position [426, 0]
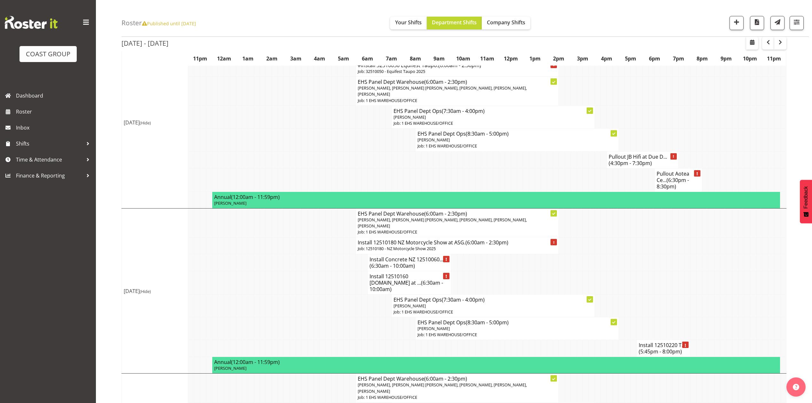
click at [420, 256] on h4 "Install Concrete NZ 12510060... (6:30am - 10:00am)" at bounding box center [410, 262] width 80 height 13
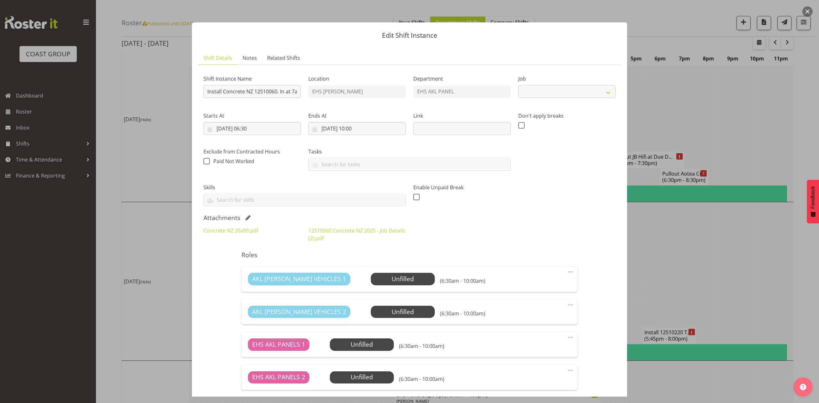
select select "9452"
drag, startPoint x: 806, startPoint y: 9, endPoint x: 792, endPoint y: 40, distance: 33.5
click at [806, 9] on button "button" at bounding box center [807, 11] width 10 height 10
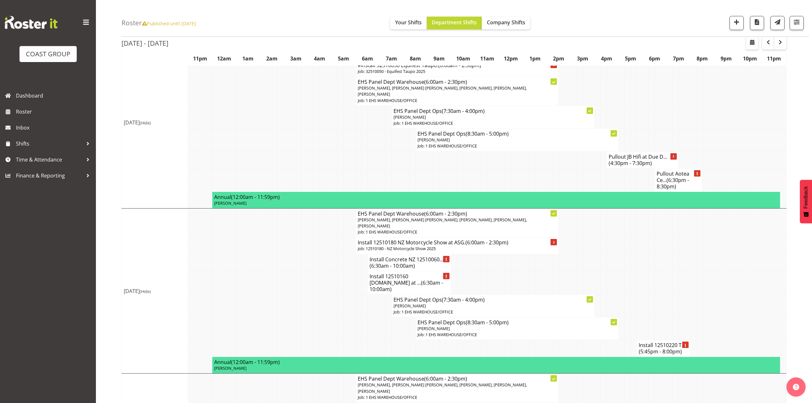
click at [694, 254] on td at bounding box center [693, 262] width 6 height 17
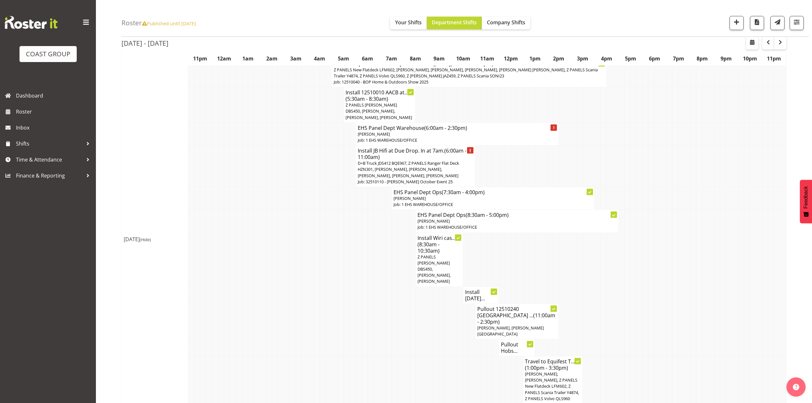
scroll to position [0, 0]
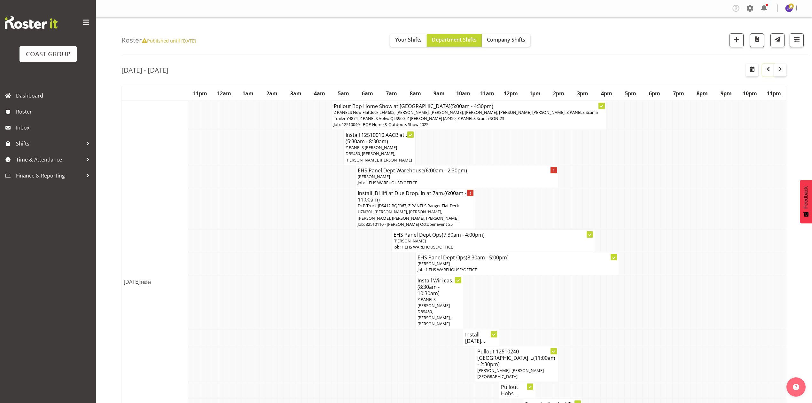
click at [765, 67] on span "button" at bounding box center [769, 69] width 8 height 8
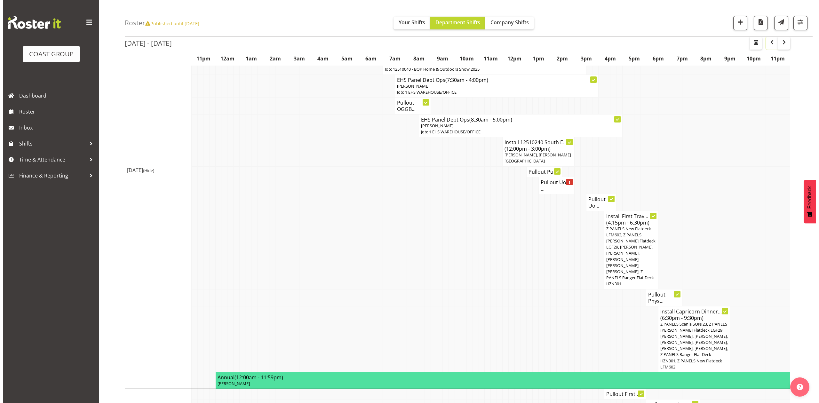
scroll to position [205, 0]
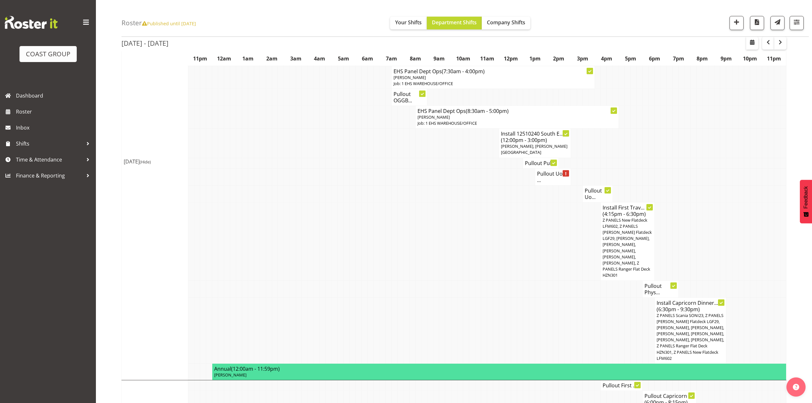
click at [633, 246] on span "Z PANELS New Flatdeck LFM602, Z PANELS [PERSON_NAME] Flatdeck LGF29, [PERSON_NA…" at bounding box center [627, 247] width 49 height 61
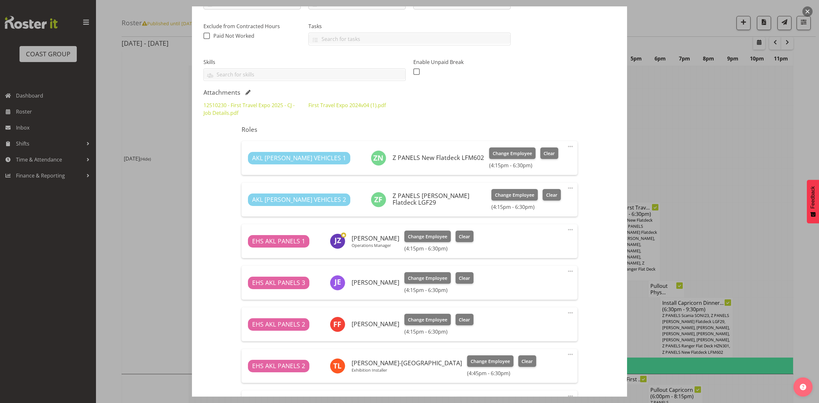
scroll to position [128, 0]
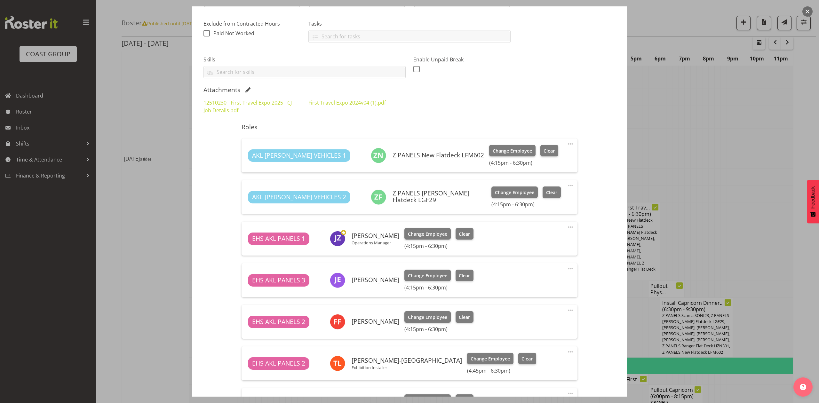
select select "10651"
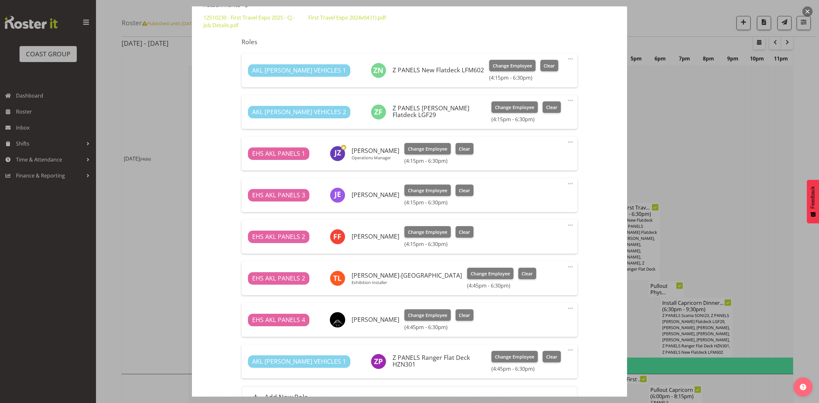
scroll to position [228, 0]
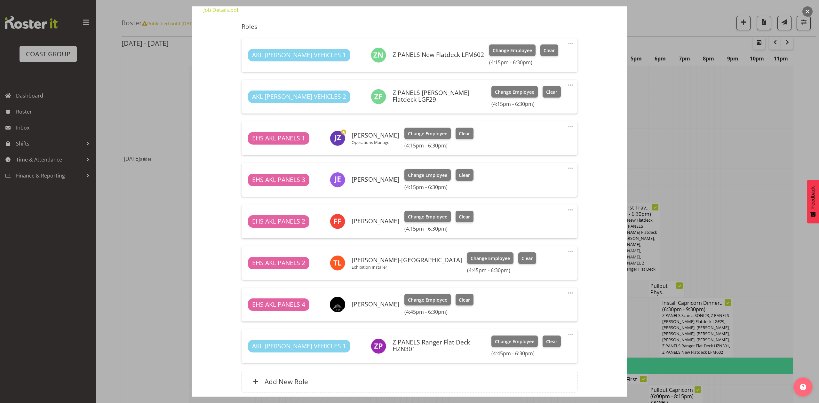
click at [808, 11] on button "button" at bounding box center [807, 11] width 10 height 10
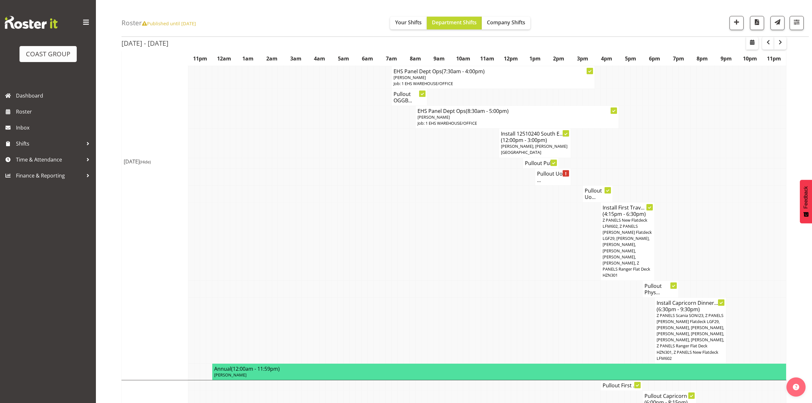
click at [755, 188] on td at bounding box center [753, 193] width 6 height 17
click at [626, 217] on span "Z PANELS New Flatdeck LFM602, Z PANELS [PERSON_NAME] Flatdeck LGF29, [PERSON_NA…" at bounding box center [627, 247] width 49 height 61
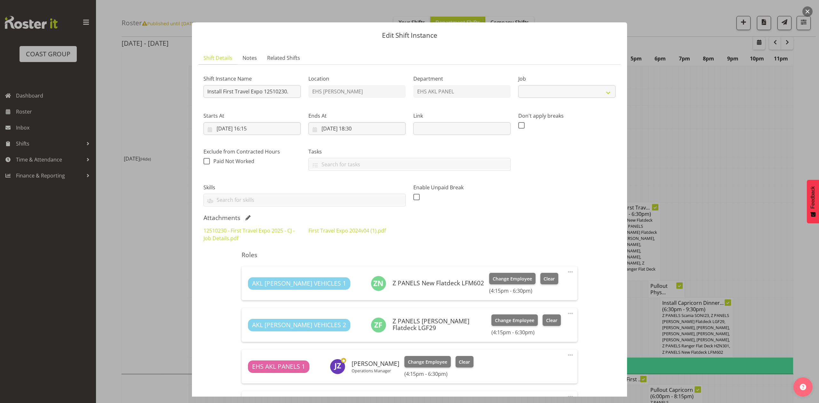
select select "10651"
click at [711, 159] on div at bounding box center [409, 201] width 819 height 403
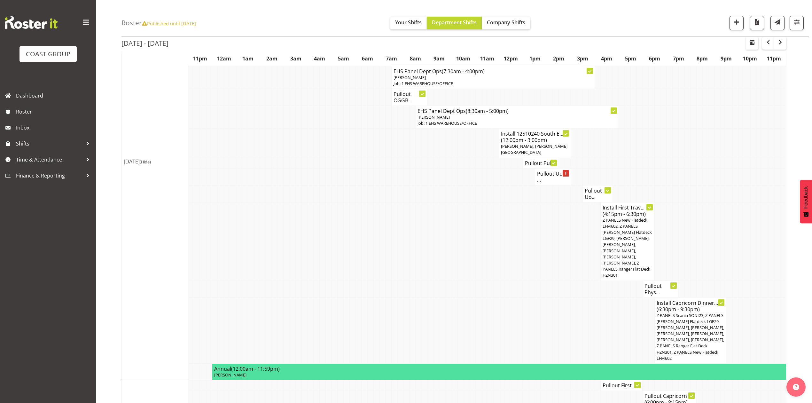
click at [673, 312] on span "Z PANELS Scania SONI23, Z PANELS [PERSON_NAME] Flatdeck LGF29, [PERSON_NAME], […" at bounding box center [690, 336] width 67 height 49
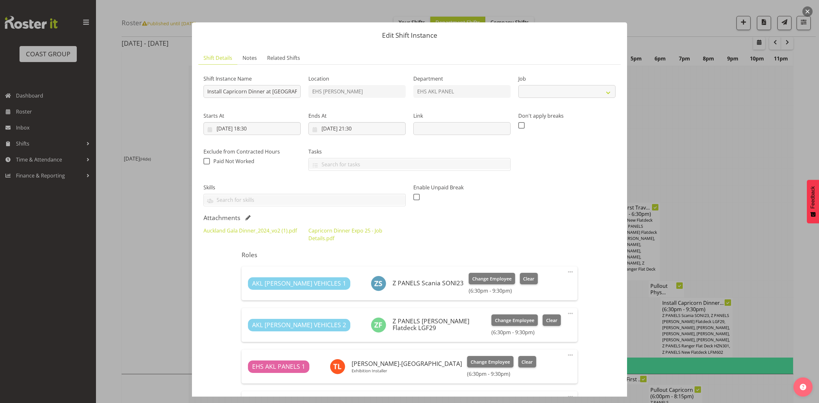
select select "9881"
click at [732, 159] on div at bounding box center [409, 201] width 819 height 403
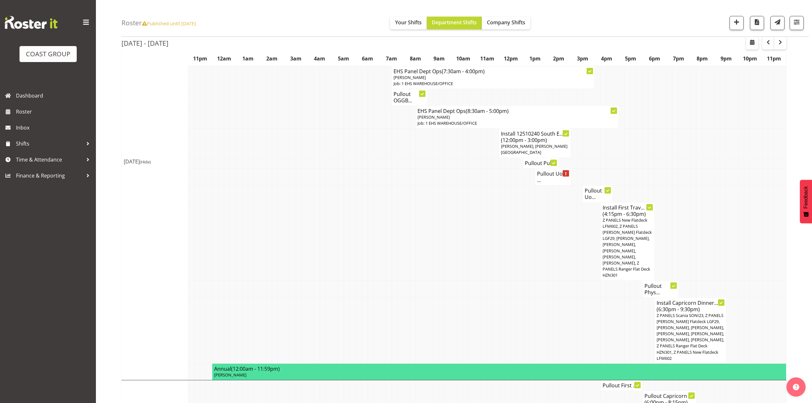
click at [622, 220] on span "Z PANELS New Flatdeck LFM602, Z PANELS [PERSON_NAME] Flatdeck LGF29, [PERSON_NA…" at bounding box center [627, 247] width 49 height 61
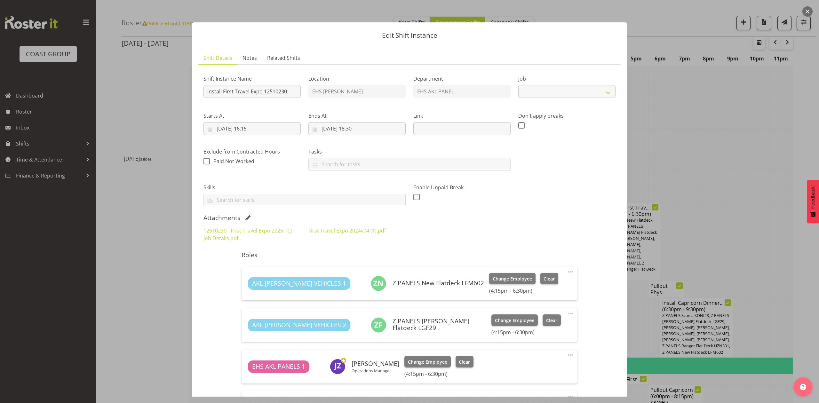
select select "10651"
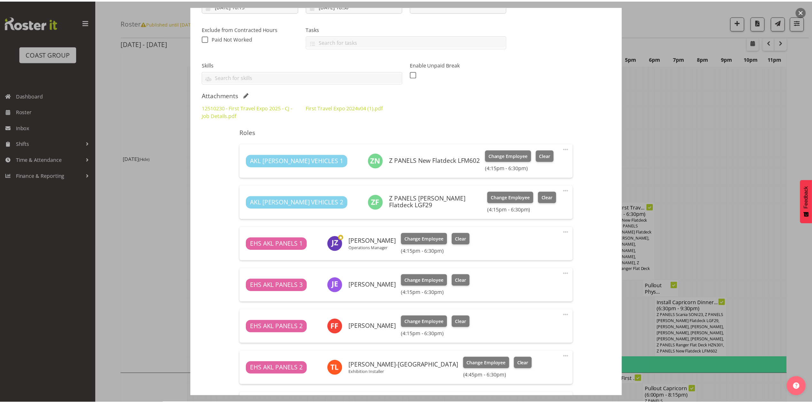
scroll to position [94, 0]
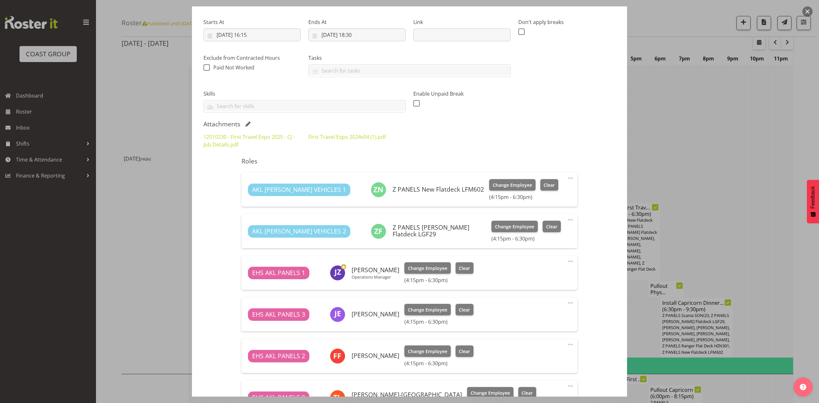
click at [807, 13] on button "button" at bounding box center [807, 11] width 10 height 10
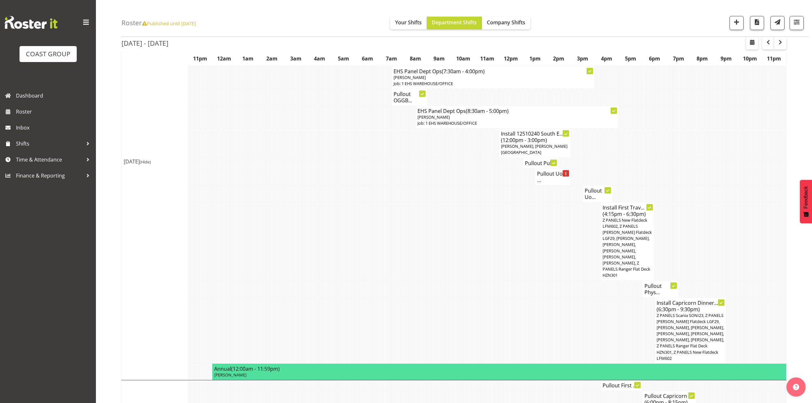
click at [777, 129] on td at bounding box center [777, 143] width 6 height 29
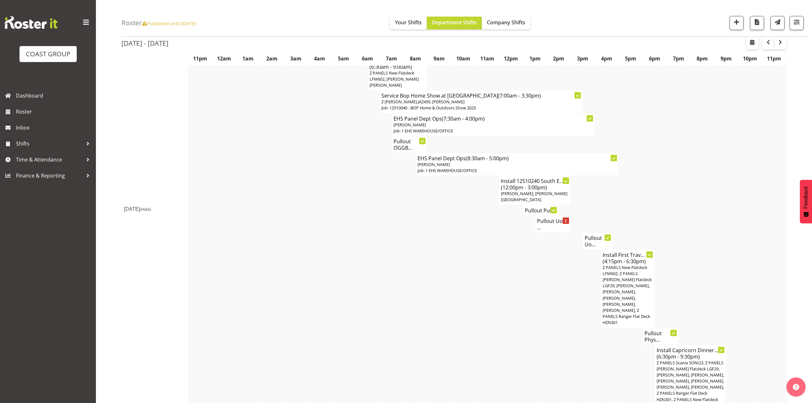
scroll to position [77, 0]
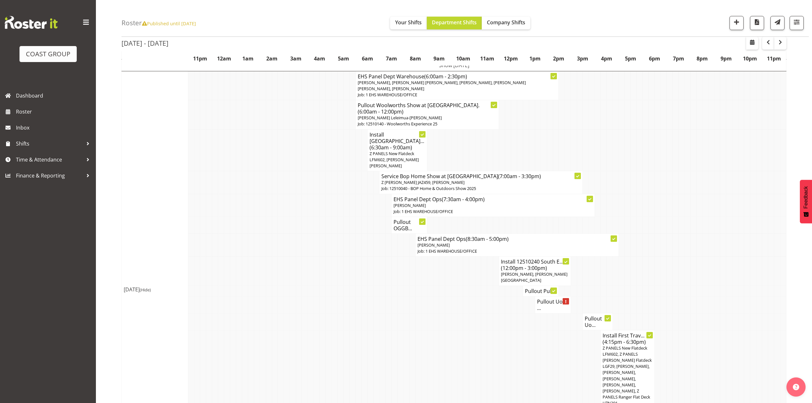
drag, startPoint x: 685, startPoint y: 219, endPoint x: 693, endPoint y: 214, distance: 9.1
click at [685, 219] on td at bounding box center [688, 225] width 6 height 17
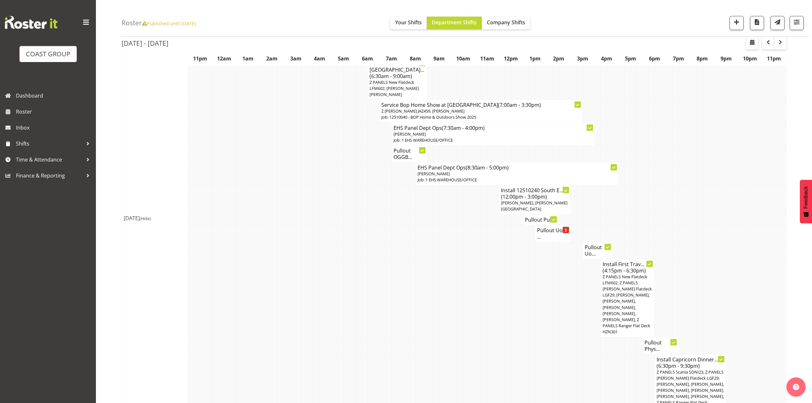
scroll to position [162, 0]
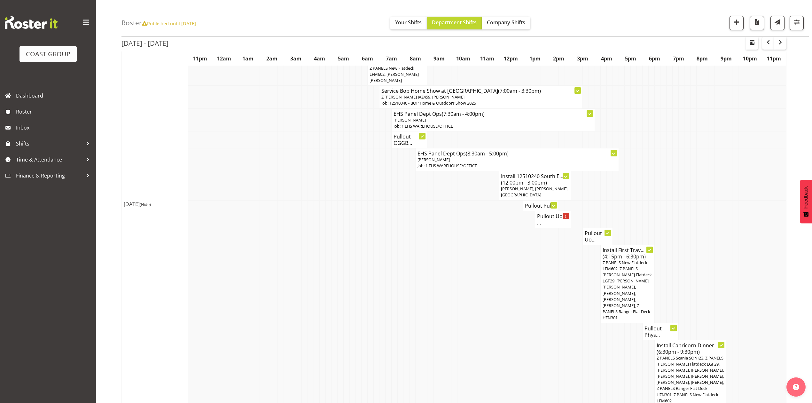
click at [645, 184] on td at bounding box center [646, 185] width 6 height 29
drag, startPoint x: 636, startPoint y: 127, endPoint x: 647, endPoint y: 170, distance: 44.0
click at [637, 131] on td at bounding box center [640, 139] width 6 height 17
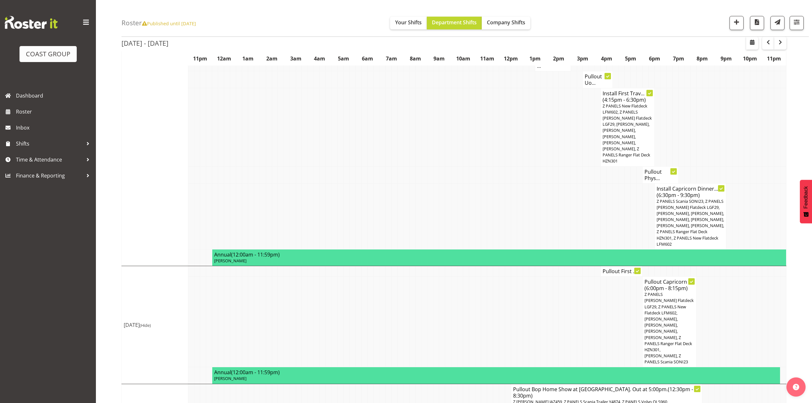
scroll to position [333, 0]
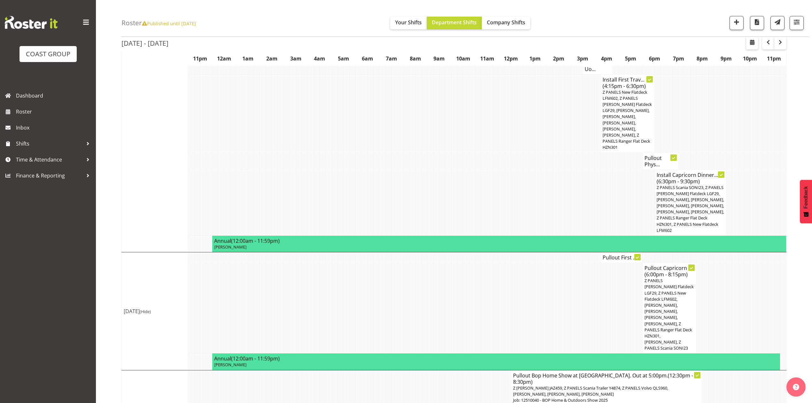
drag, startPoint x: 596, startPoint y: 275, endPoint x: 594, endPoint y: 273, distance: 3.6
click at [596, 275] on td at bounding box center [598, 308] width 6 height 91
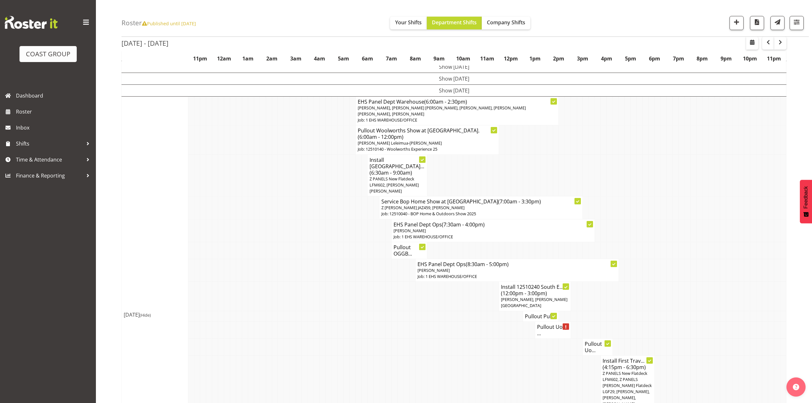
scroll to position [43, 0]
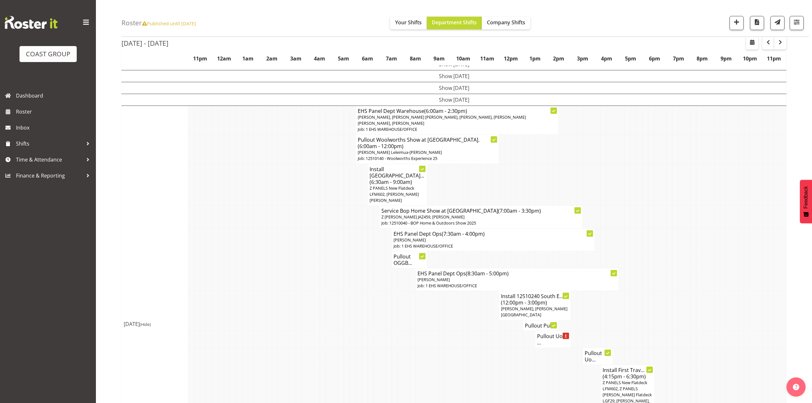
click at [438, 101] on td "Show [DATE]" at bounding box center [454, 100] width 665 height 12
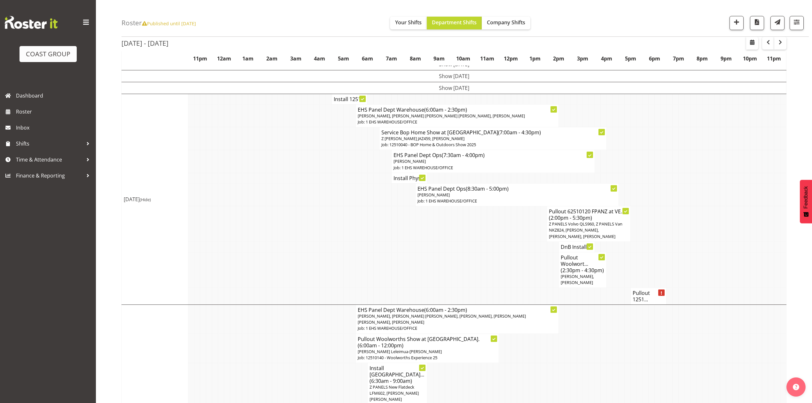
click at [437, 88] on td "Show [DATE]" at bounding box center [454, 88] width 665 height 12
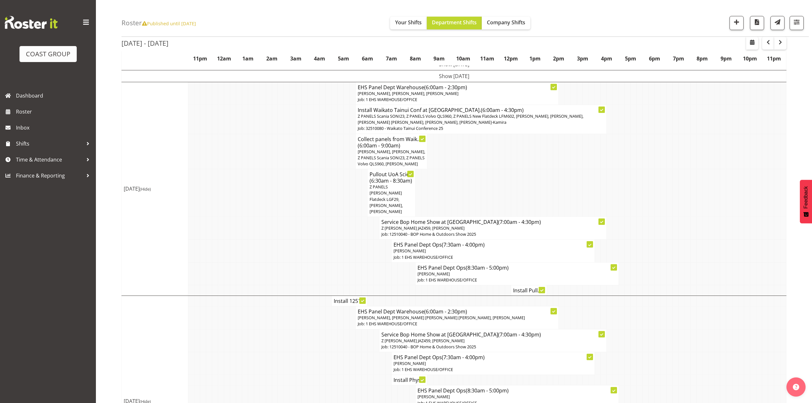
click at [697, 196] on td at bounding box center [700, 193] width 6 height 48
click at [680, 224] on td at bounding box center [682, 228] width 6 height 23
click at [681, 240] on td at bounding box center [682, 251] width 6 height 23
click at [704, 240] on td at bounding box center [706, 251] width 6 height 23
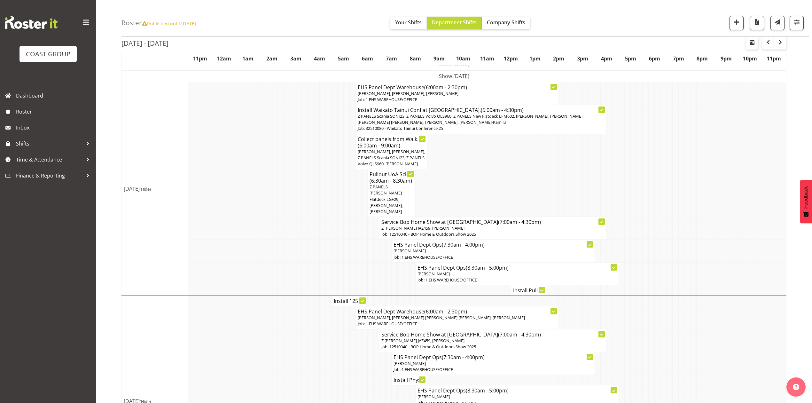
click at [476, 171] on td at bounding box center [478, 193] width 6 height 48
click at [224, 168] on td at bounding box center [227, 151] width 6 height 35
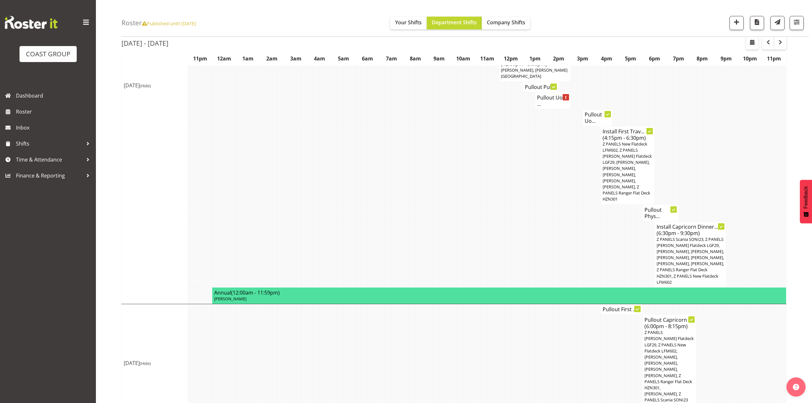
scroll to position [640, 0]
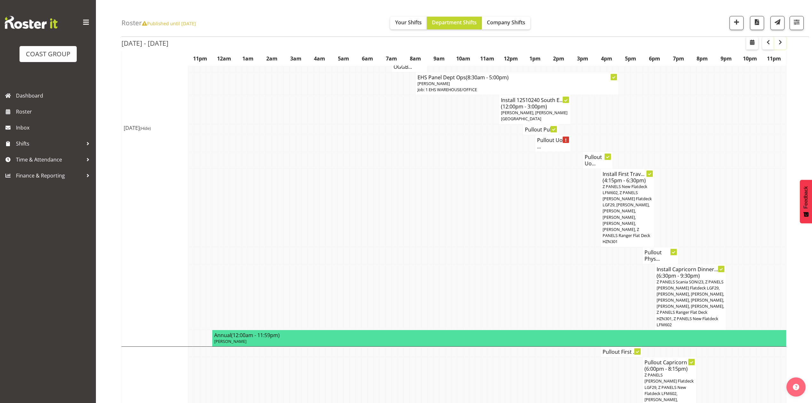
click at [784, 43] on span "button" at bounding box center [781, 42] width 8 height 8
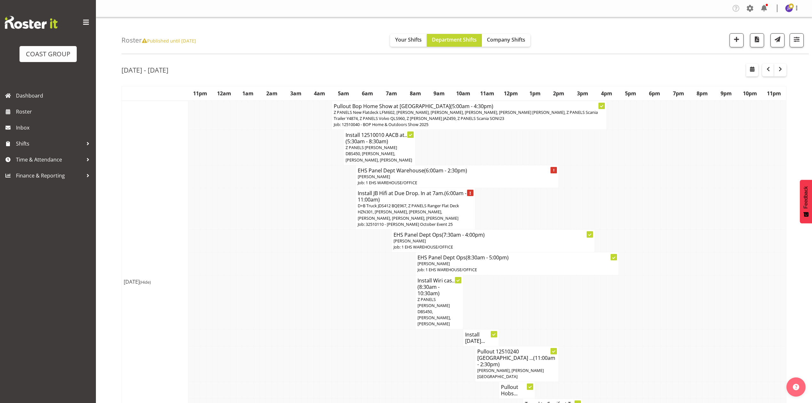
click at [663, 329] on td at bounding box center [664, 337] width 6 height 17
click at [590, 329] on td at bounding box center [592, 337] width 6 height 17
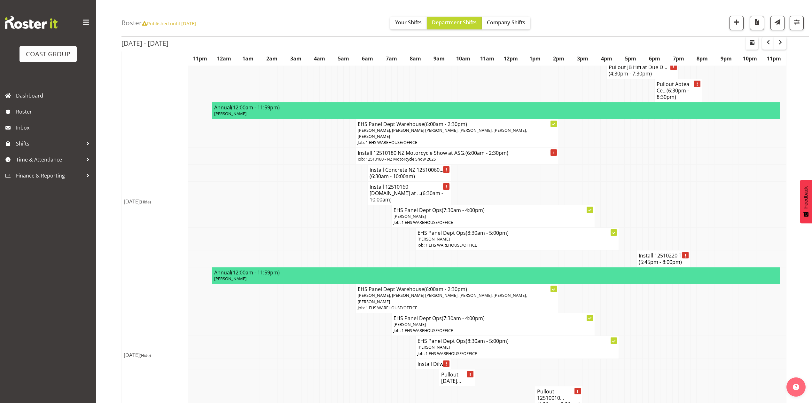
scroll to position [469, 0]
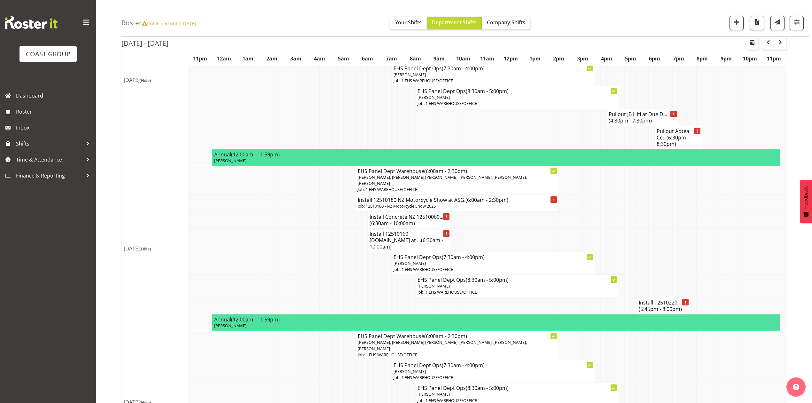
click at [394, 231] on h4 "Install 12510160 NZGS.in at ... (6:30am - 10:00am)" at bounding box center [410, 240] width 80 height 19
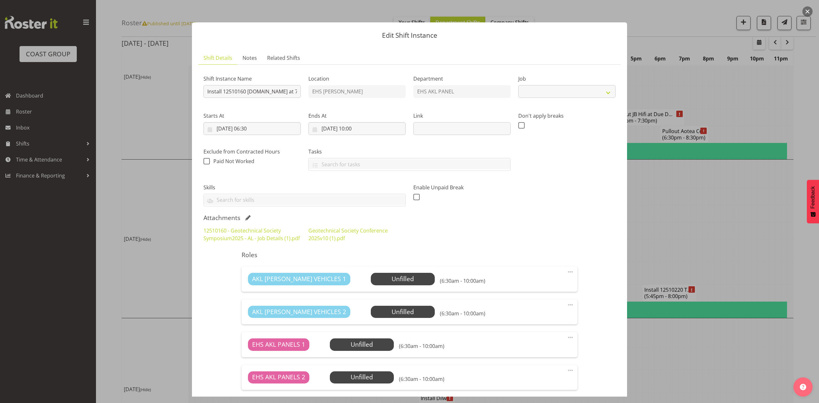
select select "10649"
click at [690, 159] on div at bounding box center [409, 201] width 819 height 403
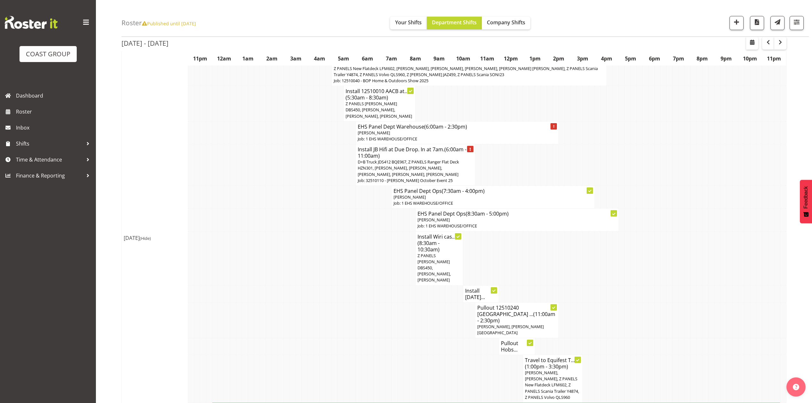
scroll to position [0, 0]
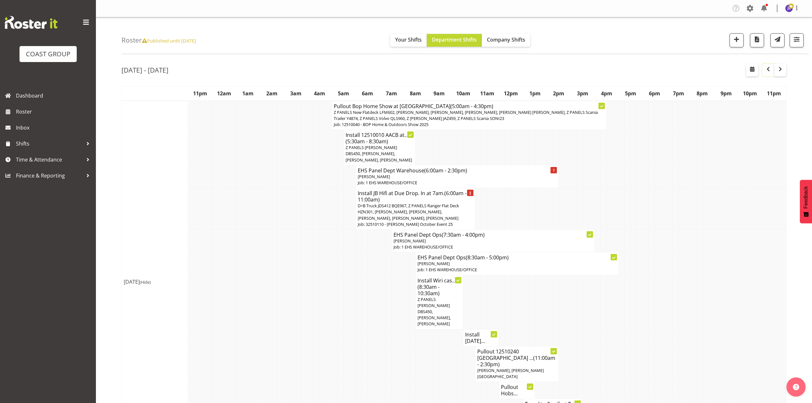
click at [770, 69] on span "button" at bounding box center [769, 69] width 8 height 8
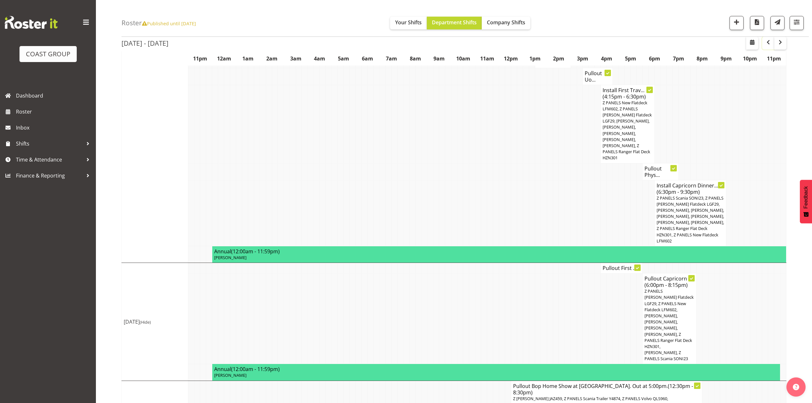
scroll to position [333, 0]
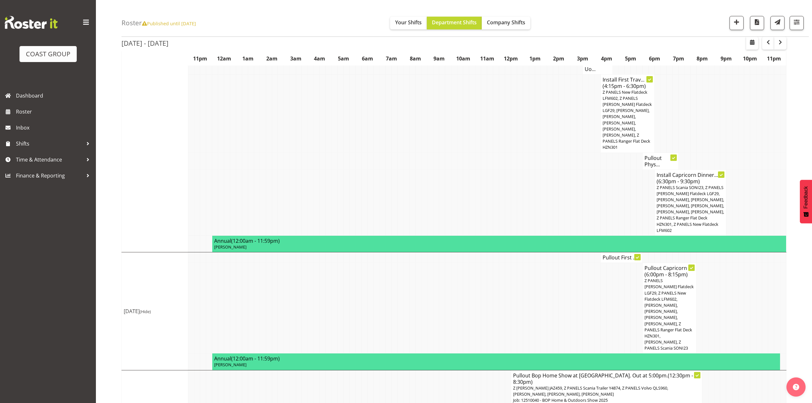
click at [721, 370] on td at bounding box center [724, 387] width 6 height 35
drag, startPoint x: 499, startPoint y: 172, endPoint x: 505, endPoint y: 172, distance: 5.4
click at [501, 172] on td at bounding box center [502, 203] width 6 height 66
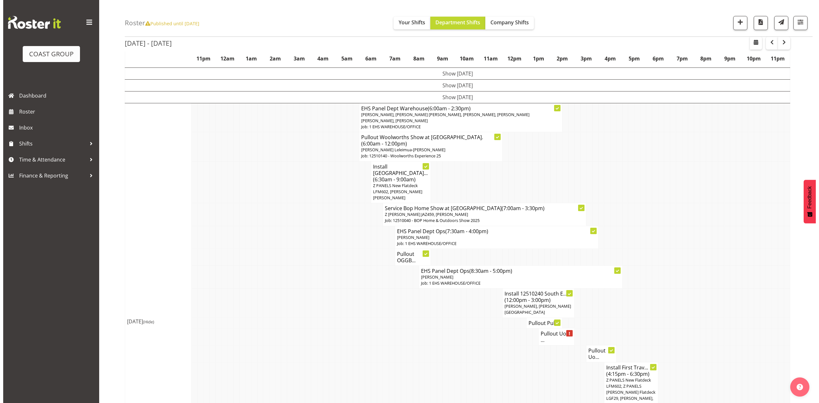
scroll to position [35, 0]
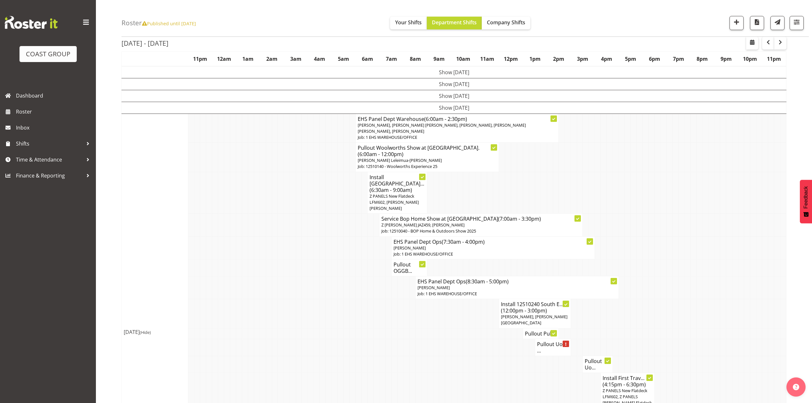
click at [667, 180] on td at bounding box center [670, 193] width 6 height 42
click at [736, 328] on td at bounding box center [735, 333] width 6 height 11
click at [635, 129] on td at bounding box center [634, 128] width 6 height 29
click at [391, 193] on span "Z PANELS New Flatdeck LFM602, [PERSON_NAME] [PERSON_NAME]" at bounding box center [394, 202] width 49 height 18
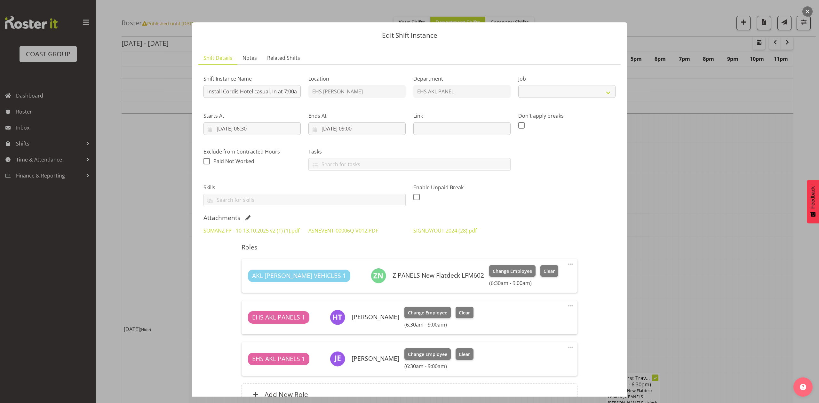
select select "8654"
click at [270, 228] on link "SOMANZ FP - 10-13.10.2025 v2 (1) (1).pdf" at bounding box center [251, 230] width 96 height 7
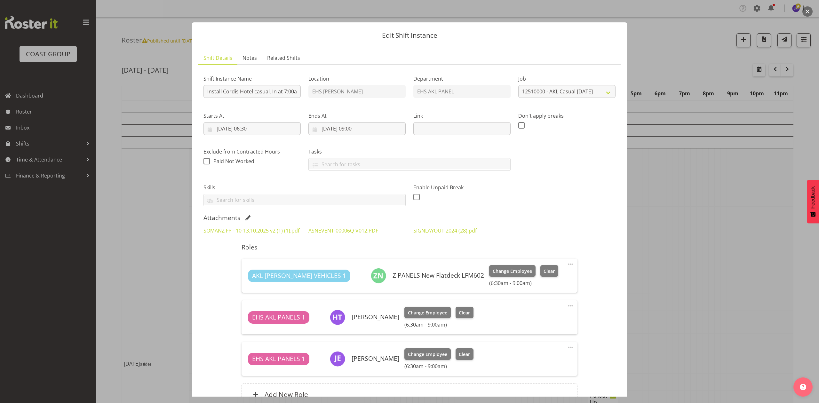
select select "8654"
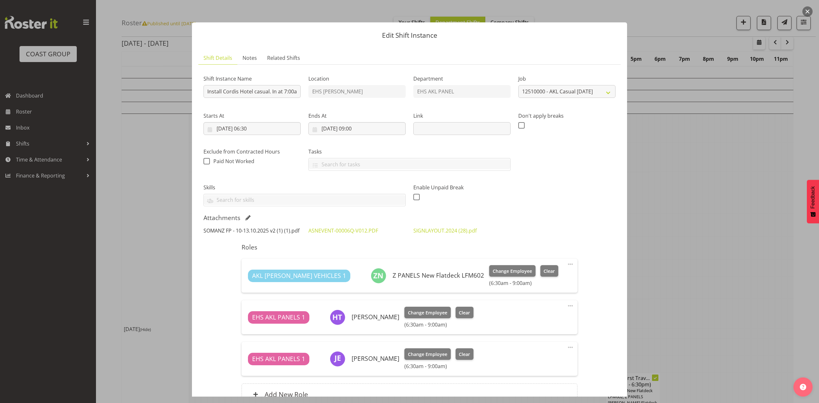
click at [235, 231] on link "SOMANZ FP - 10-13.10.2025 v2 (1) (1).pdf" at bounding box center [251, 230] width 96 height 7
click at [326, 234] on link "ASNEVENT-00006Q-V012.PDF" at bounding box center [343, 230] width 70 height 7
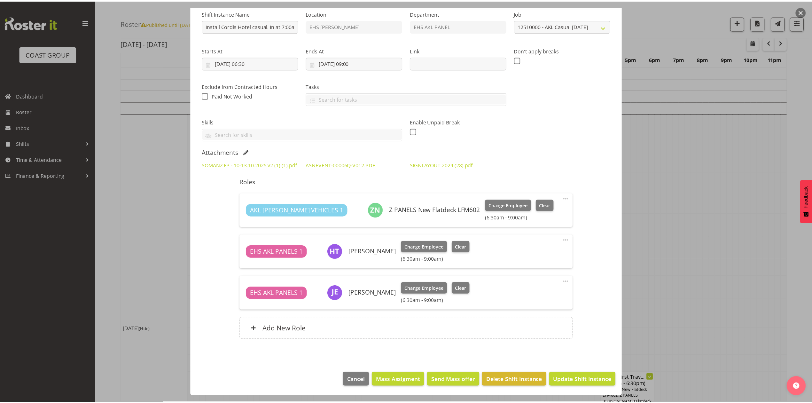
scroll to position [0, 0]
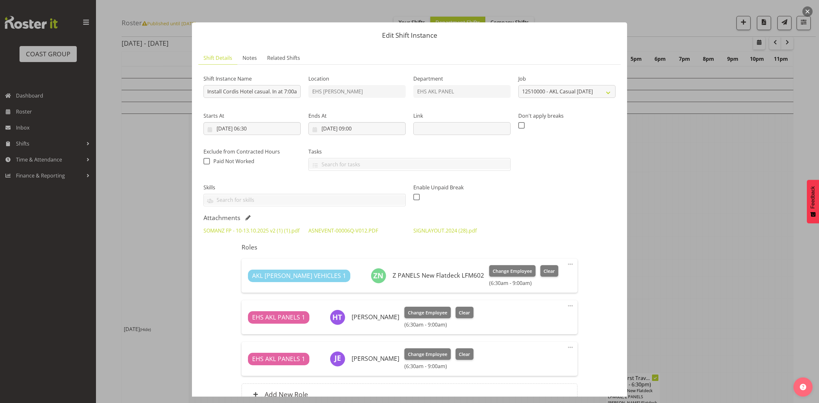
click at [741, 189] on div at bounding box center [409, 201] width 819 height 403
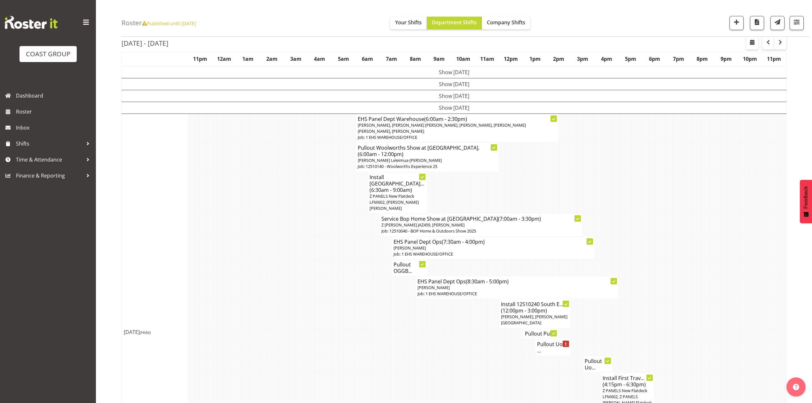
drag, startPoint x: 683, startPoint y: 146, endPoint x: 660, endPoint y: 183, distance: 43.7
click at [677, 153] on tr "Pullout Woolworths Show at ASG. (6:00am - 12:00pm) Takaria Leleimua-Kamira, Sha…" at bounding box center [454, 157] width 665 height 29
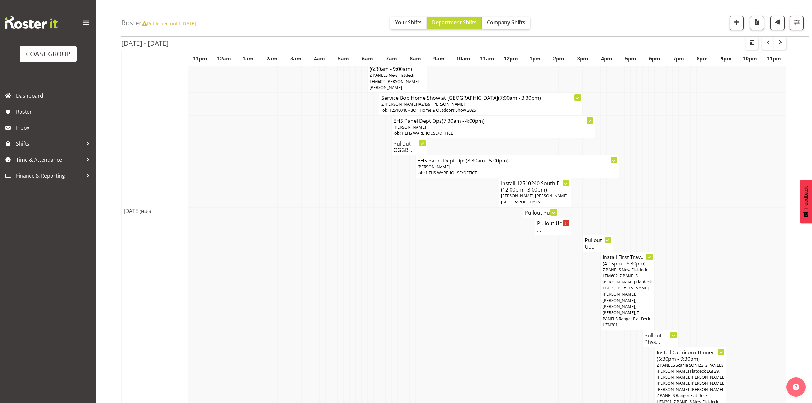
scroll to position [170, 0]
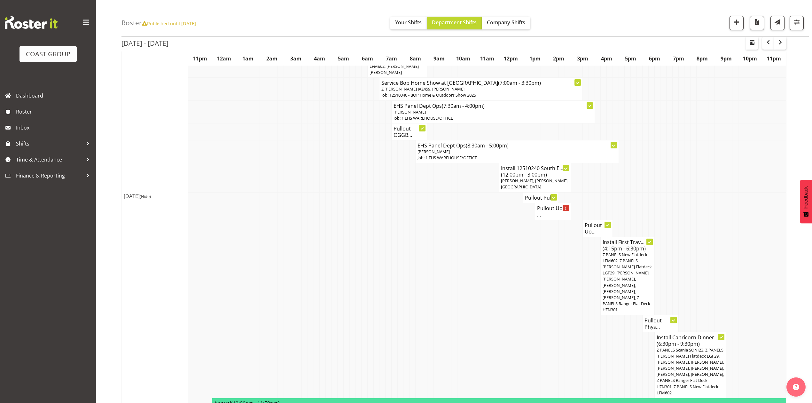
click at [704, 240] on td at bounding box center [706, 276] width 6 height 78
